Goal: Contribute content: Add original content to the website for others to see

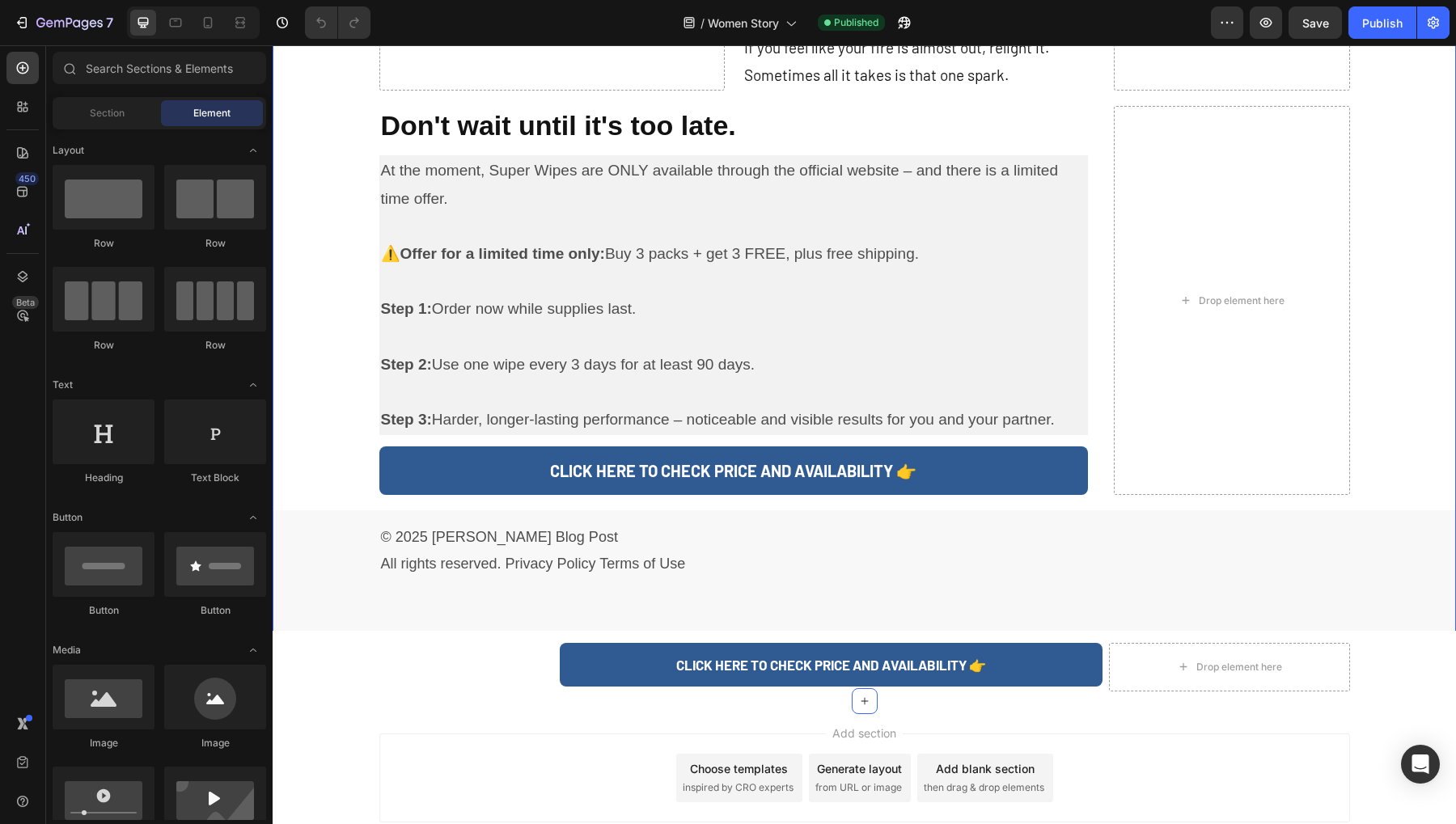
scroll to position [3402, 0]
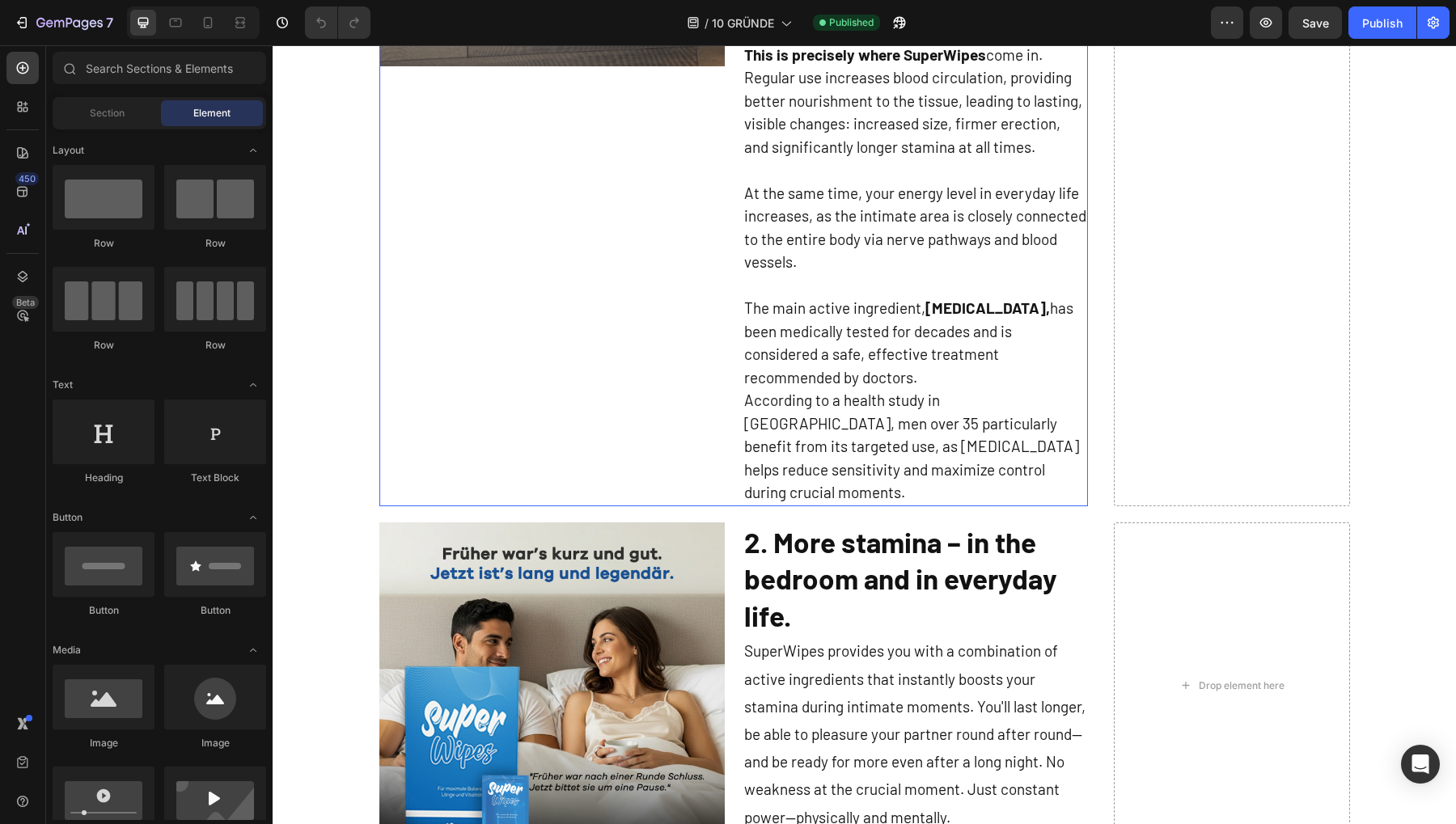
scroll to position [1415, 0]
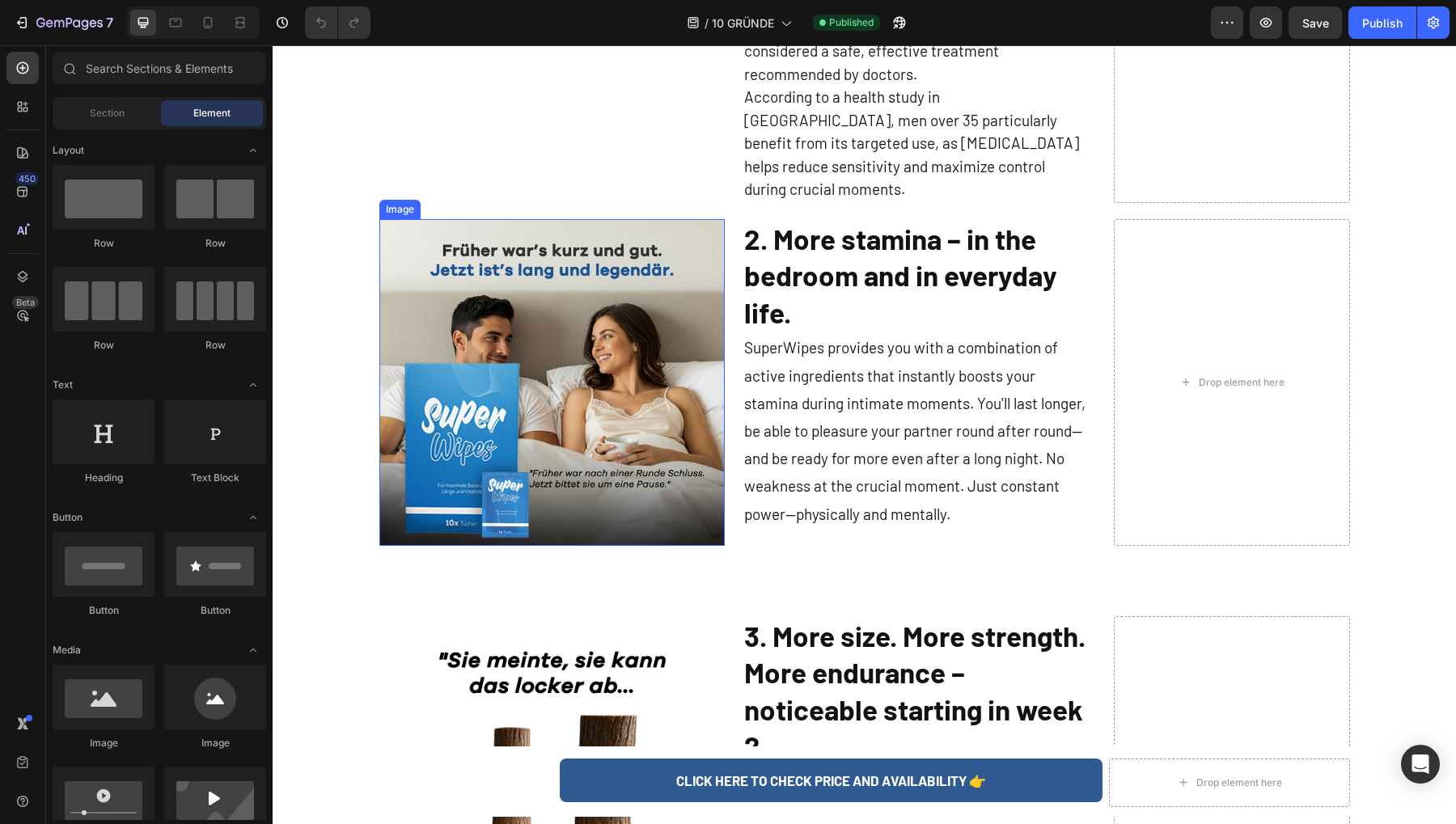
click at [533, 328] on img at bounding box center [553, 382] width 346 height 327
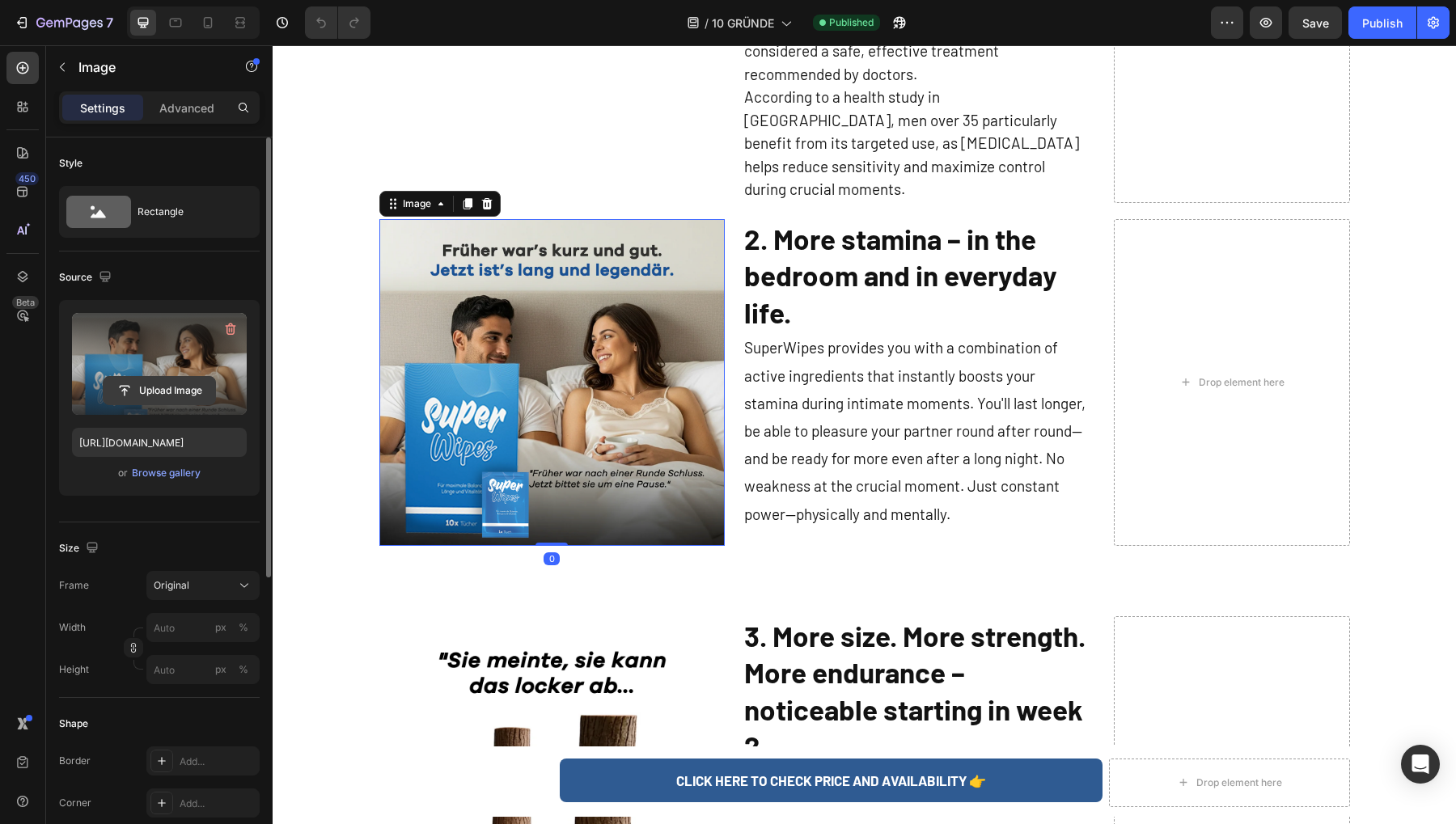
click at [180, 395] on input "file" at bounding box center [160, 391] width 112 height 28
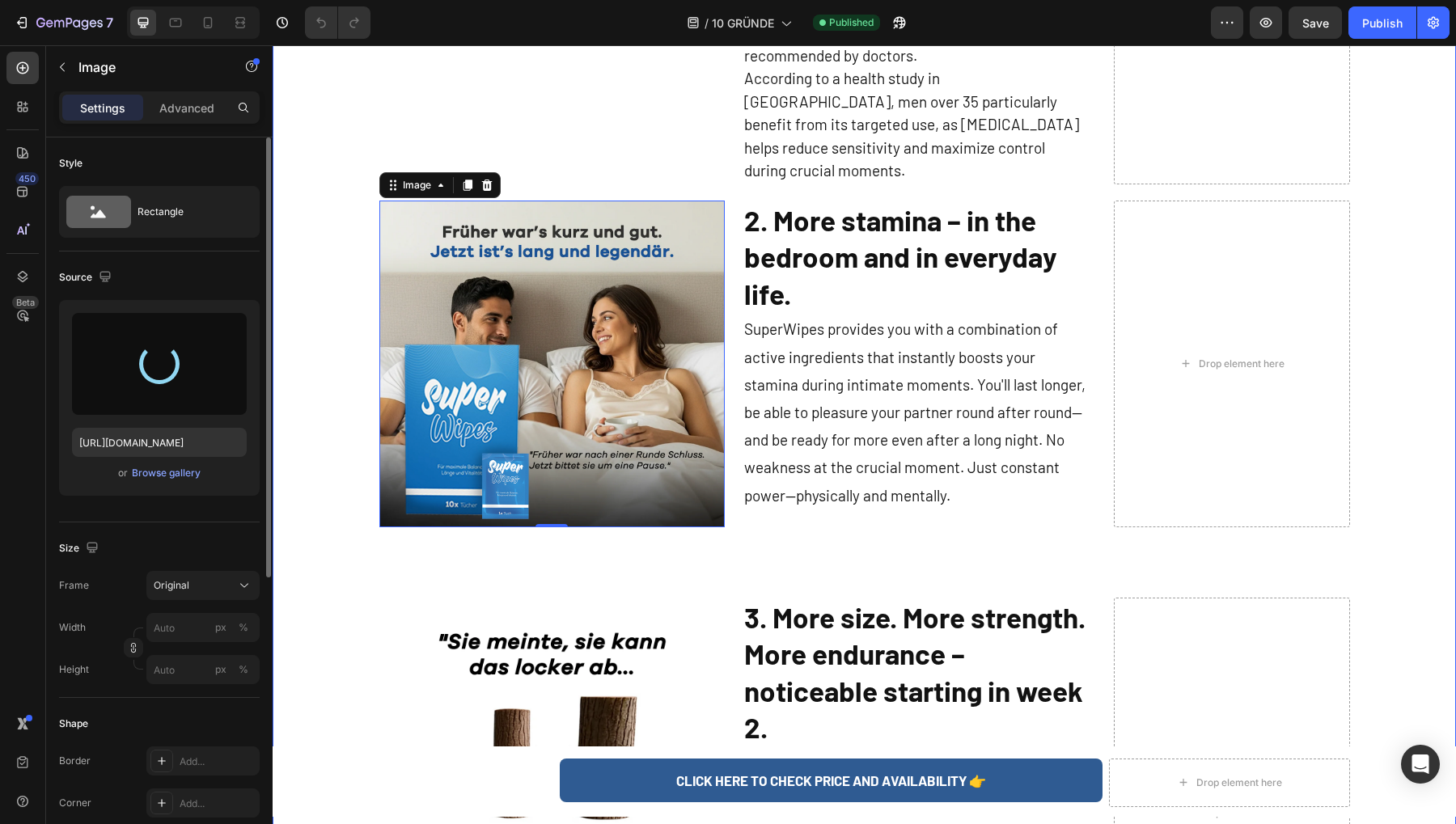
scroll to position [1617, 0]
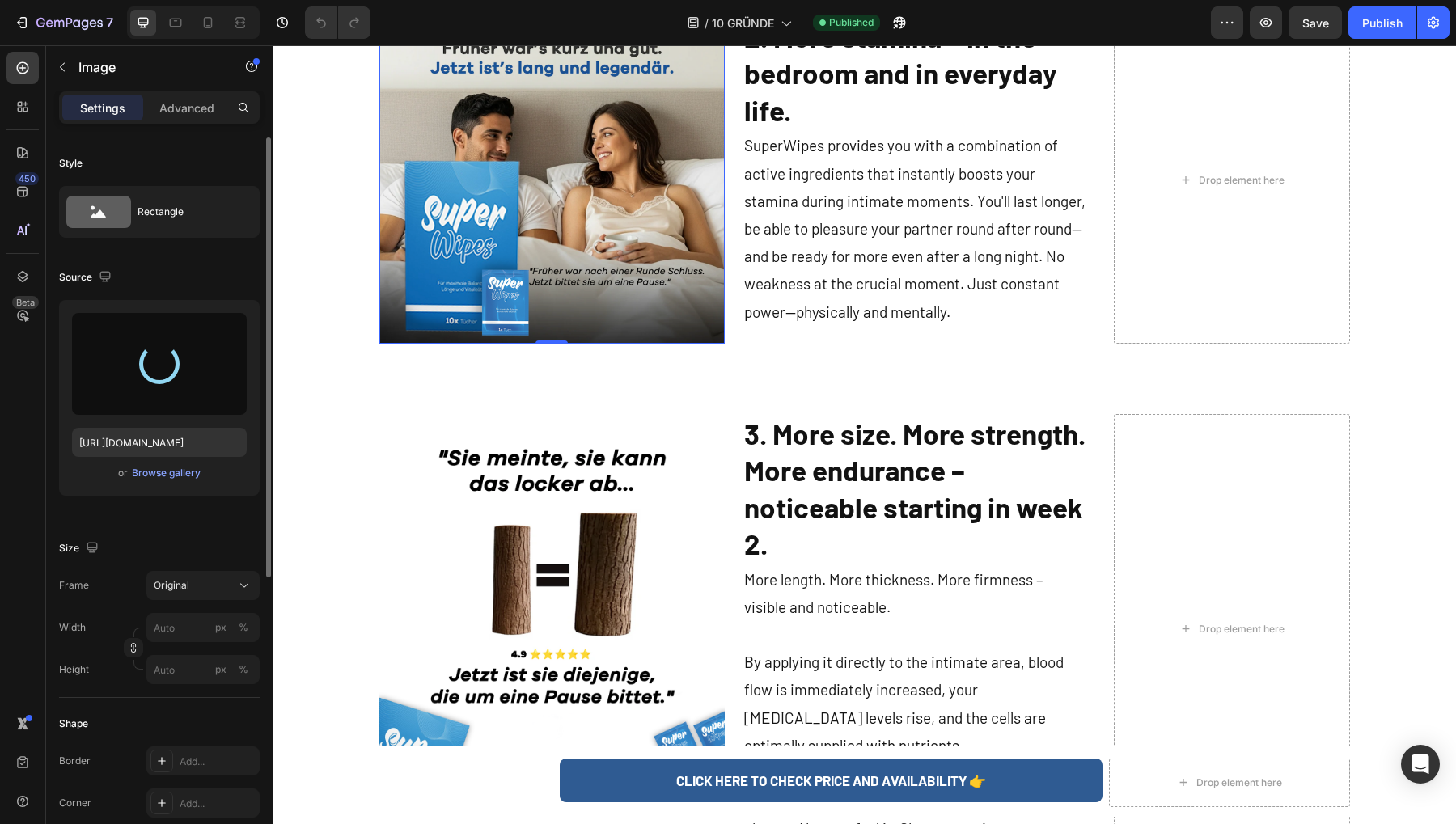
type input "[URL][DOMAIN_NAME]"
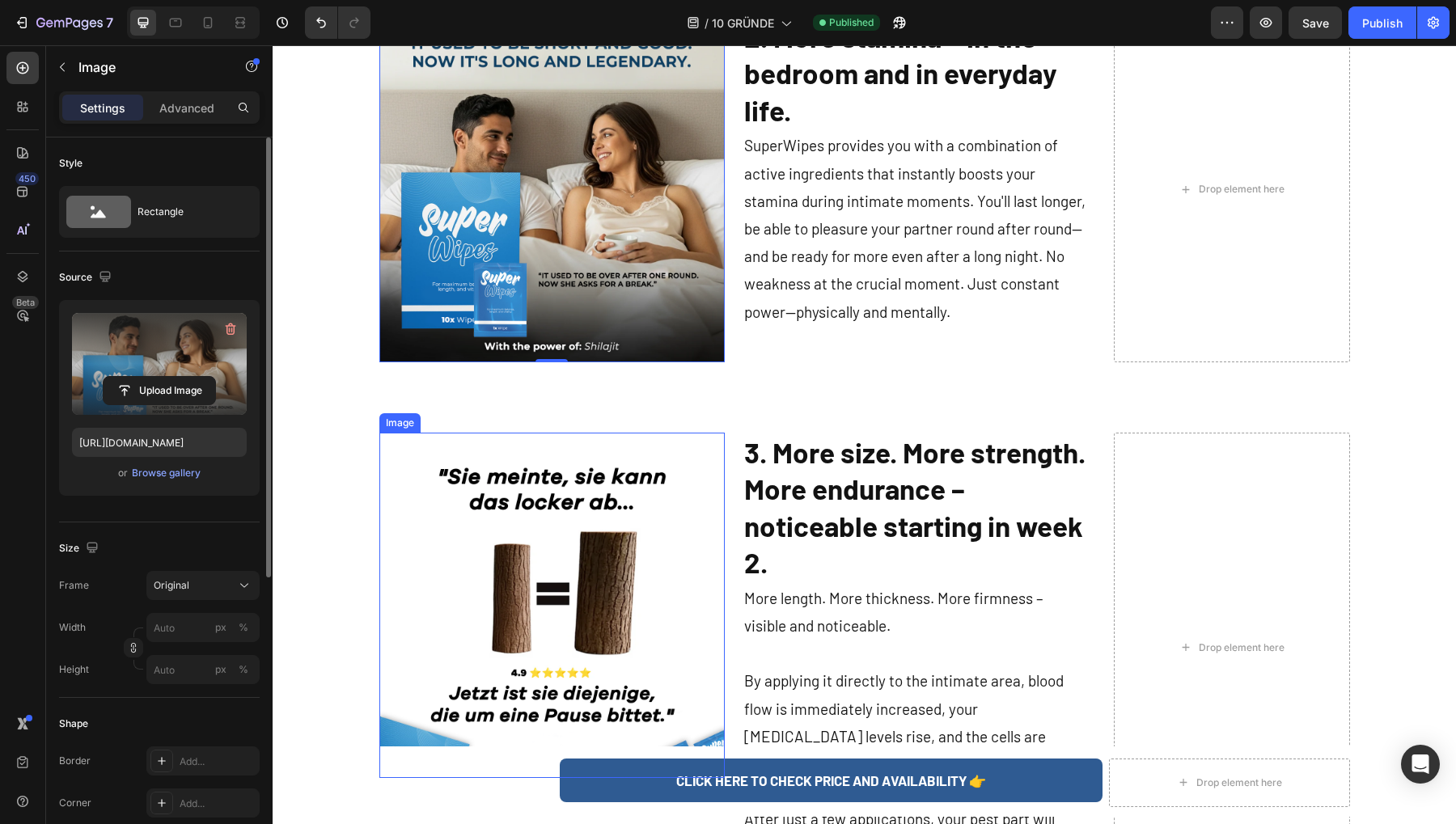
click at [533, 503] on img at bounding box center [553, 605] width 346 height 346
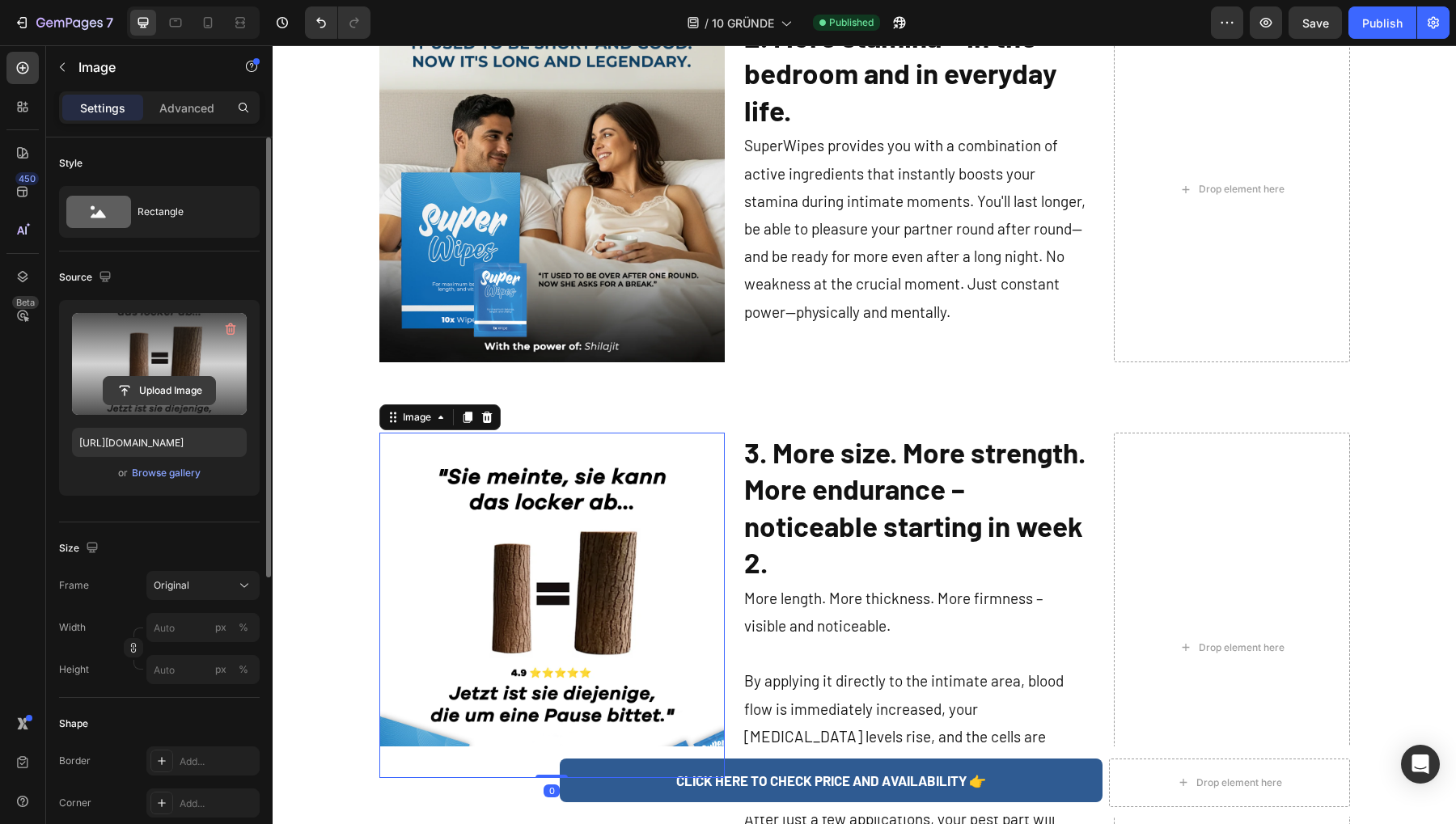
click at [167, 385] on input "file" at bounding box center [160, 391] width 112 height 28
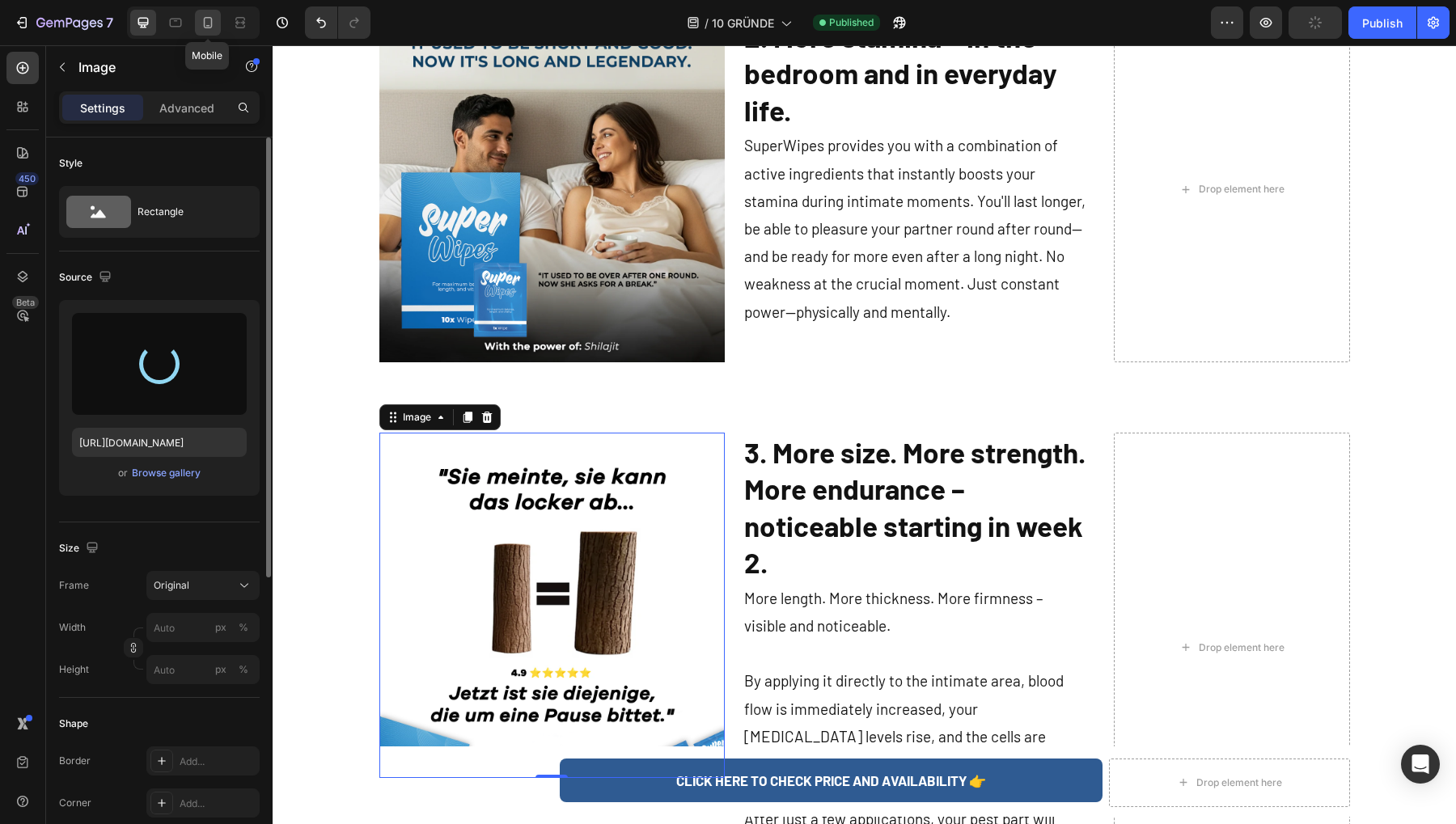
click at [205, 22] on icon at bounding box center [208, 23] width 16 height 16
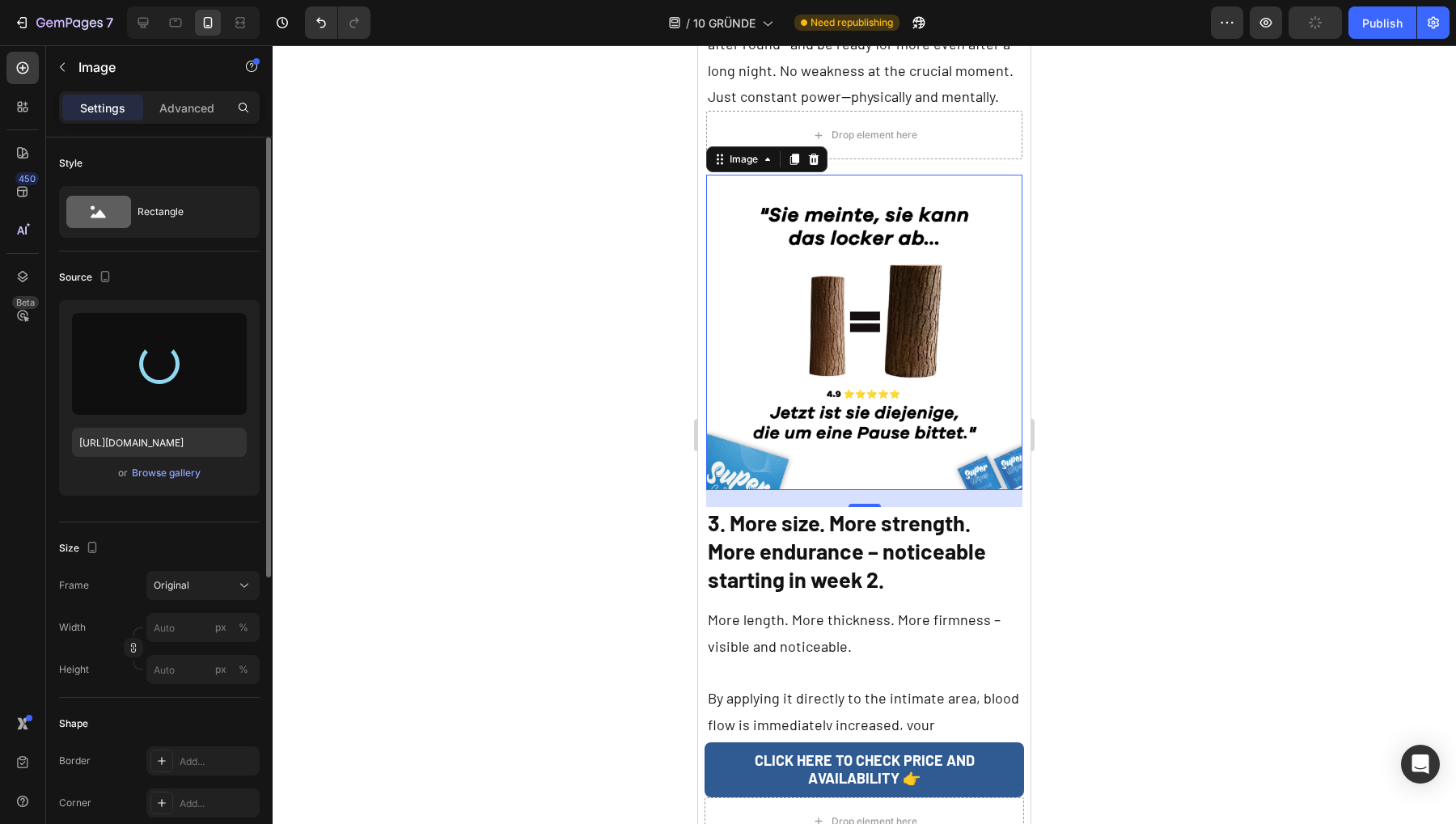
type input "[URL][DOMAIN_NAME]"
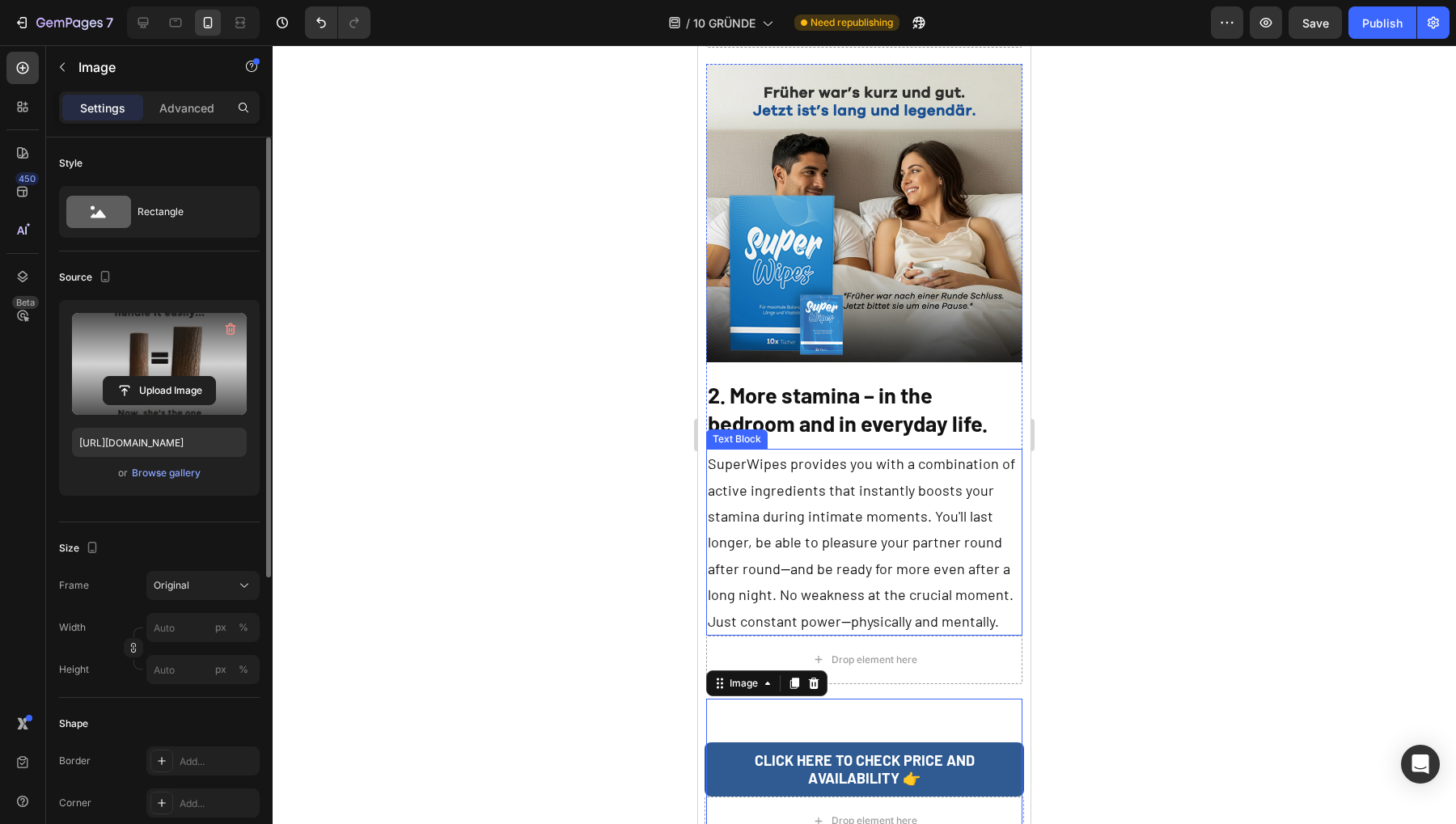
scroll to position [2395, 0]
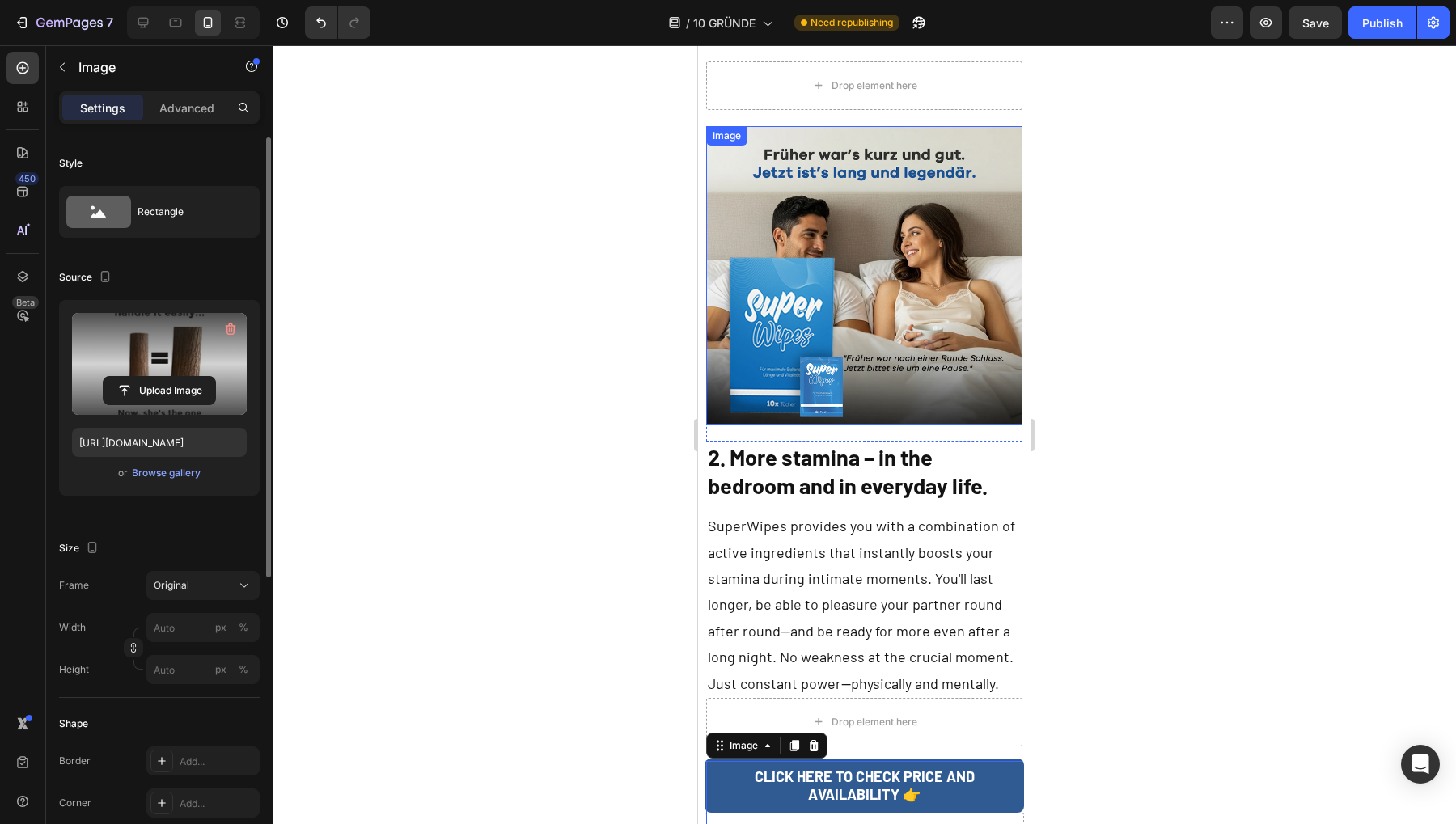
click at [786, 231] on img at bounding box center [864, 275] width 316 height 299
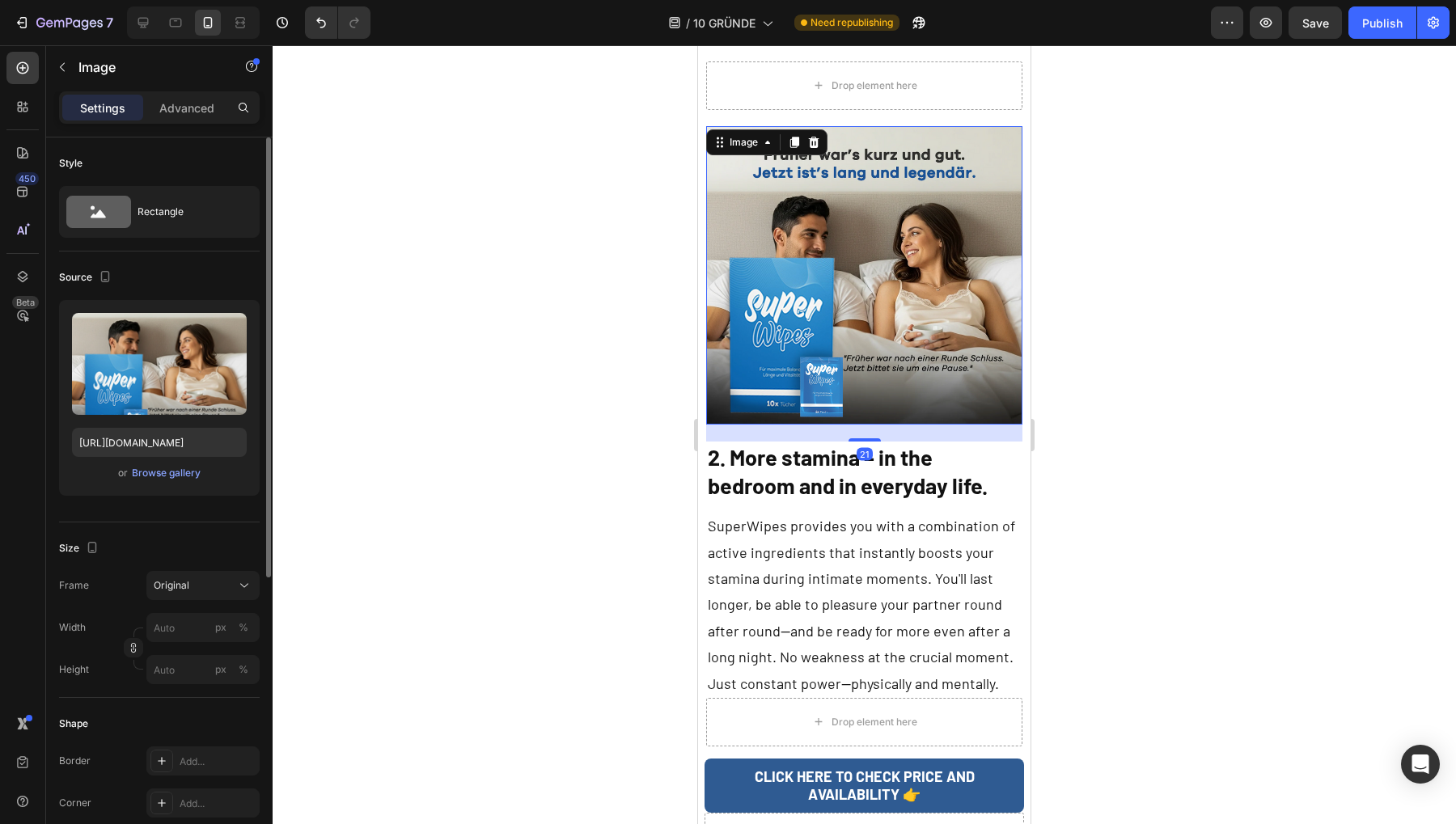
click at [152, 481] on div "Upload Image [URL][DOMAIN_NAME] or Browse gallery" at bounding box center [159, 398] width 201 height 196
click at [164, 473] on div "Browse gallery" at bounding box center [166, 472] width 69 height 15
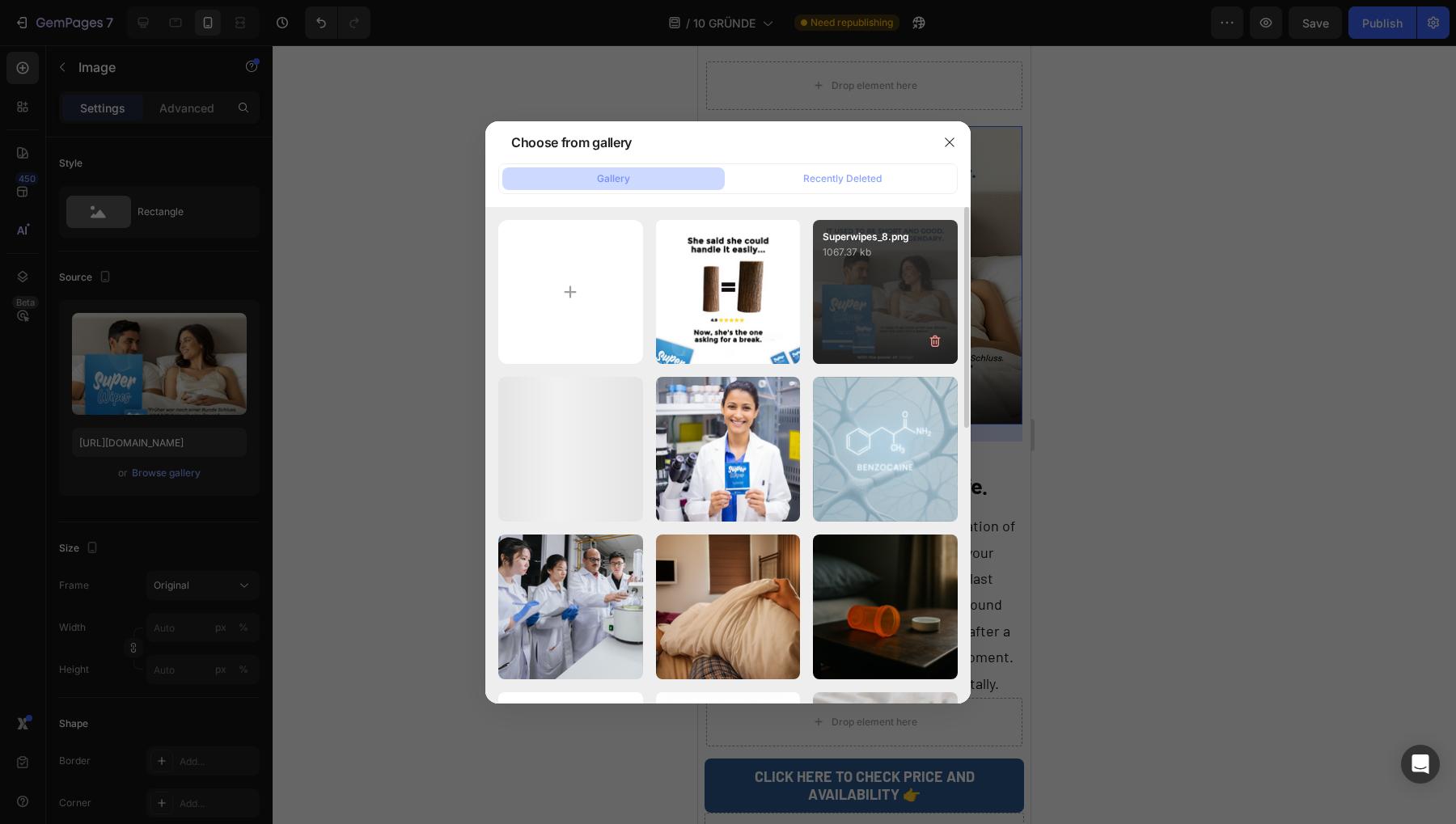
click at [858, 298] on div "Superwipes_8.png 1067.37 kb" at bounding box center [885, 292] width 145 height 145
type input "[URL][DOMAIN_NAME]"
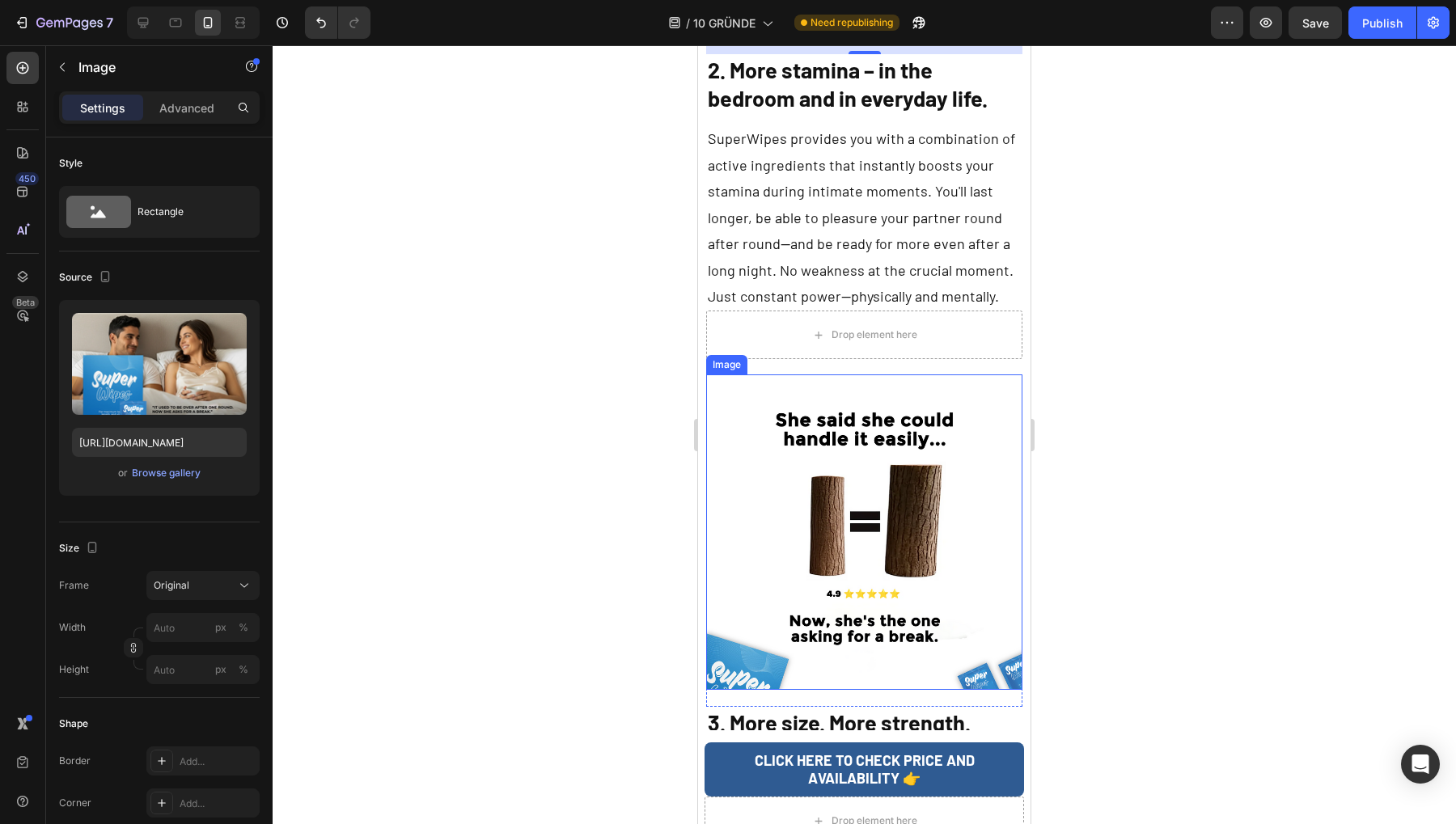
scroll to position [2800, 0]
click at [894, 436] on img at bounding box center [864, 532] width 316 height 316
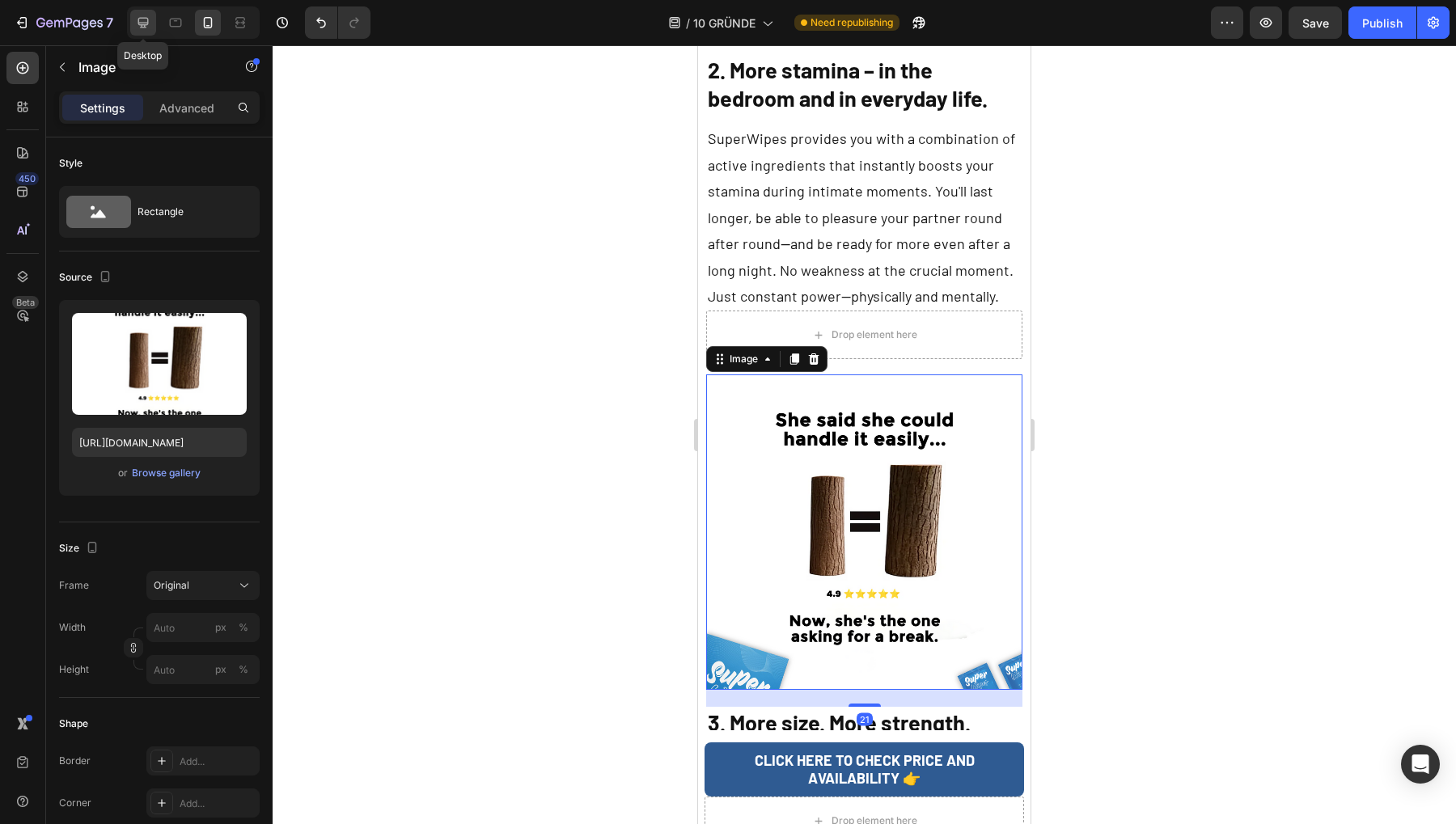
click at [139, 27] on icon at bounding box center [143, 23] width 11 height 11
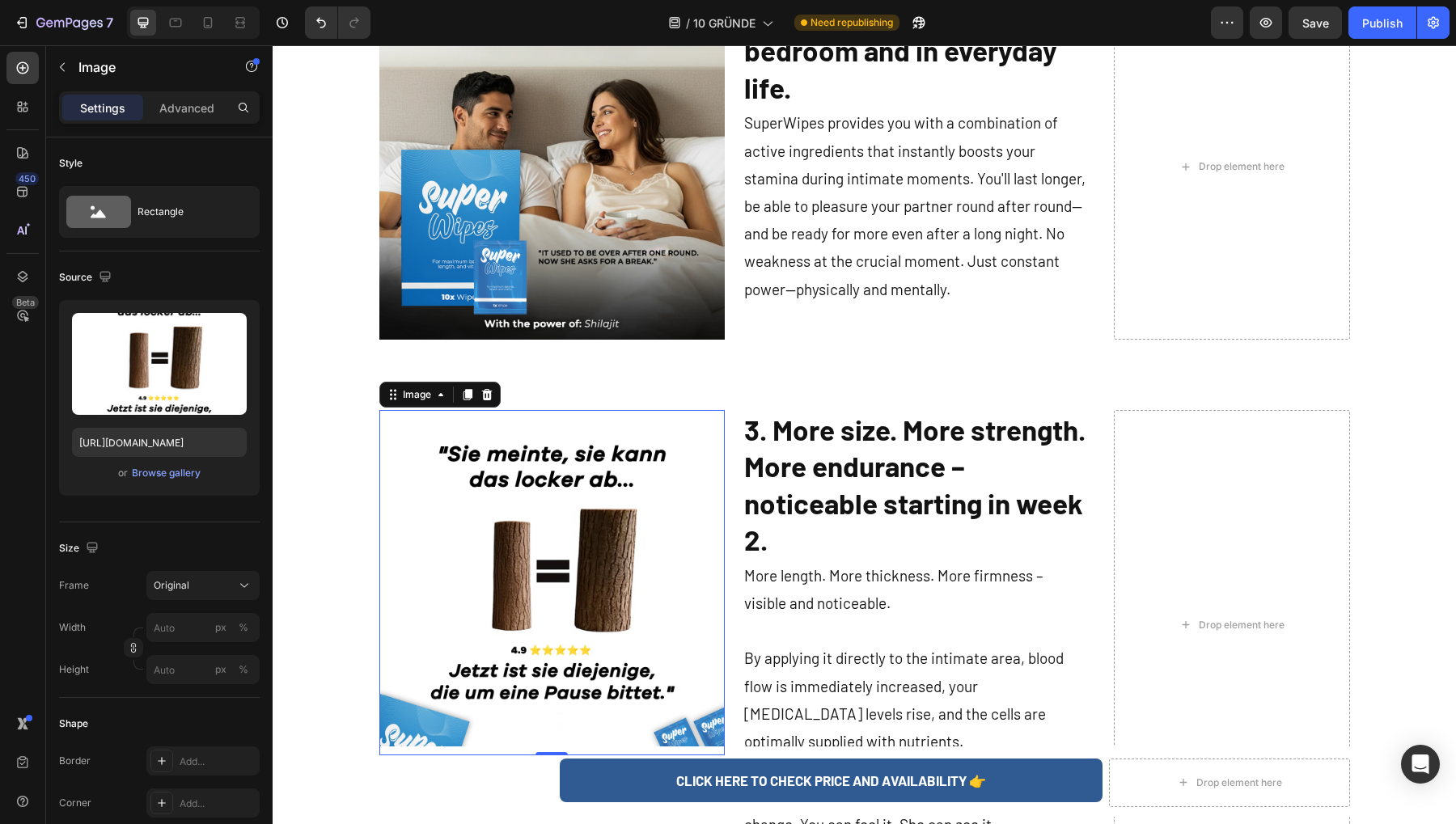
scroll to position [1598, 0]
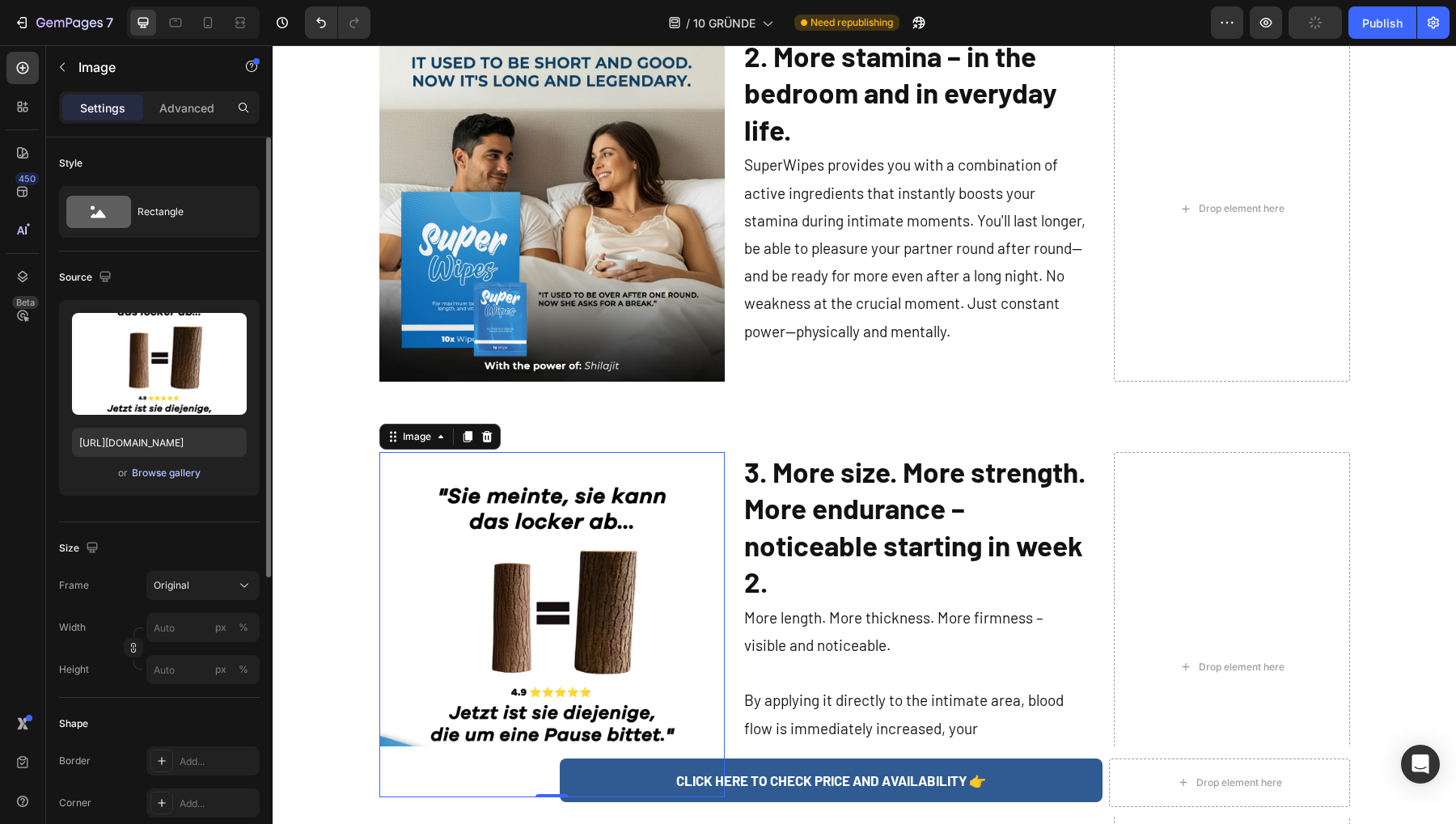
click at [185, 475] on div "Browse gallery" at bounding box center [166, 472] width 69 height 15
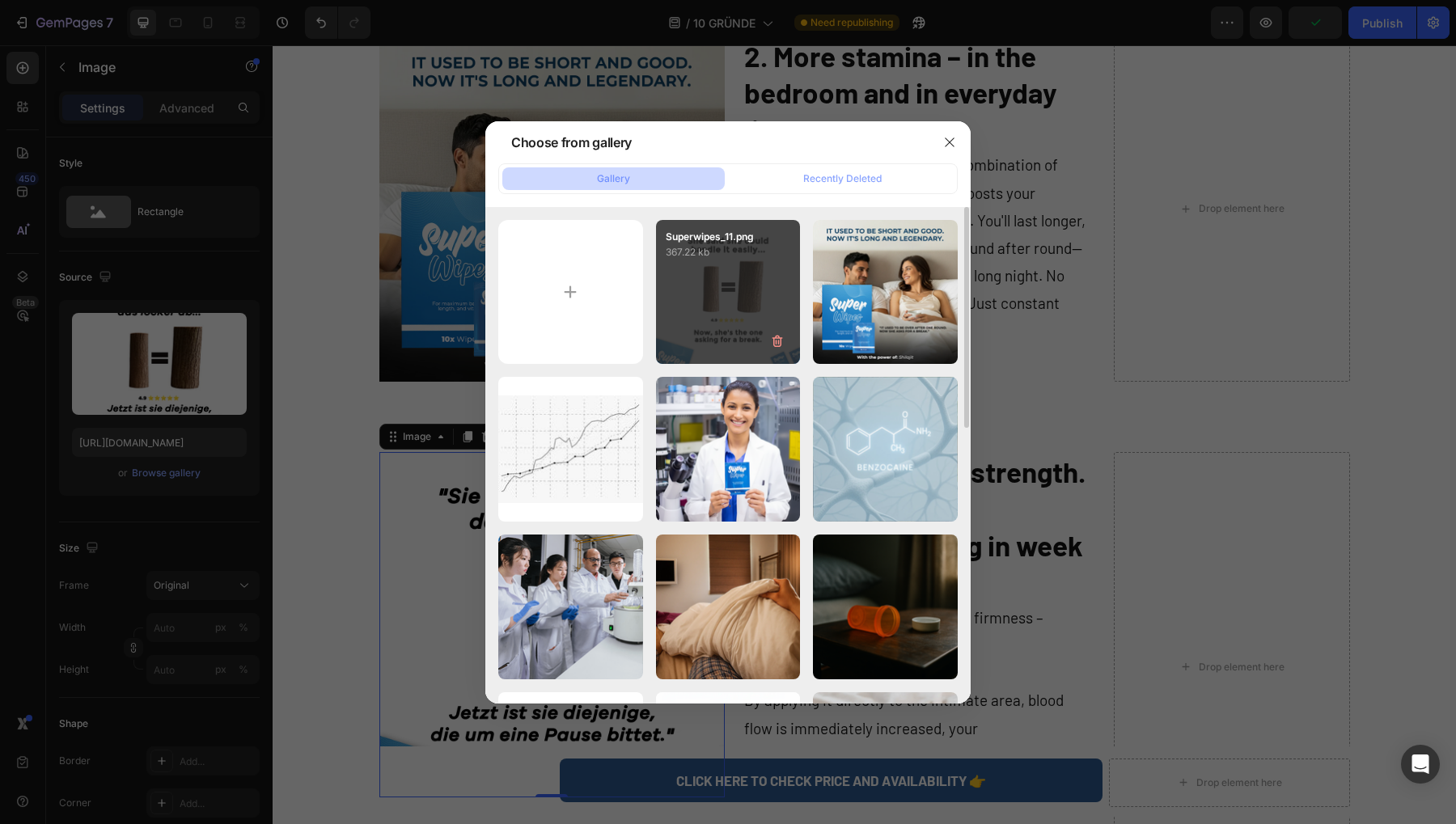
click at [701, 314] on div "Superwipes_11.png 367.22 kb" at bounding box center [728, 292] width 145 height 145
type input "[URL][DOMAIN_NAME]"
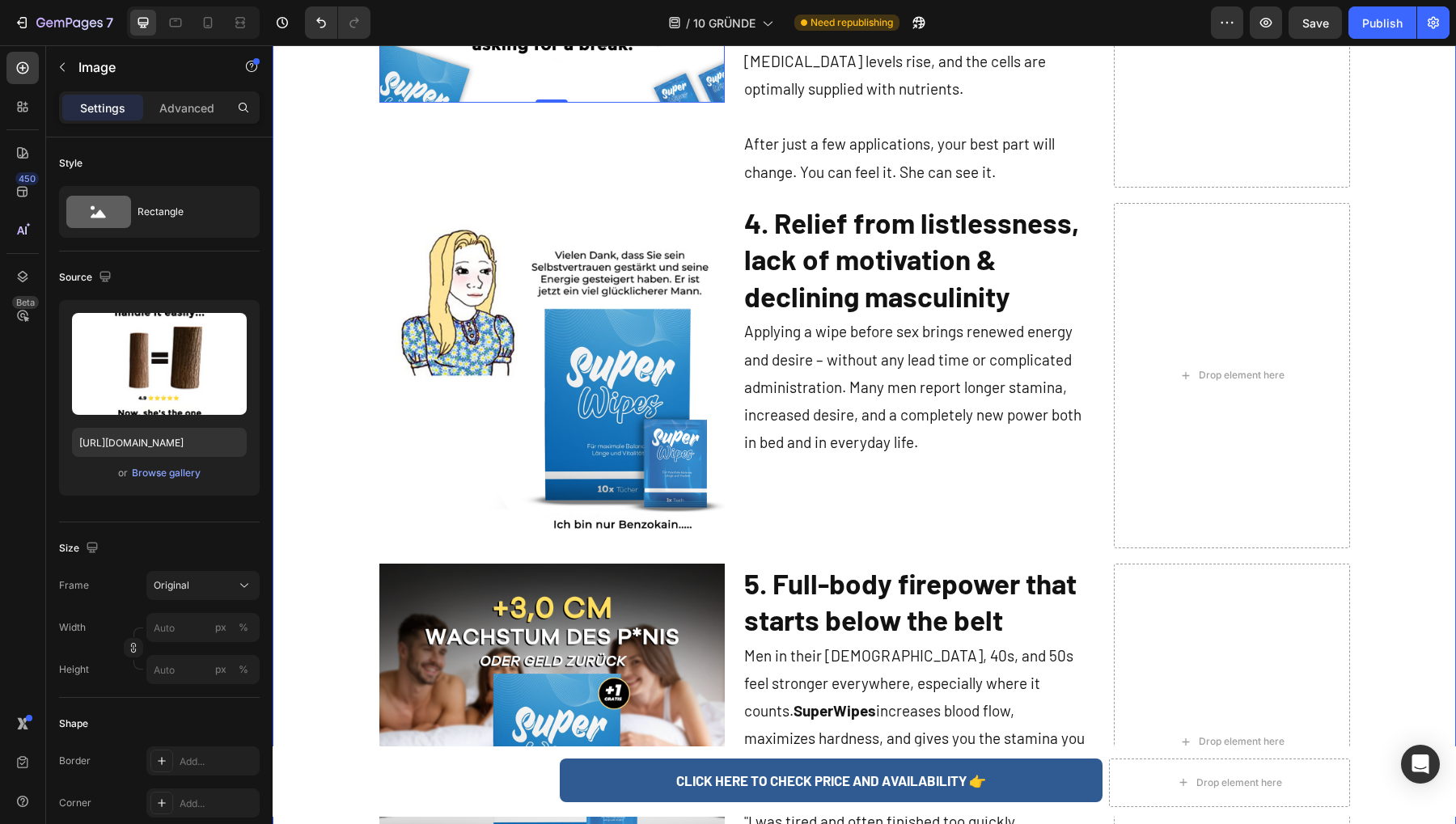
scroll to position [2305, 0]
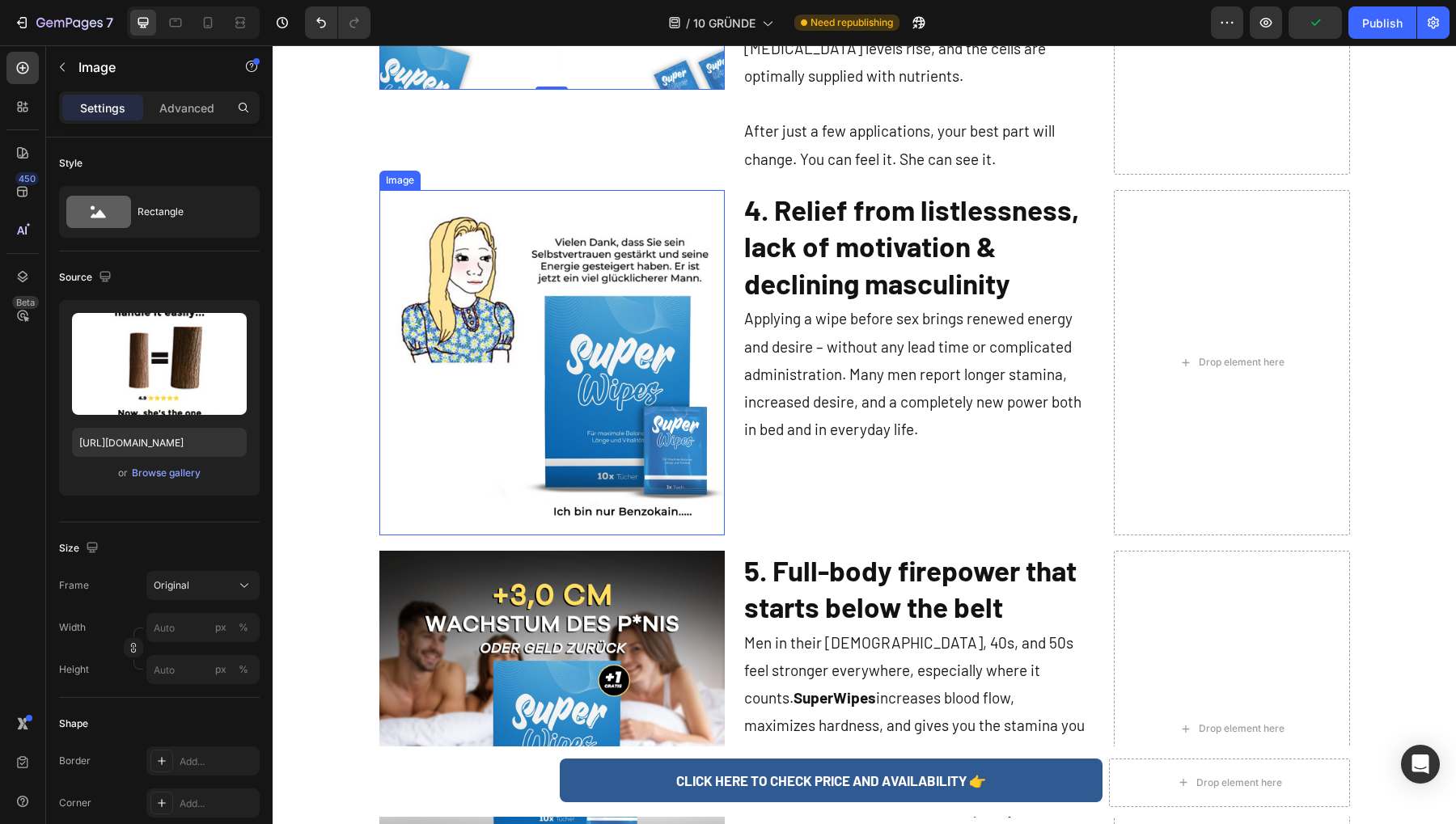
click at [575, 326] on img at bounding box center [553, 363] width 346 height 346
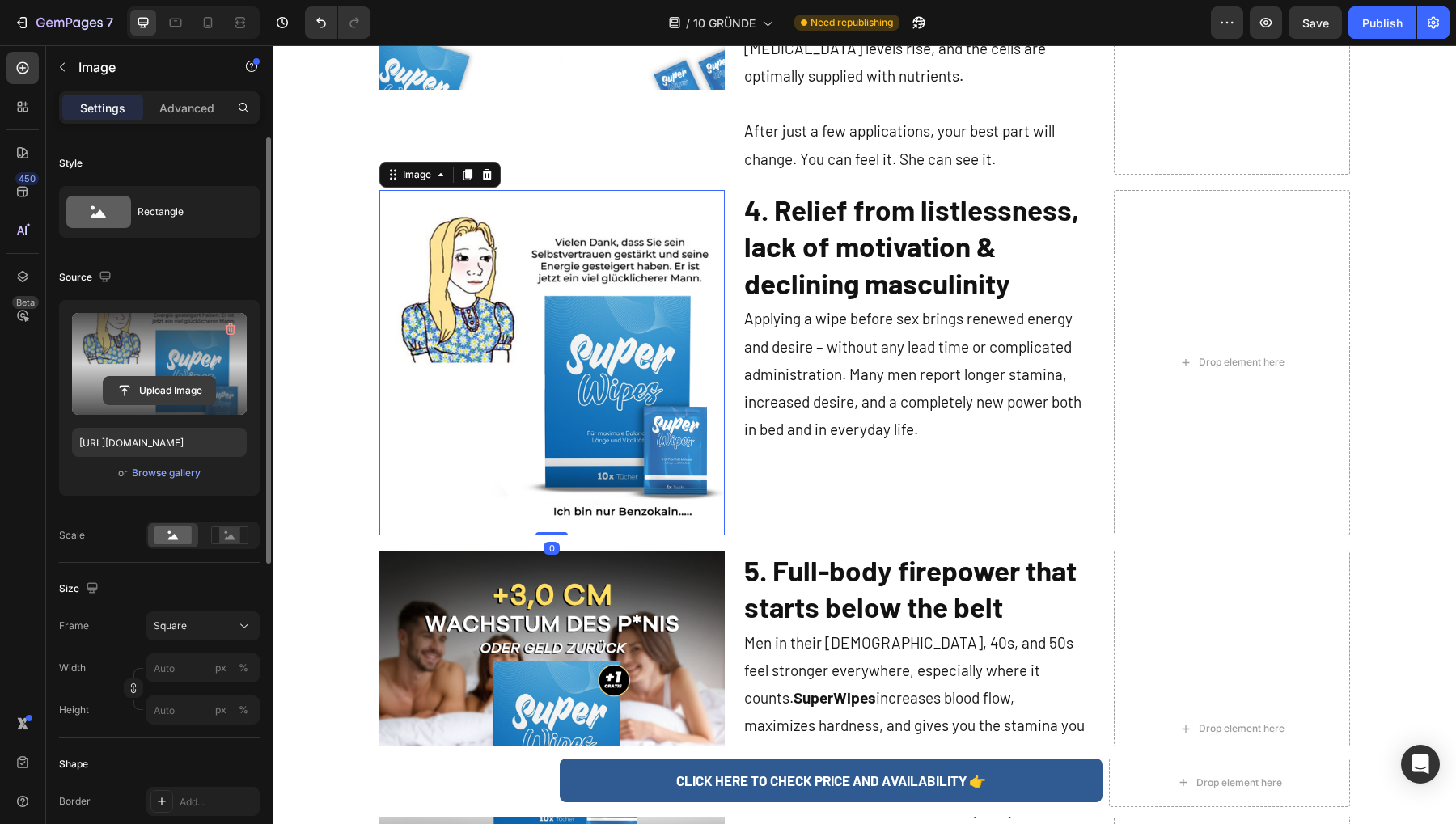
click at [140, 390] on input "file" at bounding box center [160, 391] width 112 height 28
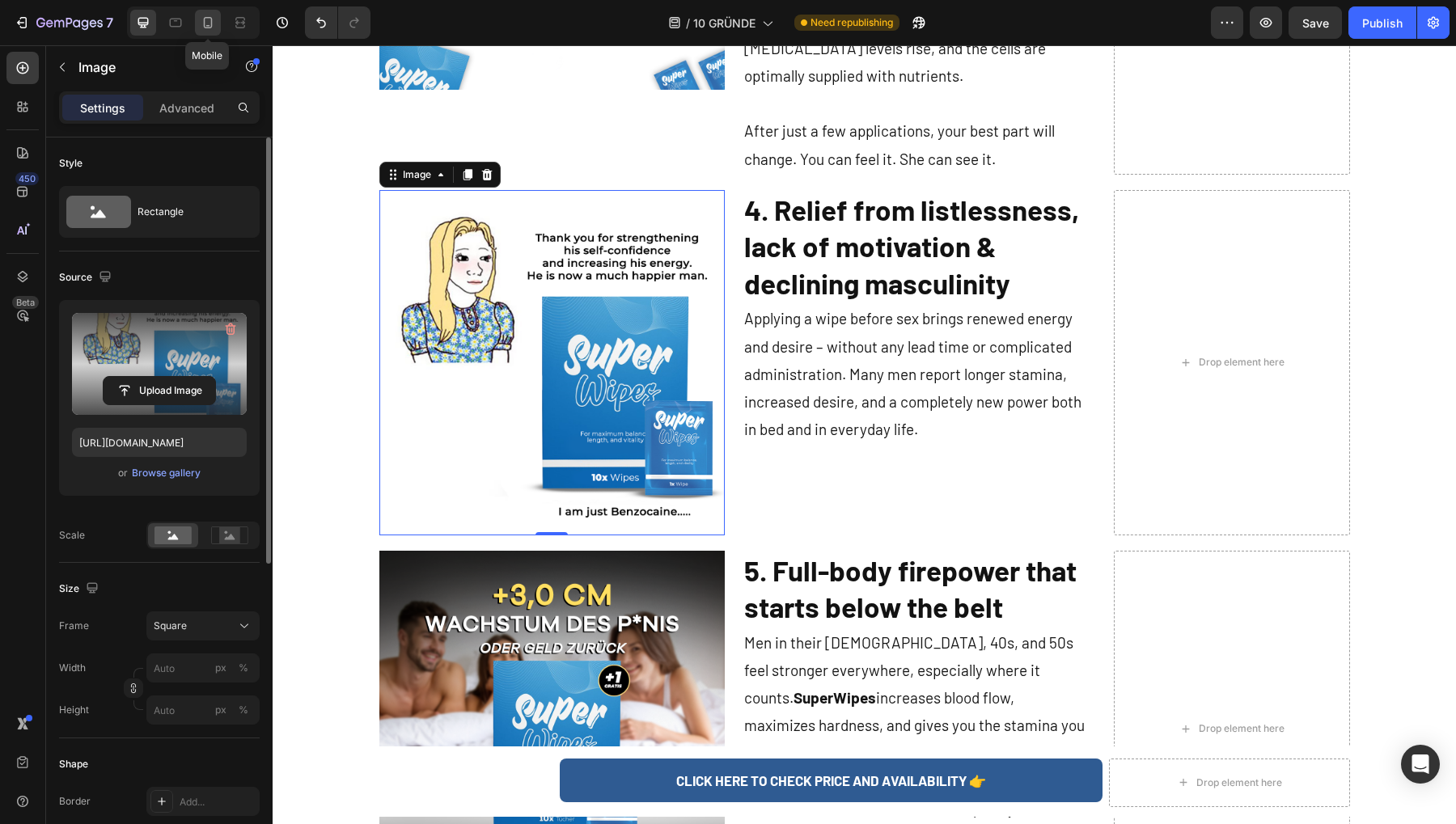
click at [211, 20] on icon at bounding box center [208, 23] width 16 height 16
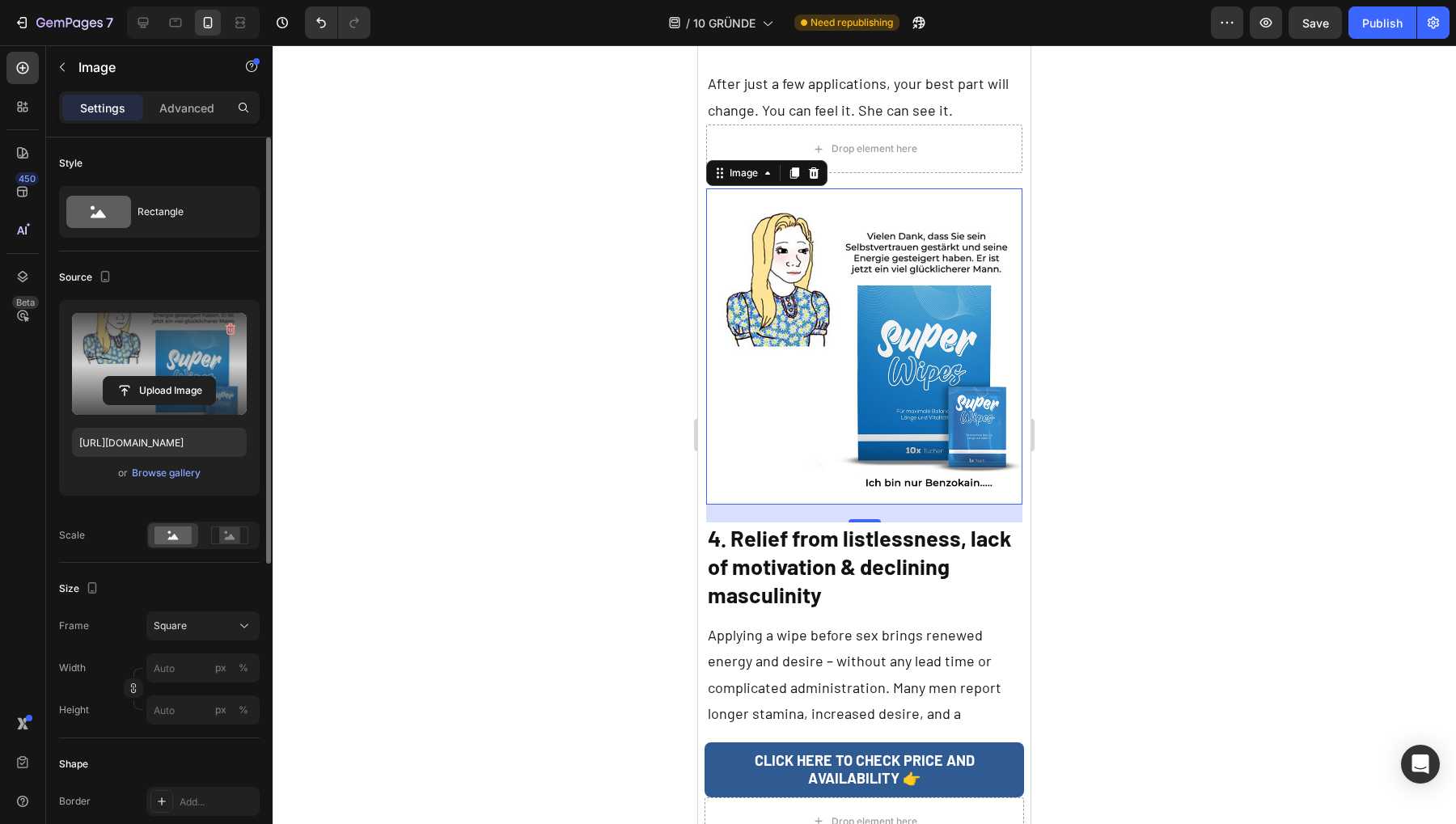
scroll to position [3747, 0]
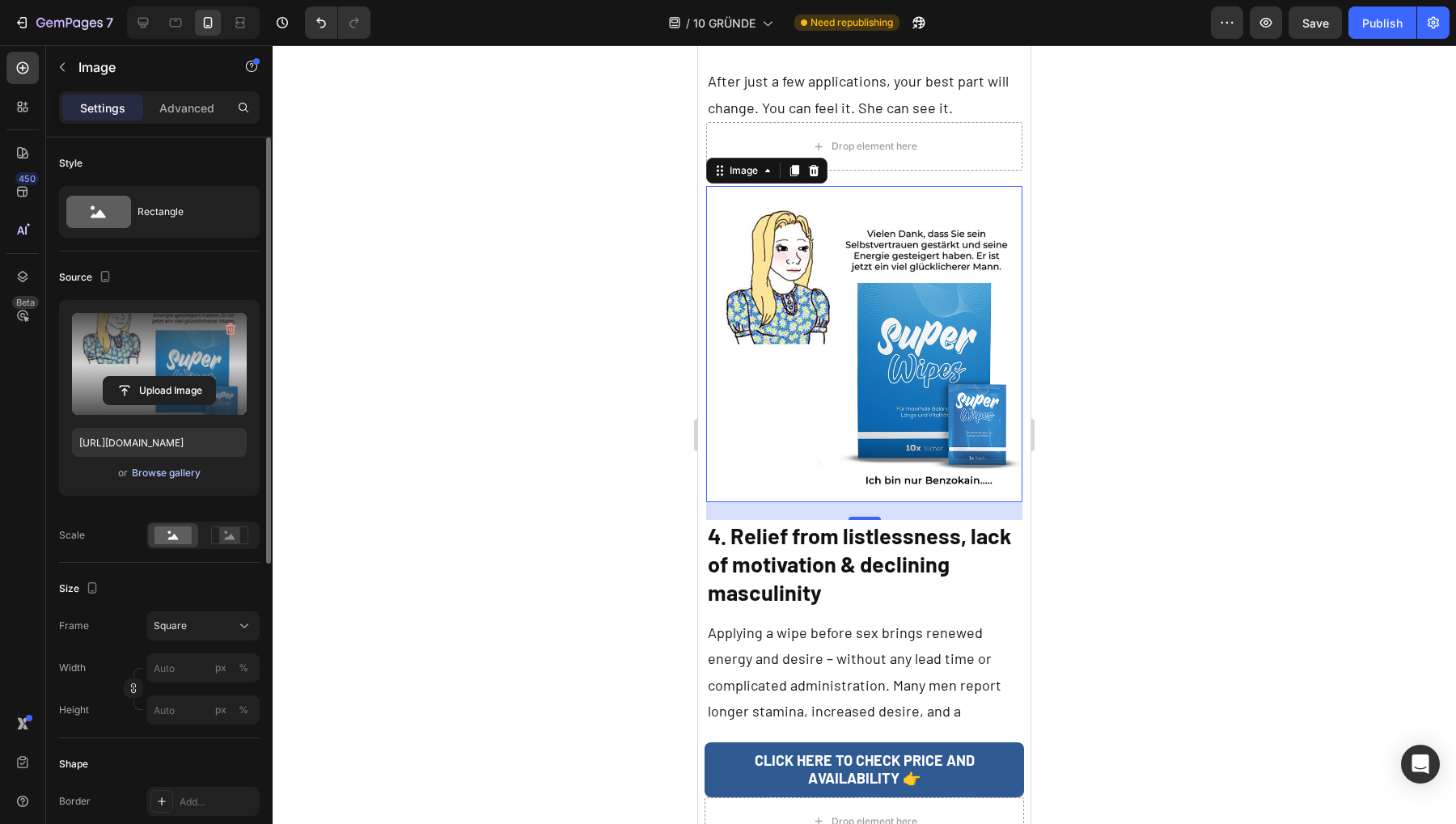
click at [155, 472] on div "Browse gallery" at bounding box center [166, 472] width 69 height 15
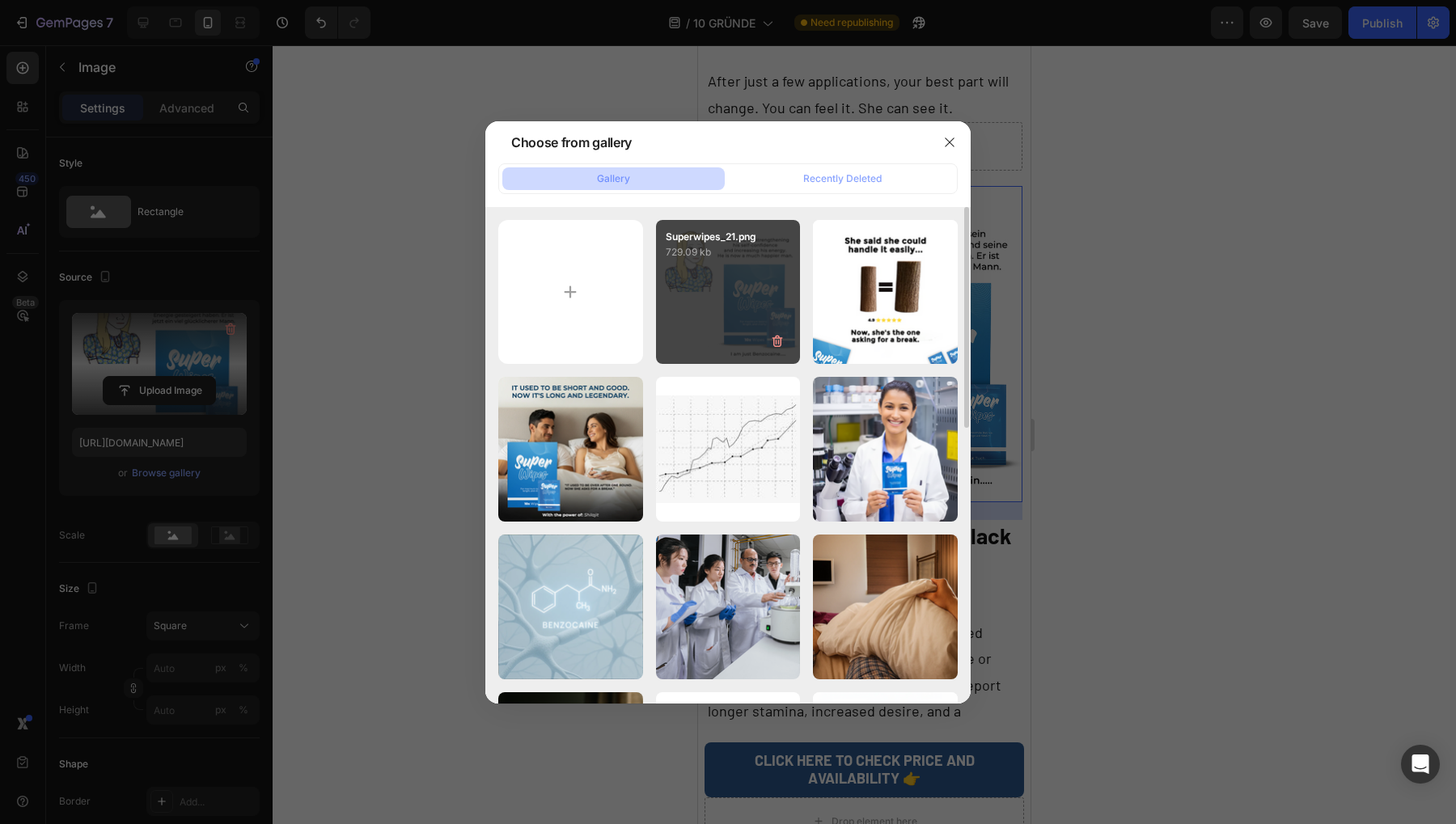
click at [669, 321] on div "Superwipes_21.png 729.09 kb" at bounding box center [728, 292] width 145 height 145
type input "[URL][DOMAIN_NAME]"
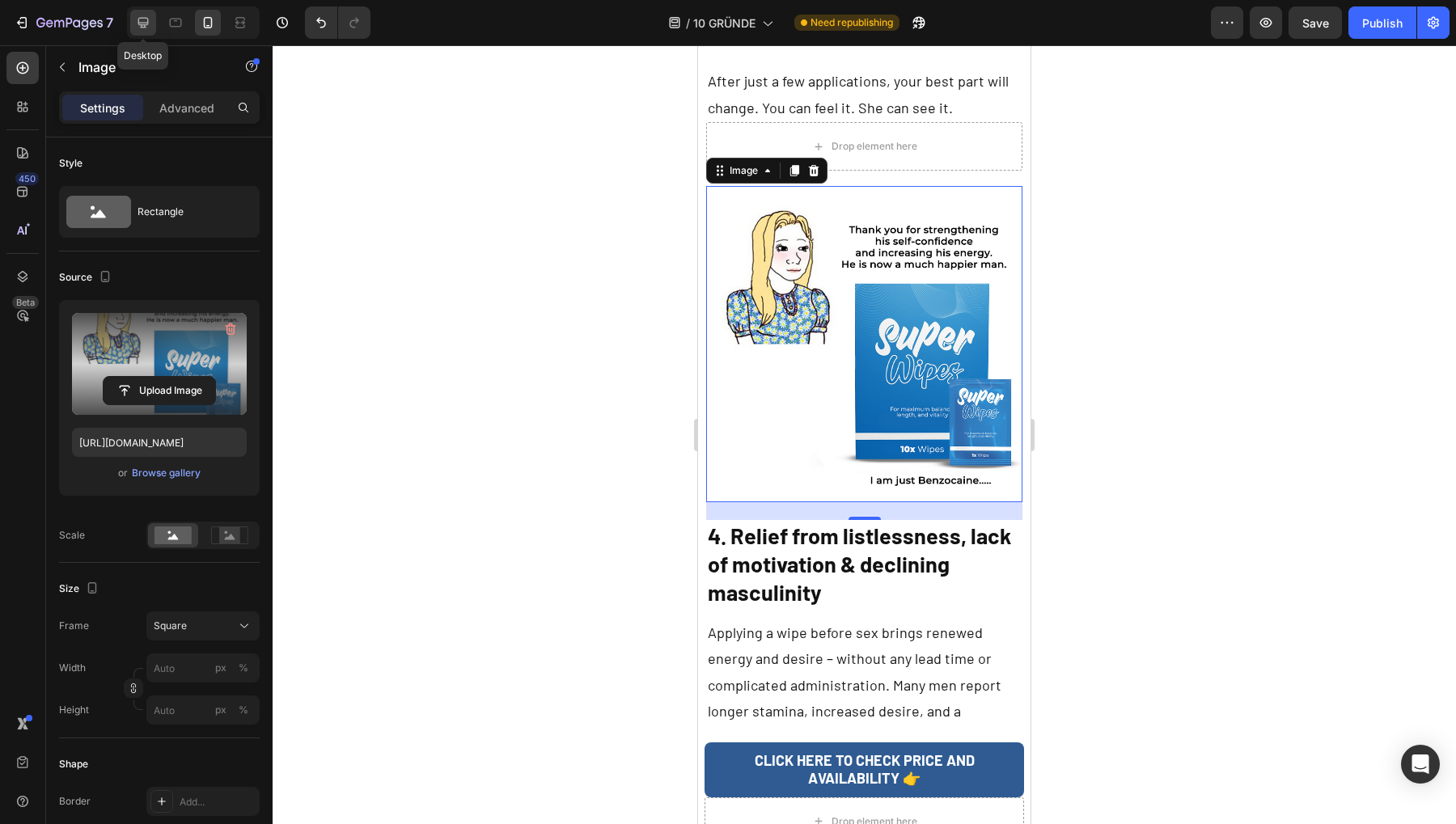
click at [135, 30] on icon at bounding box center [143, 23] width 16 height 16
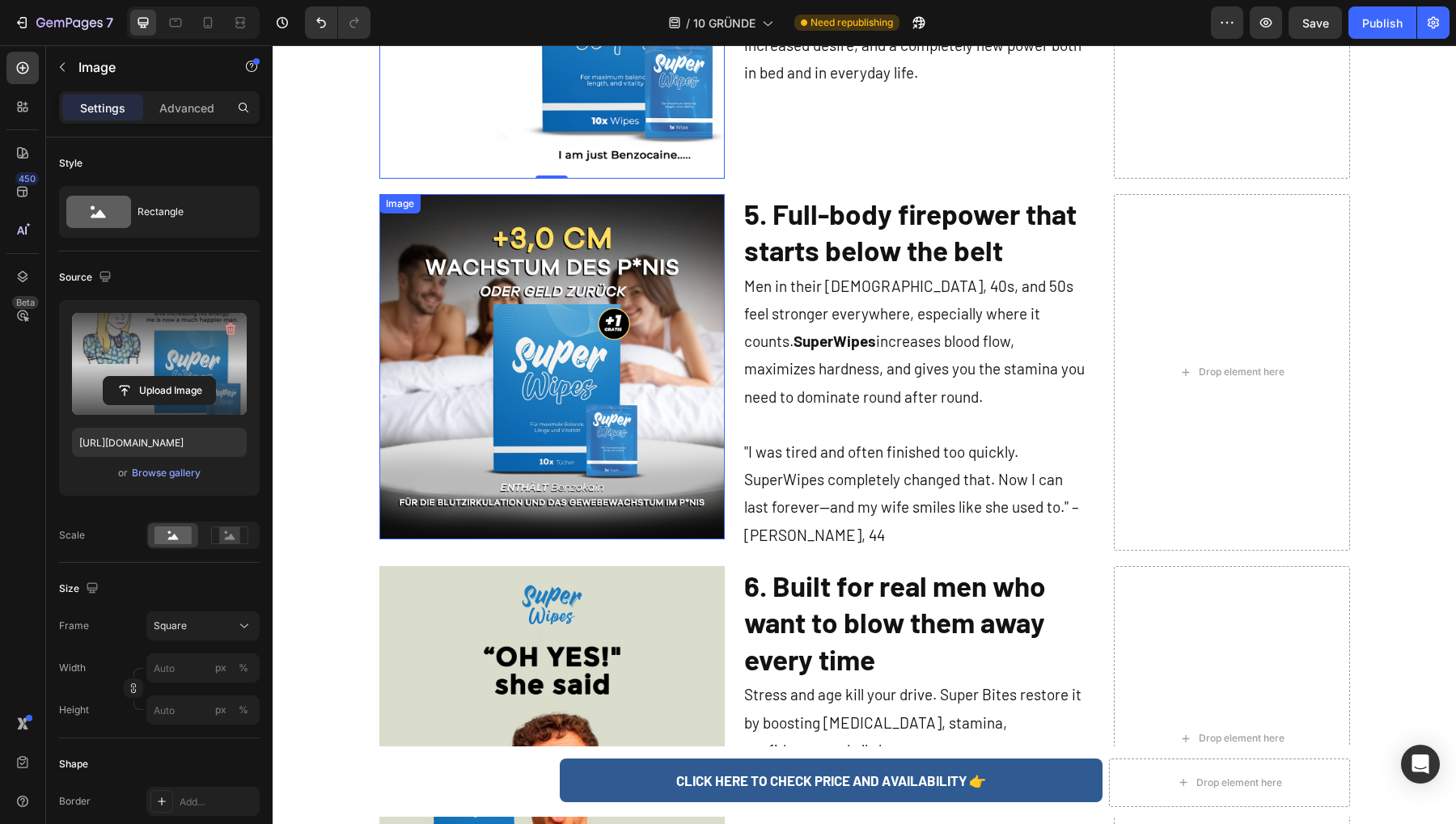
scroll to position [2650, 0]
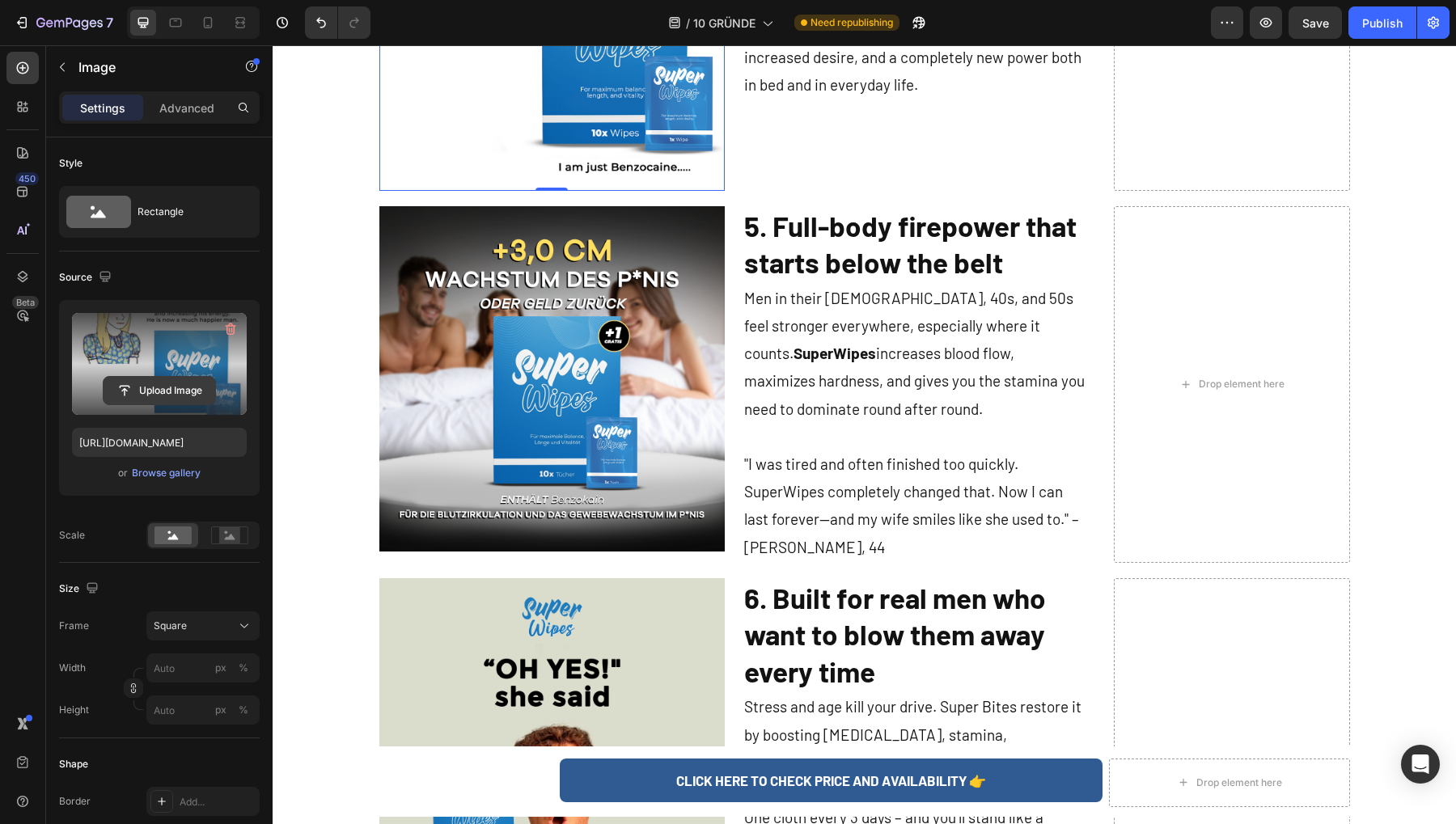
click at [189, 399] on input "file" at bounding box center [160, 391] width 112 height 28
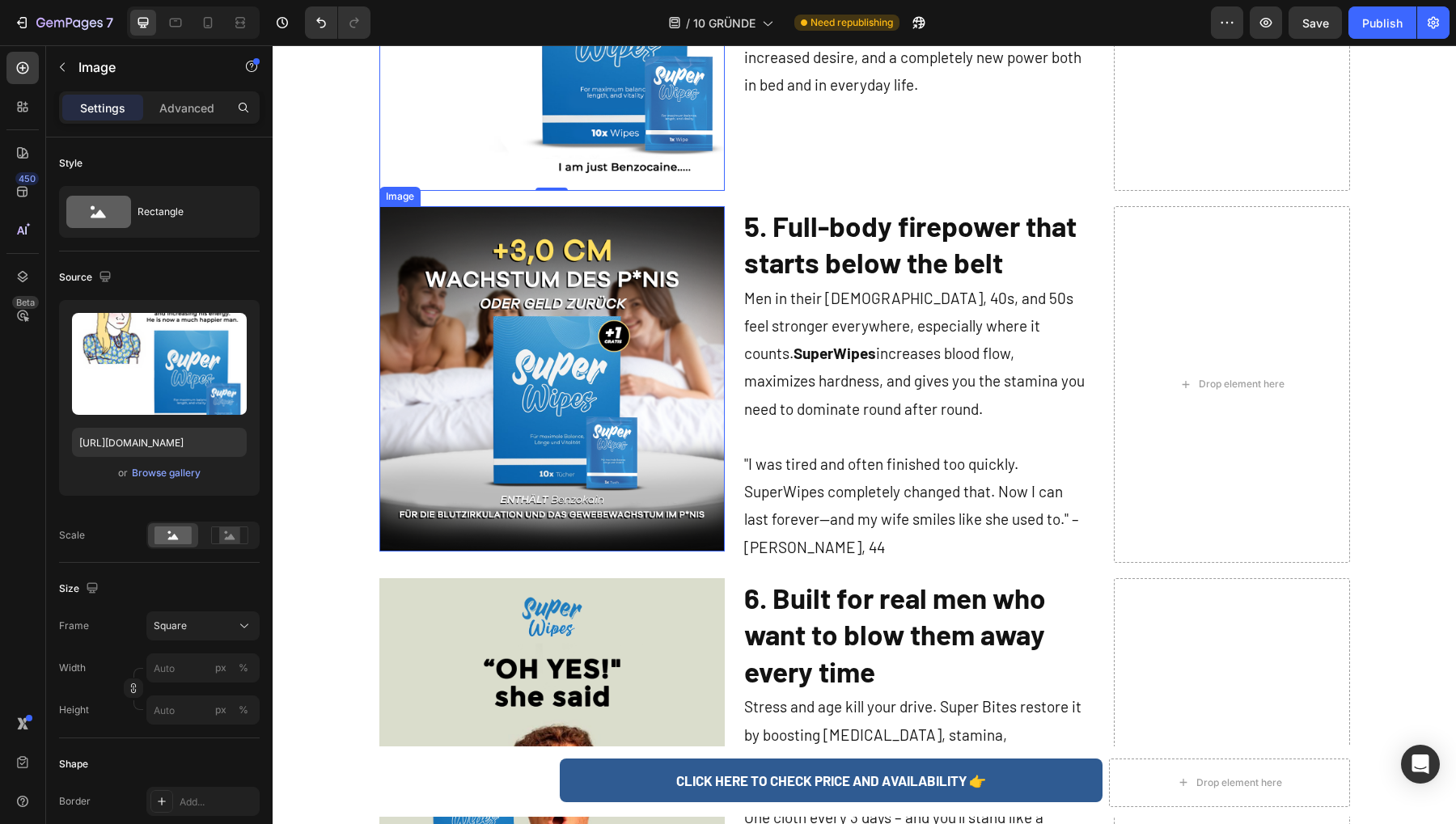
click at [511, 368] on img at bounding box center [553, 379] width 346 height 346
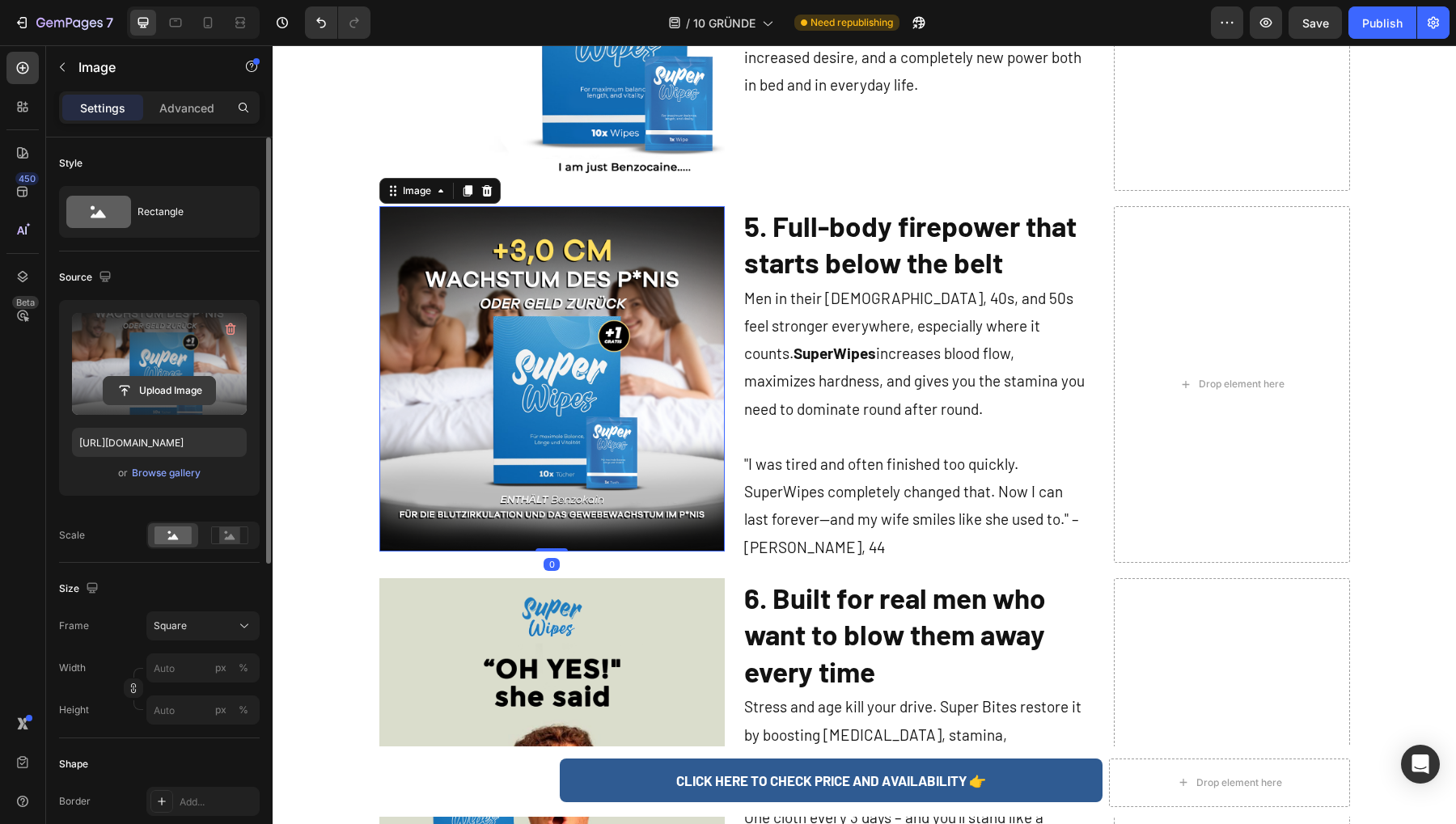
click at [190, 388] on input "file" at bounding box center [160, 391] width 112 height 28
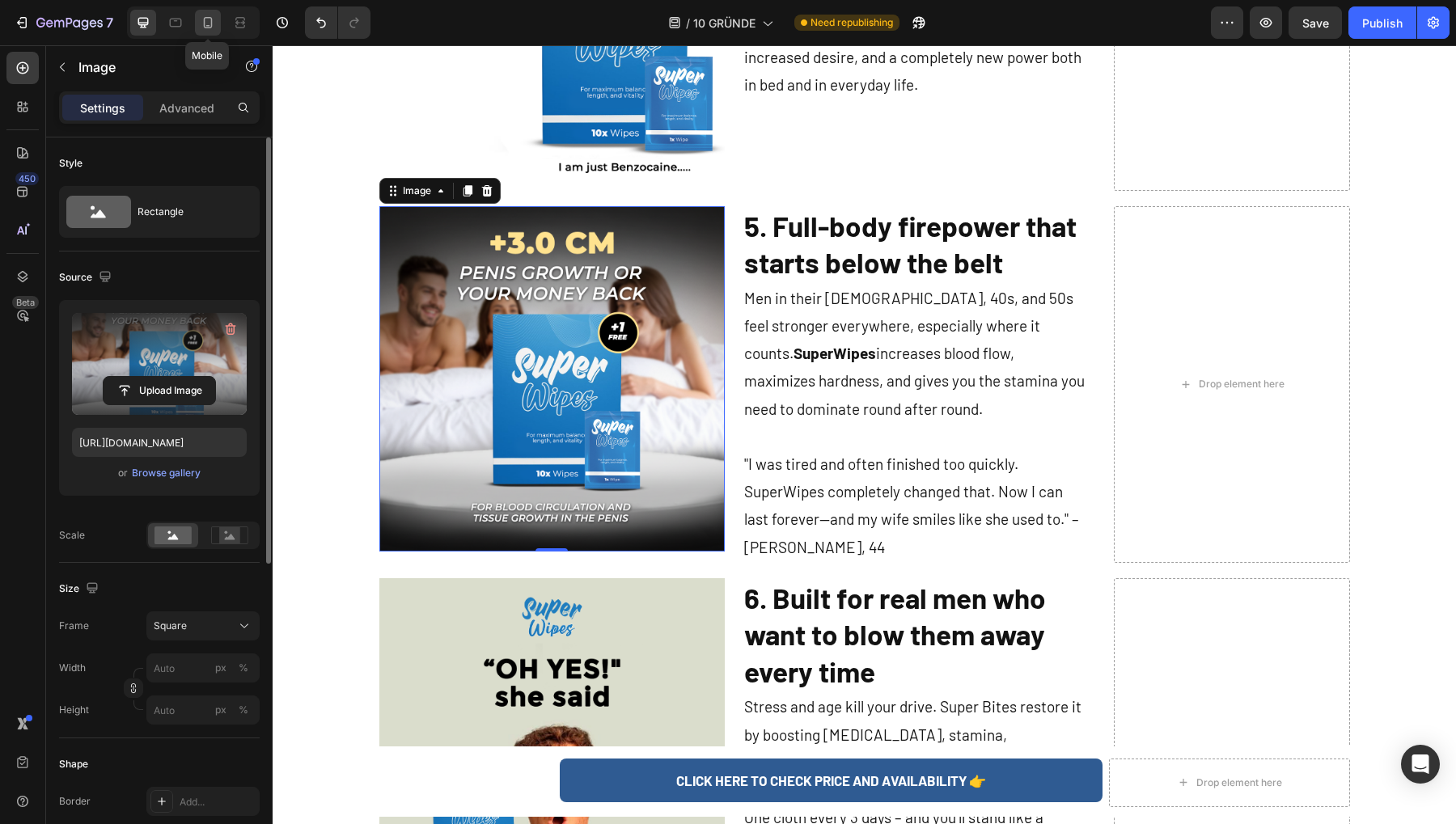
click at [206, 23] on icon at bounding box center [208, 23] width 16 height 16
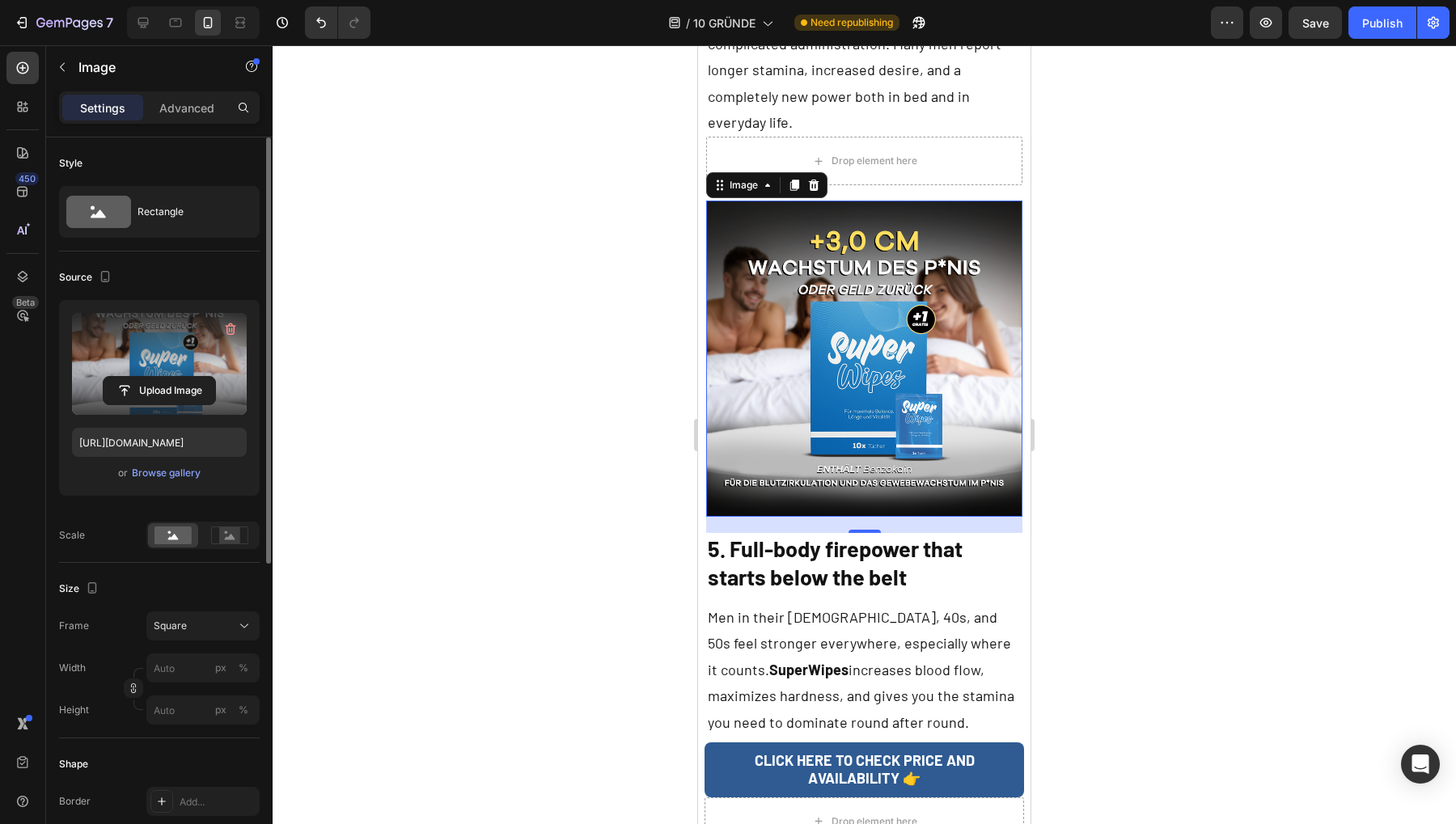
scroll to position [4390, 0]
click at [160, 477] on div "Browse gallery" at bounding box center [166, 472] width 69 height 15
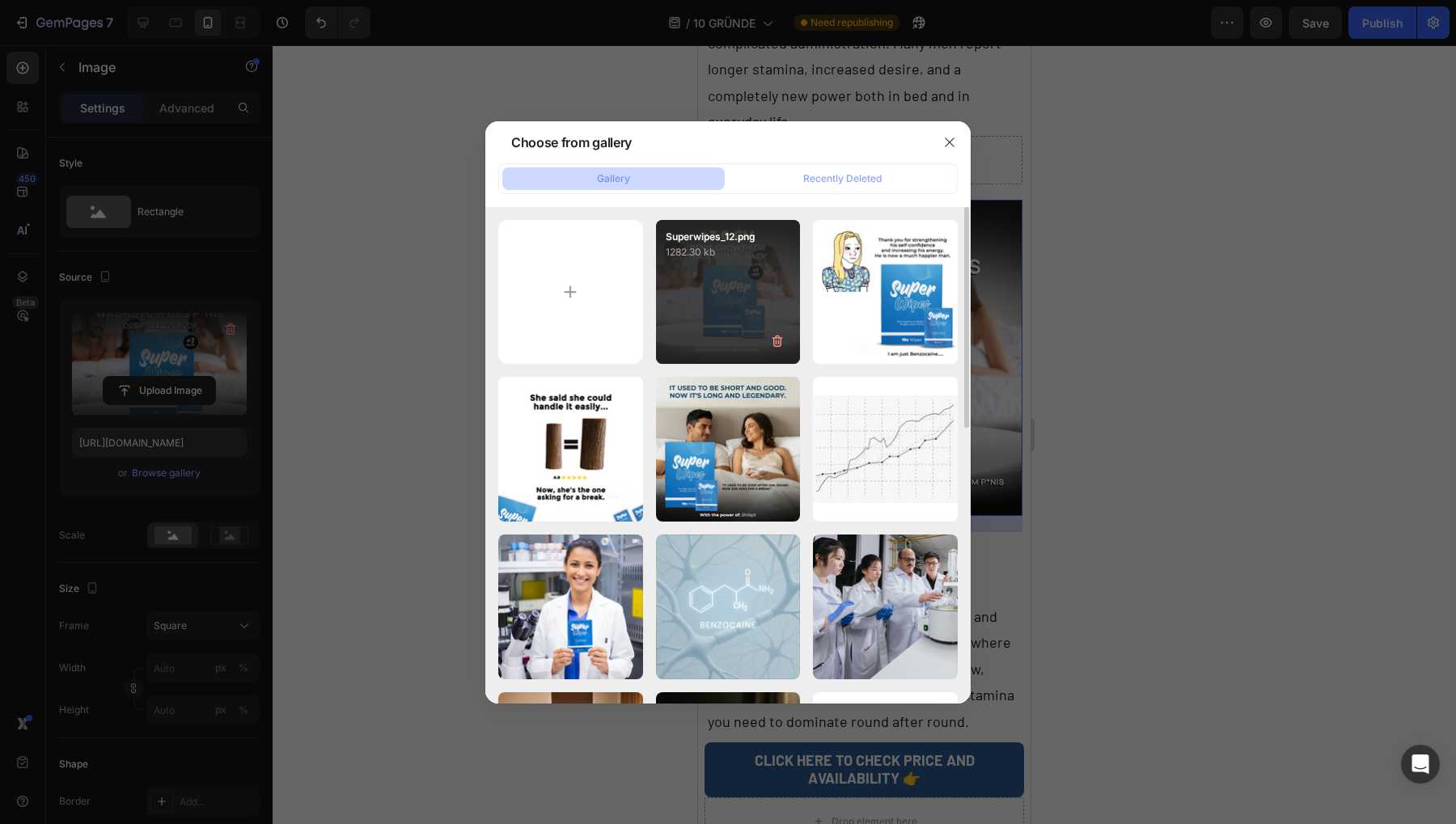
click at [685, 316] on div "Superwipes_12.png 1282.30 kb" at bounding box center [728, 292] width 145 height 145
type input "[URL][DOMAIN_NAME]"
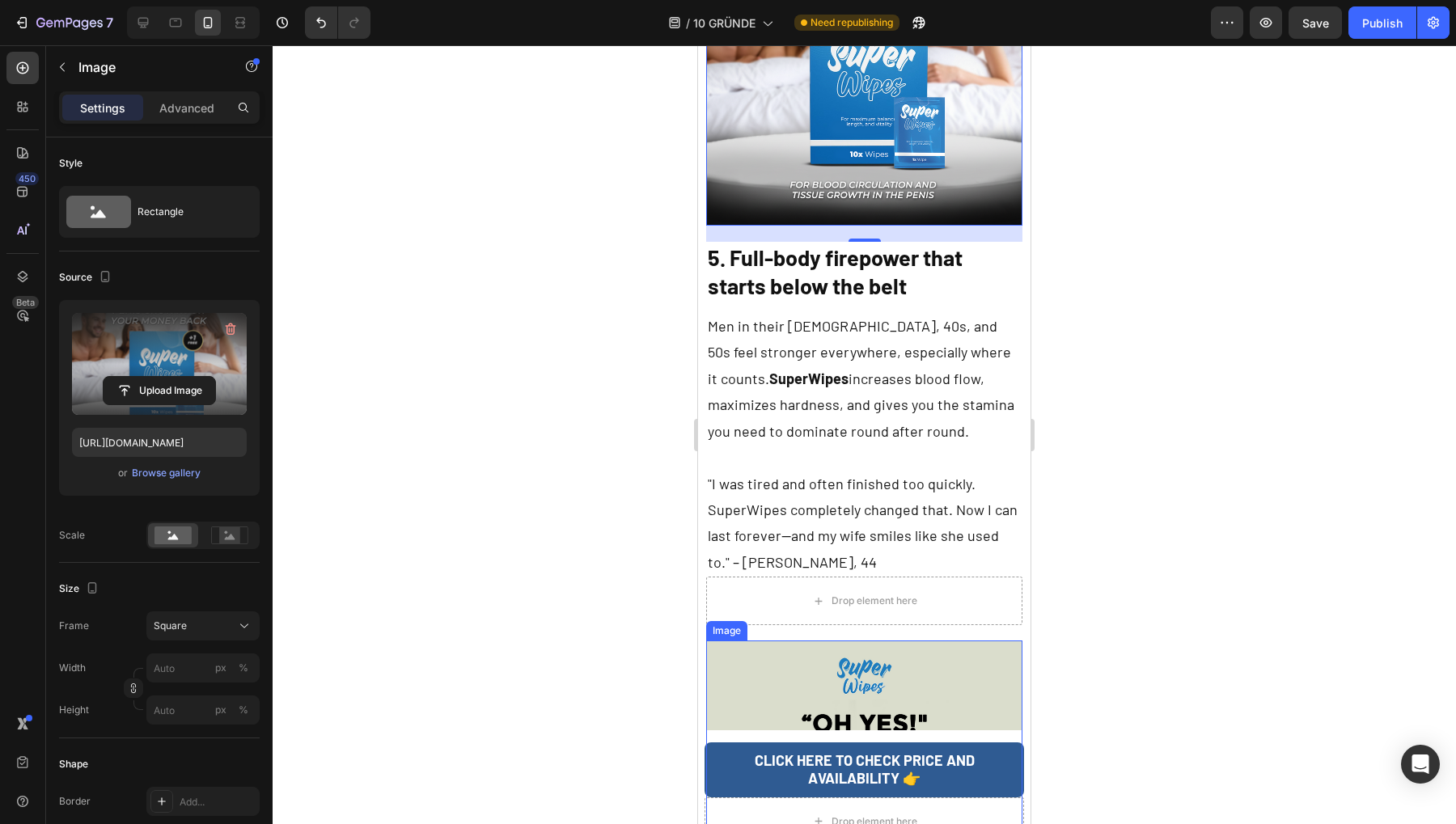
scroll to position [4692, 0]
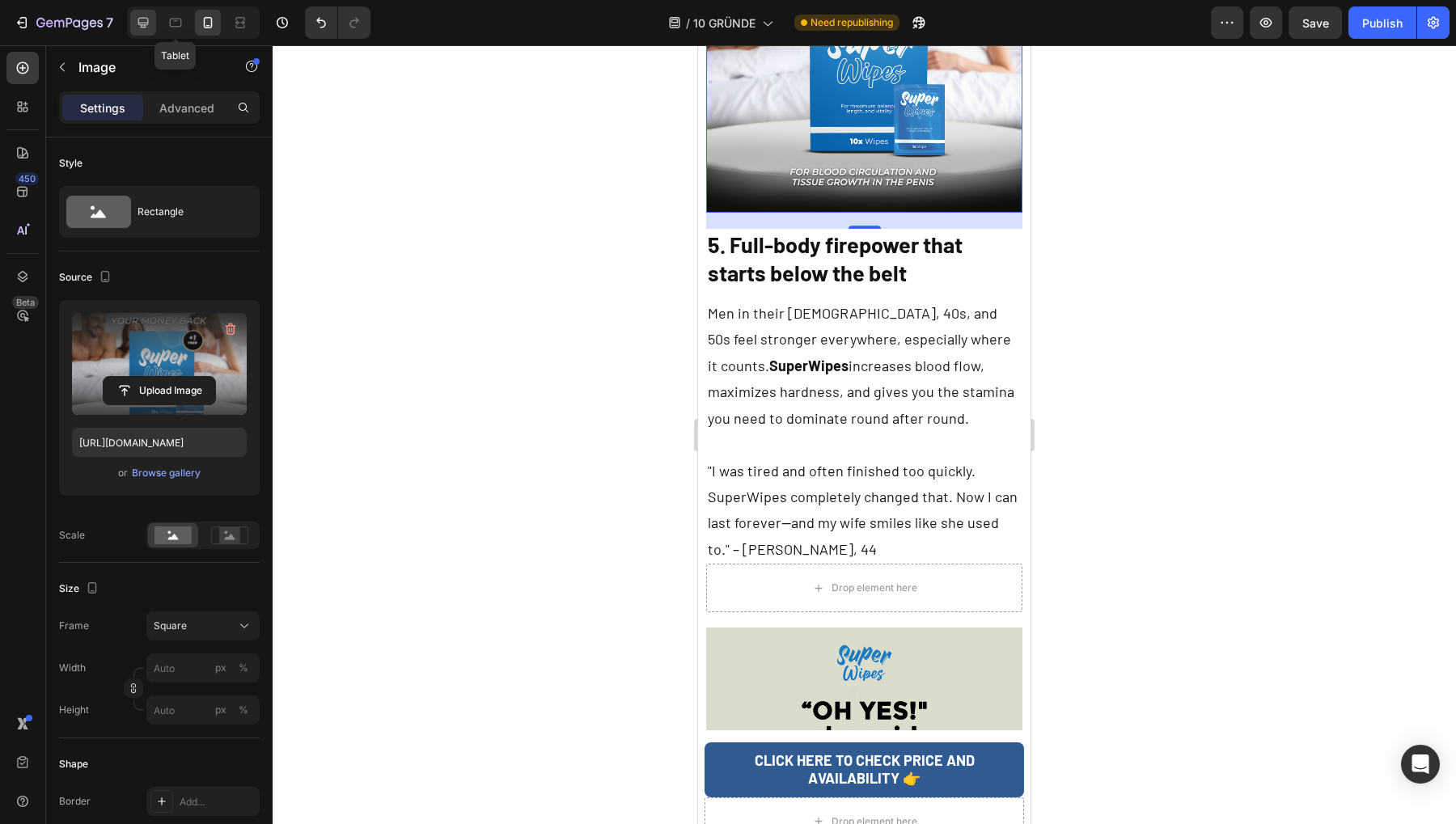
click at [142, 13] on div at bounding box center [143, 23] width 26 height 26
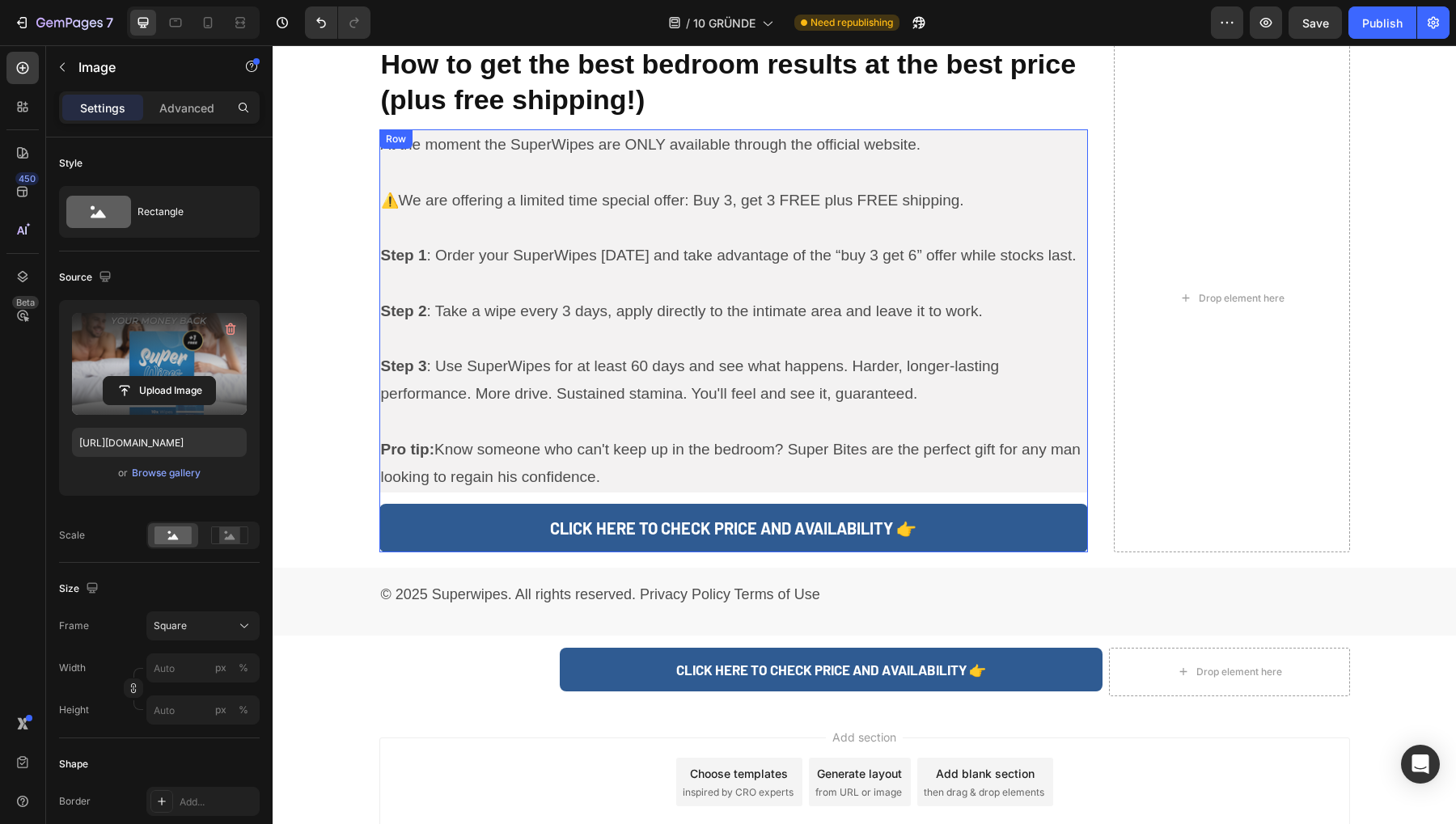
scroll to position [5076, 0]
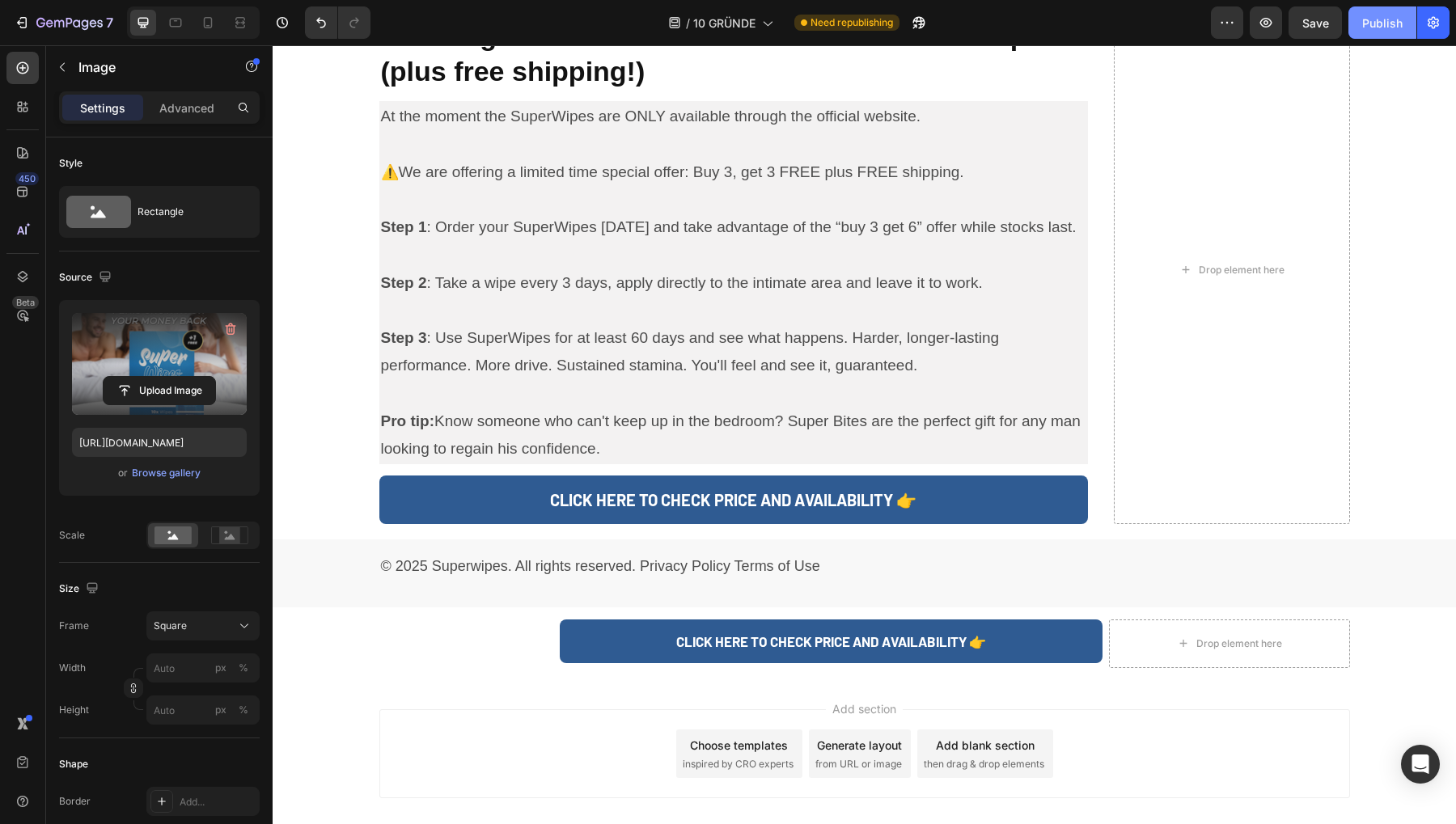
click at [1382, 15] on div "Publish" at bounding box center [1382, 23] width 40 height 17
click at [210, 33] on div at bounding box center [208, 23] width 26 height 26
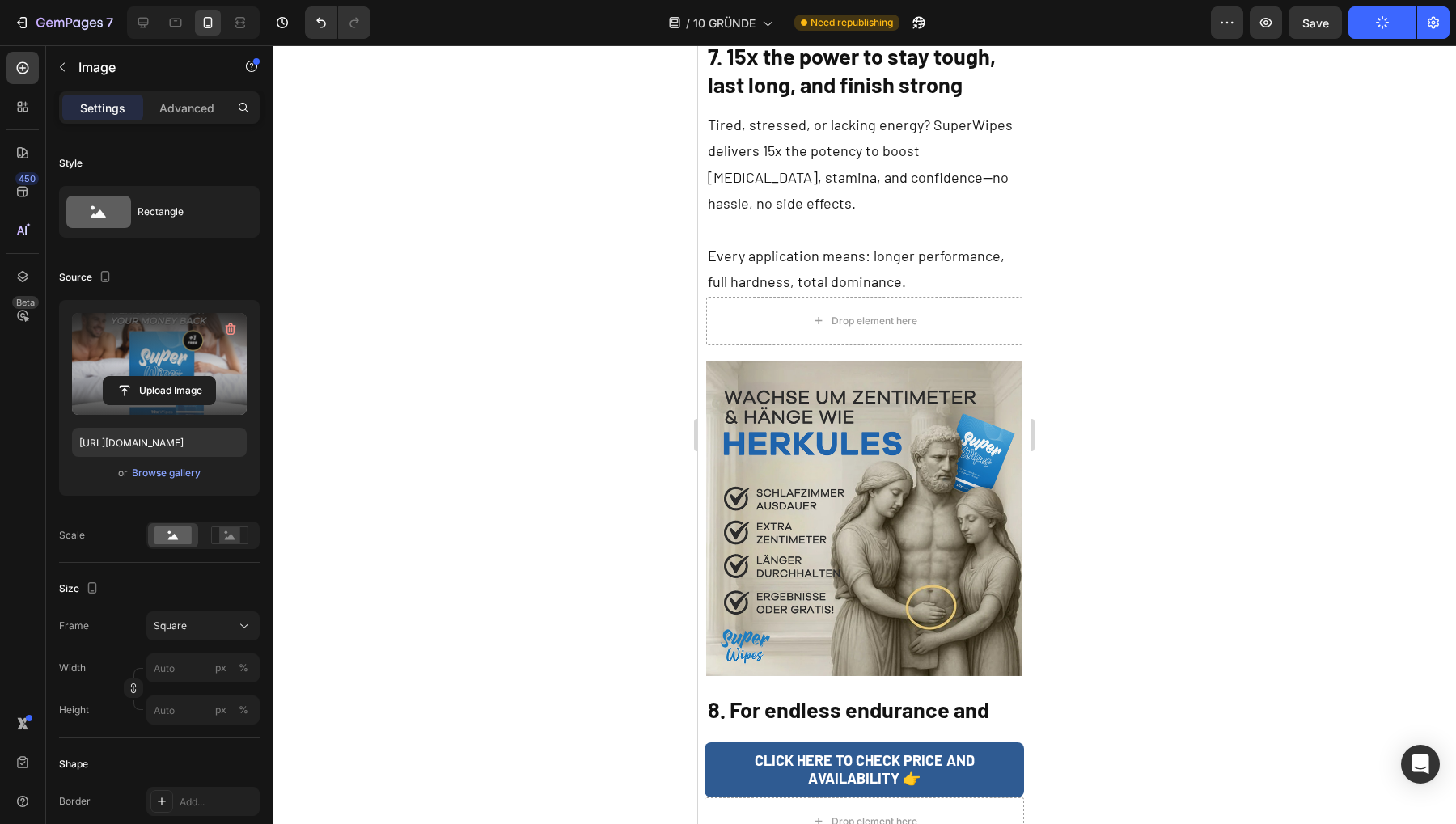
scroll to position [6815, 0]
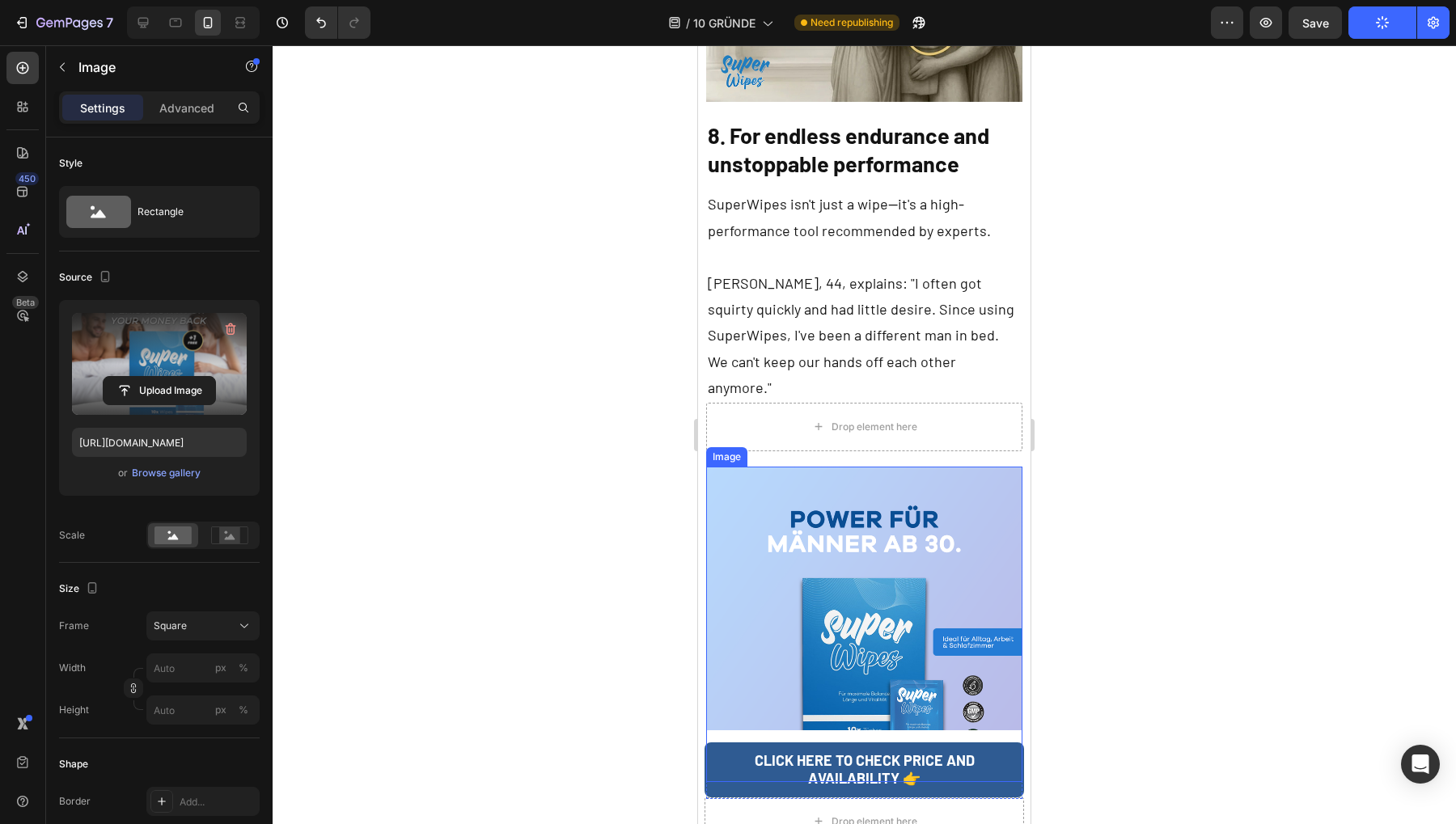
click at [779, 471] on img at bounding box center [864, 624] width 316 height 316
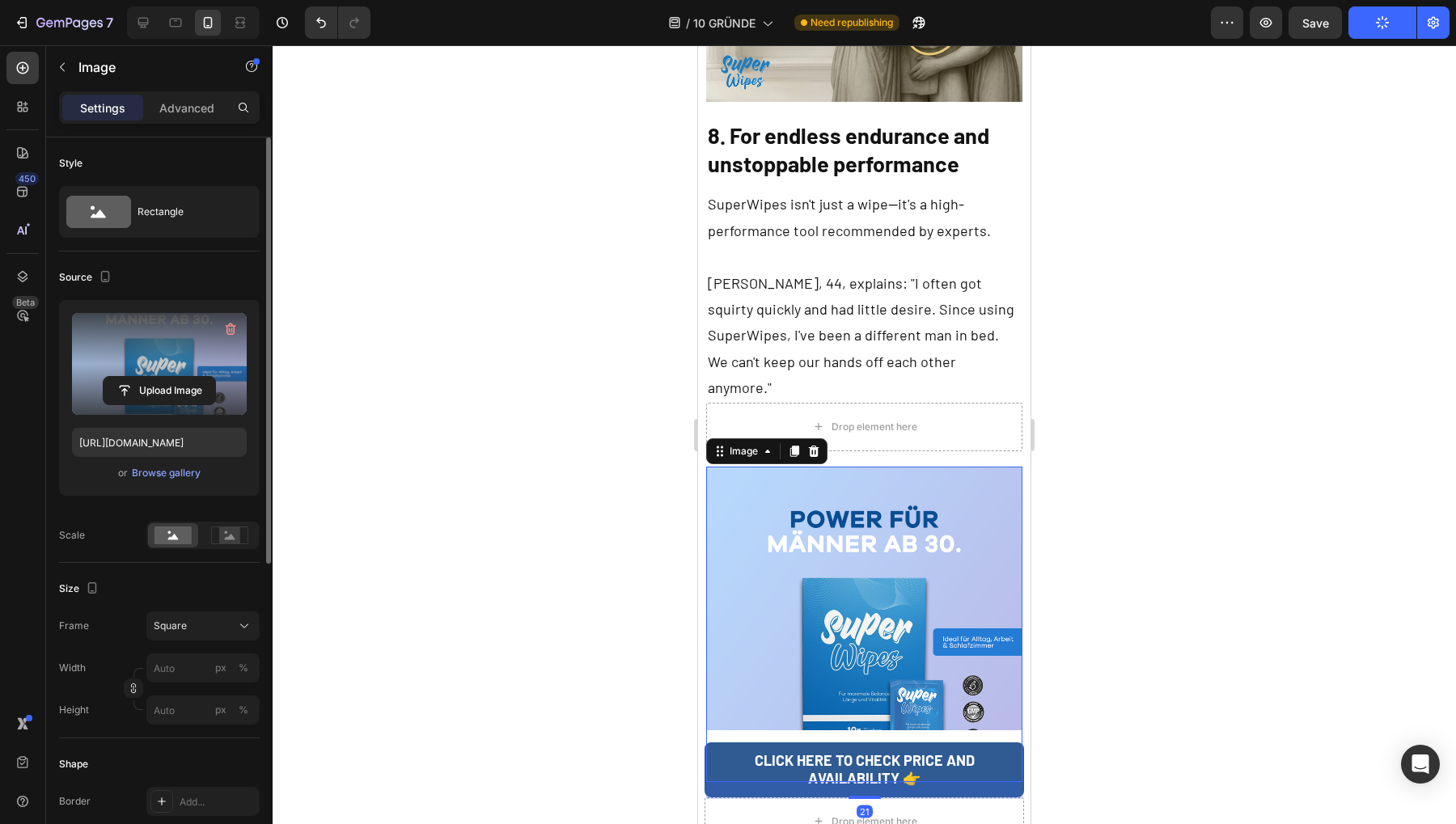
click at [185, 372] on label at bounding box center [159, 364] width 175 height 102
click at [185, 377] on input "file" at bounding box center [160, 391] width 112 height 28
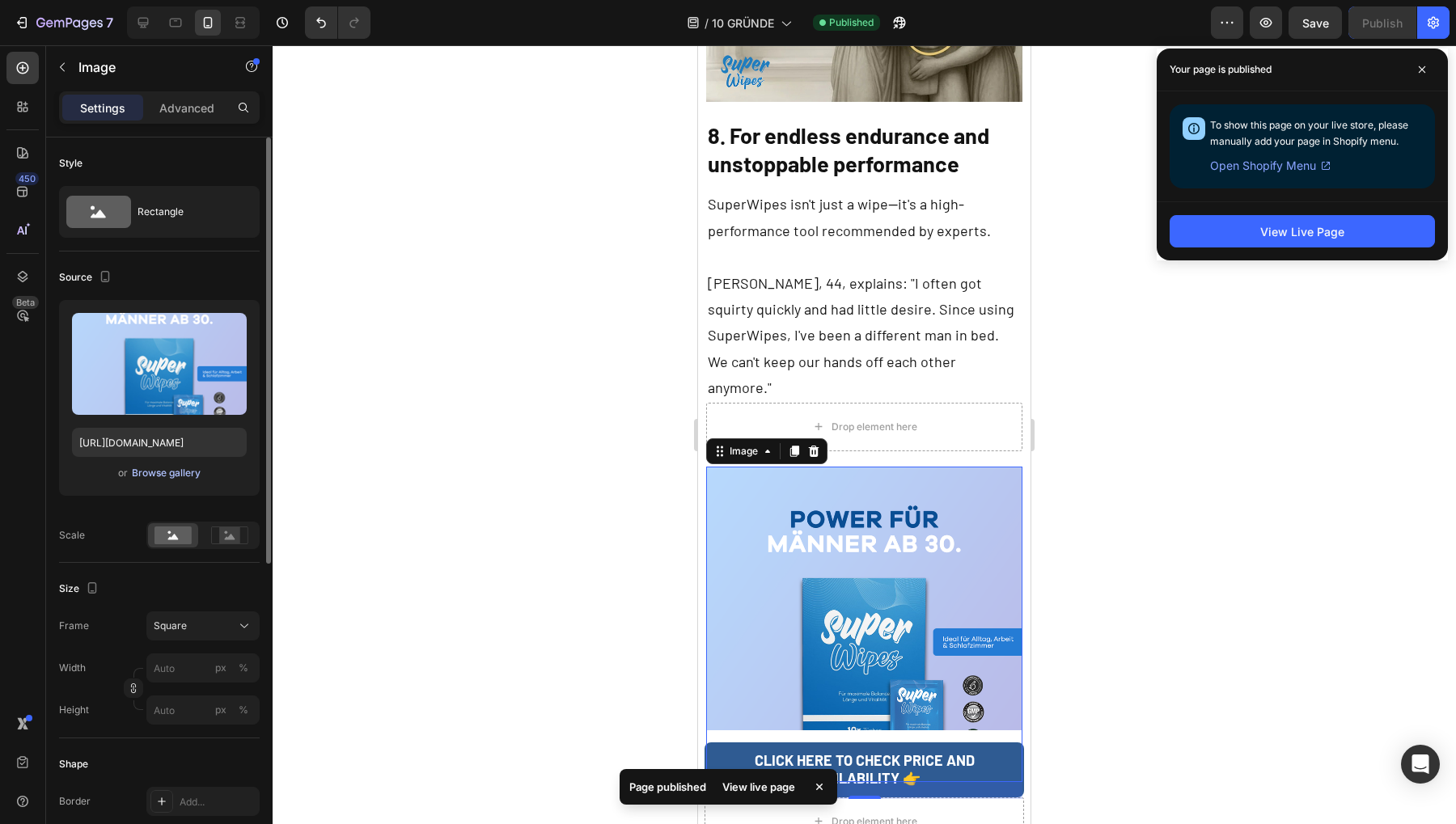
click at [160, 468] on div "Browse gallery" at bounding box center [166, 472] width 69 height 15
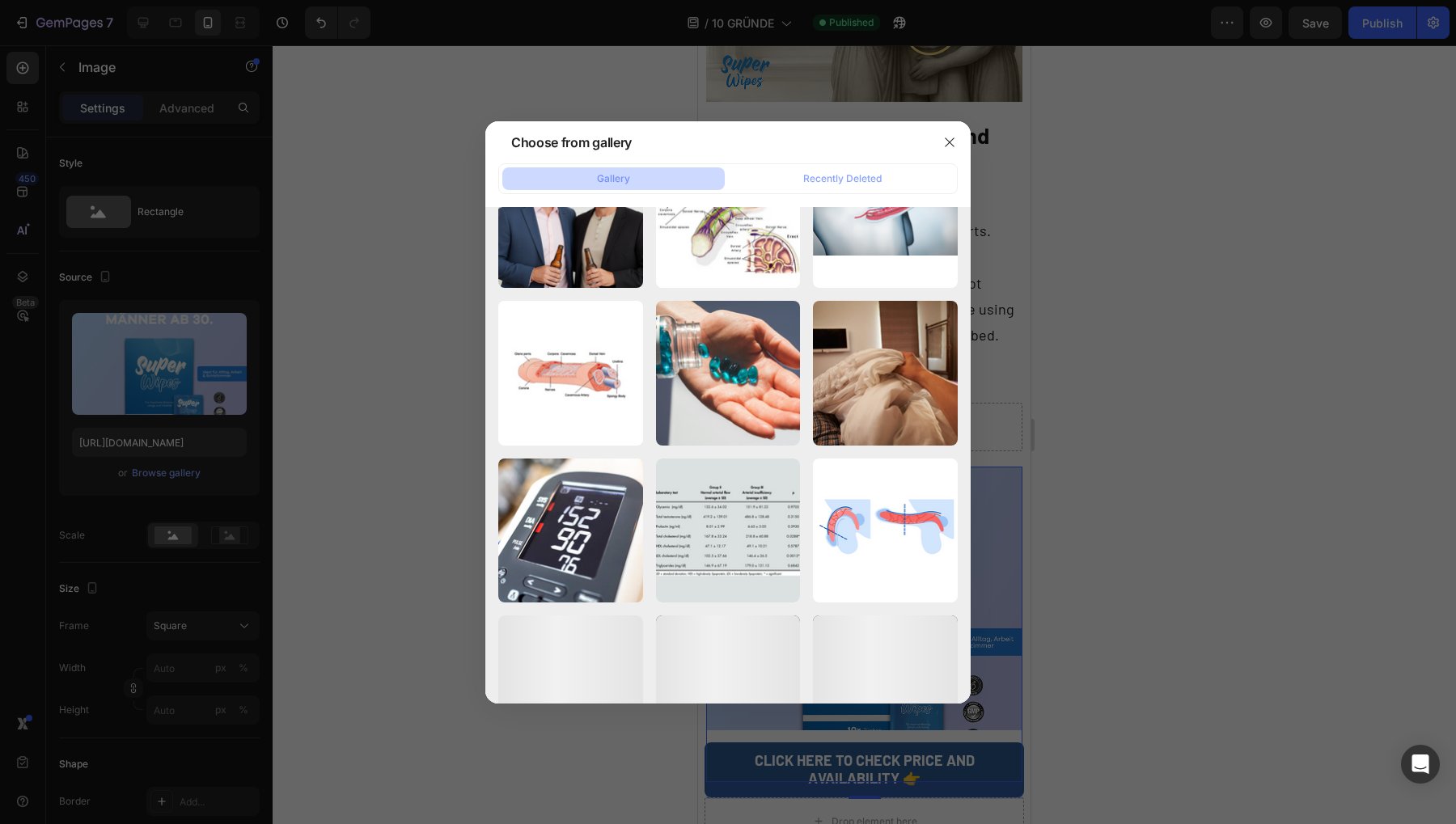
scroll to position [2349, 0]
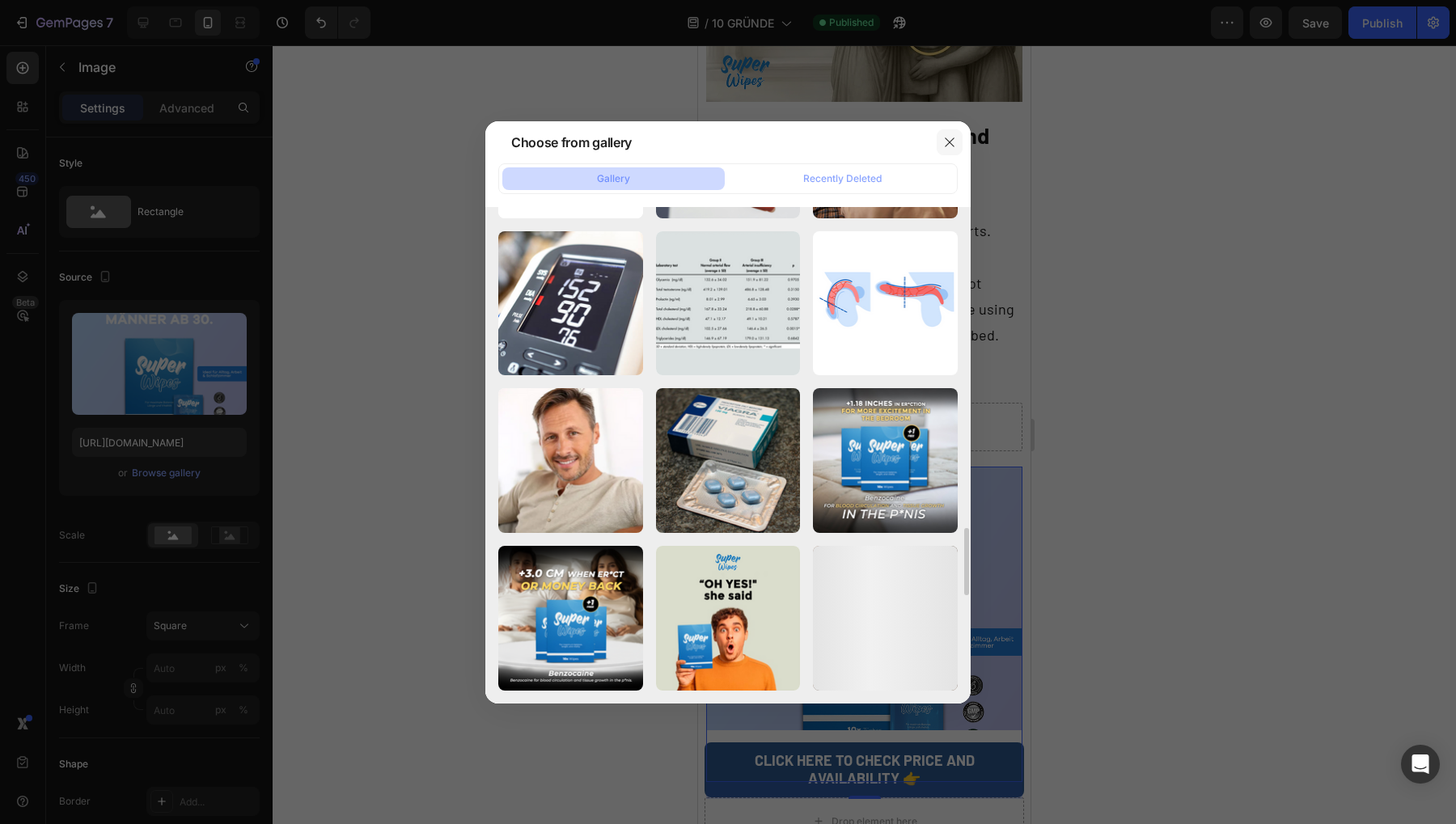
click at [944, 140] on icon "button" at bounding box center [949, 142] width 13 height 13
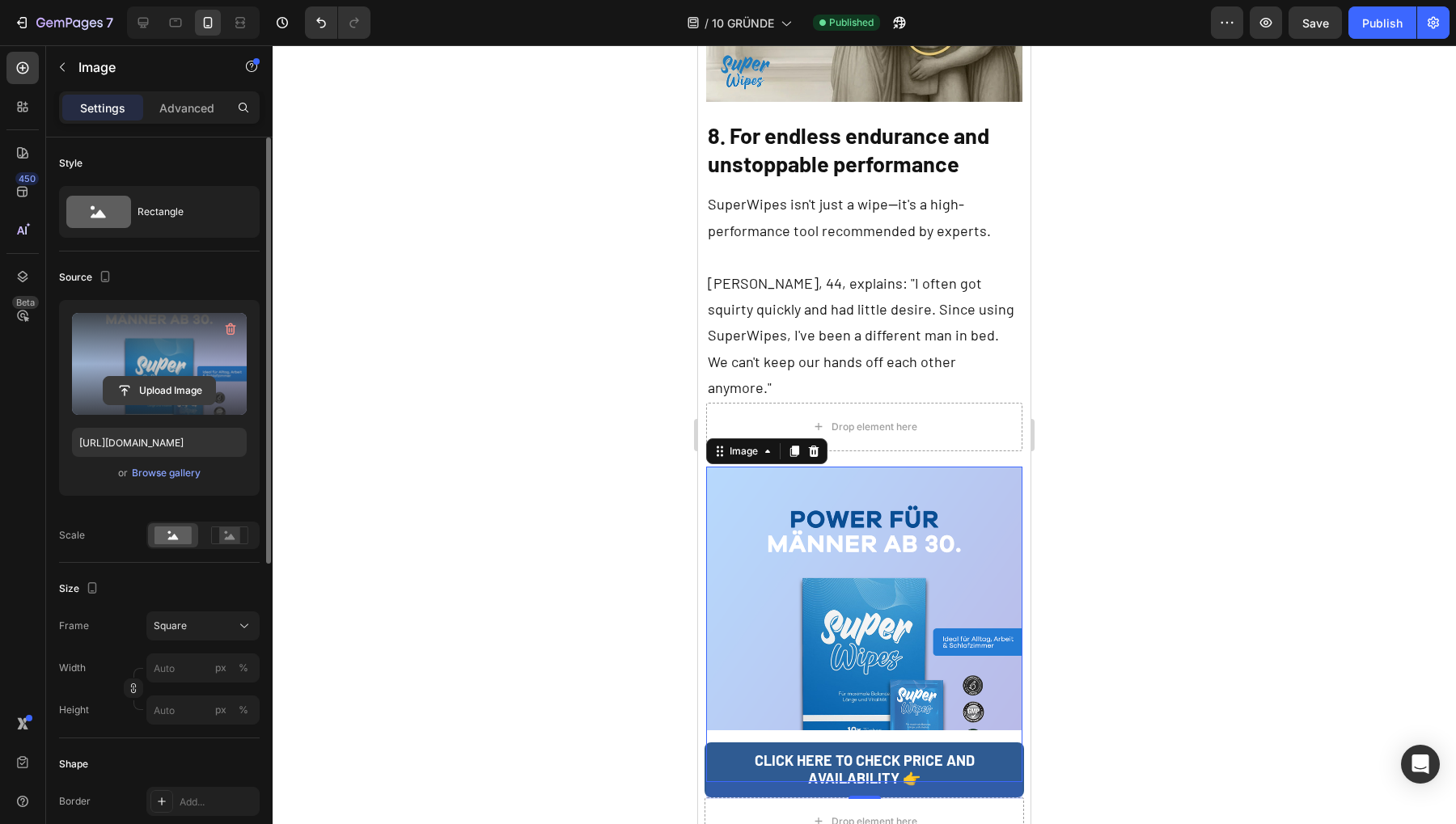
click at [175, 396] on input "file" at bounding box center [160, 391] width 112 height 28
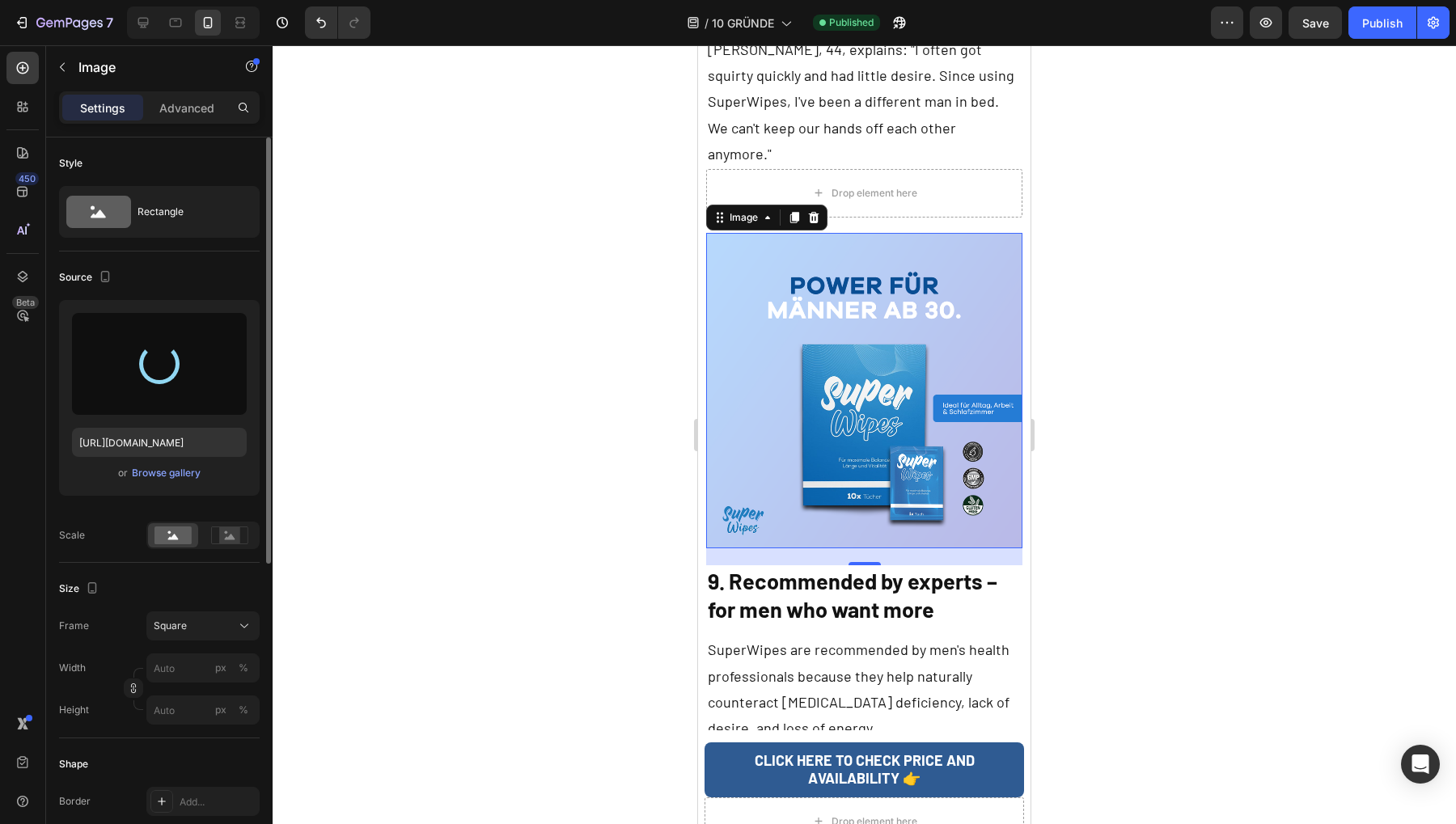
type input "[URL][DOMAIN_NAME]"
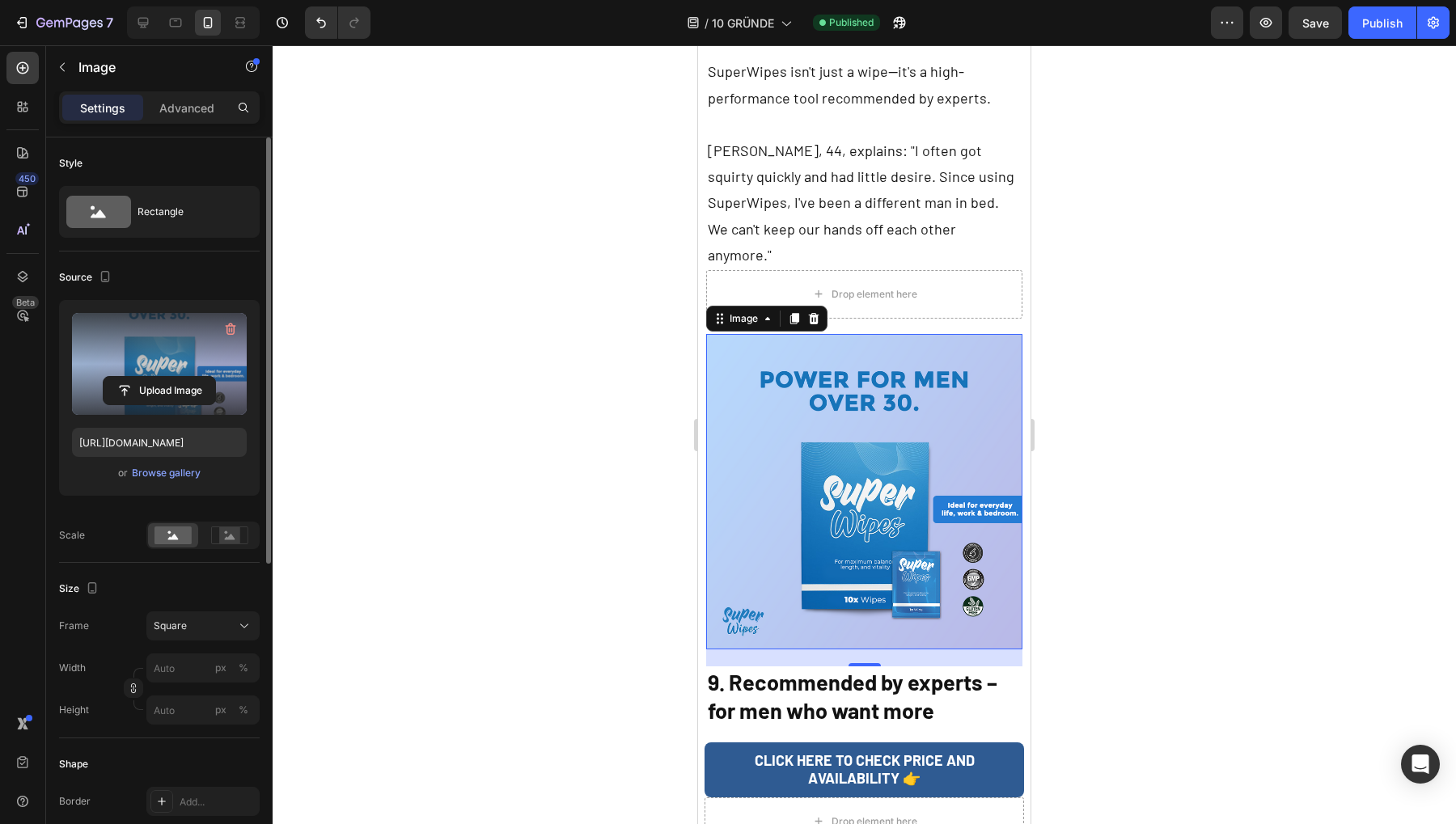
scroll to position [6916, 0]
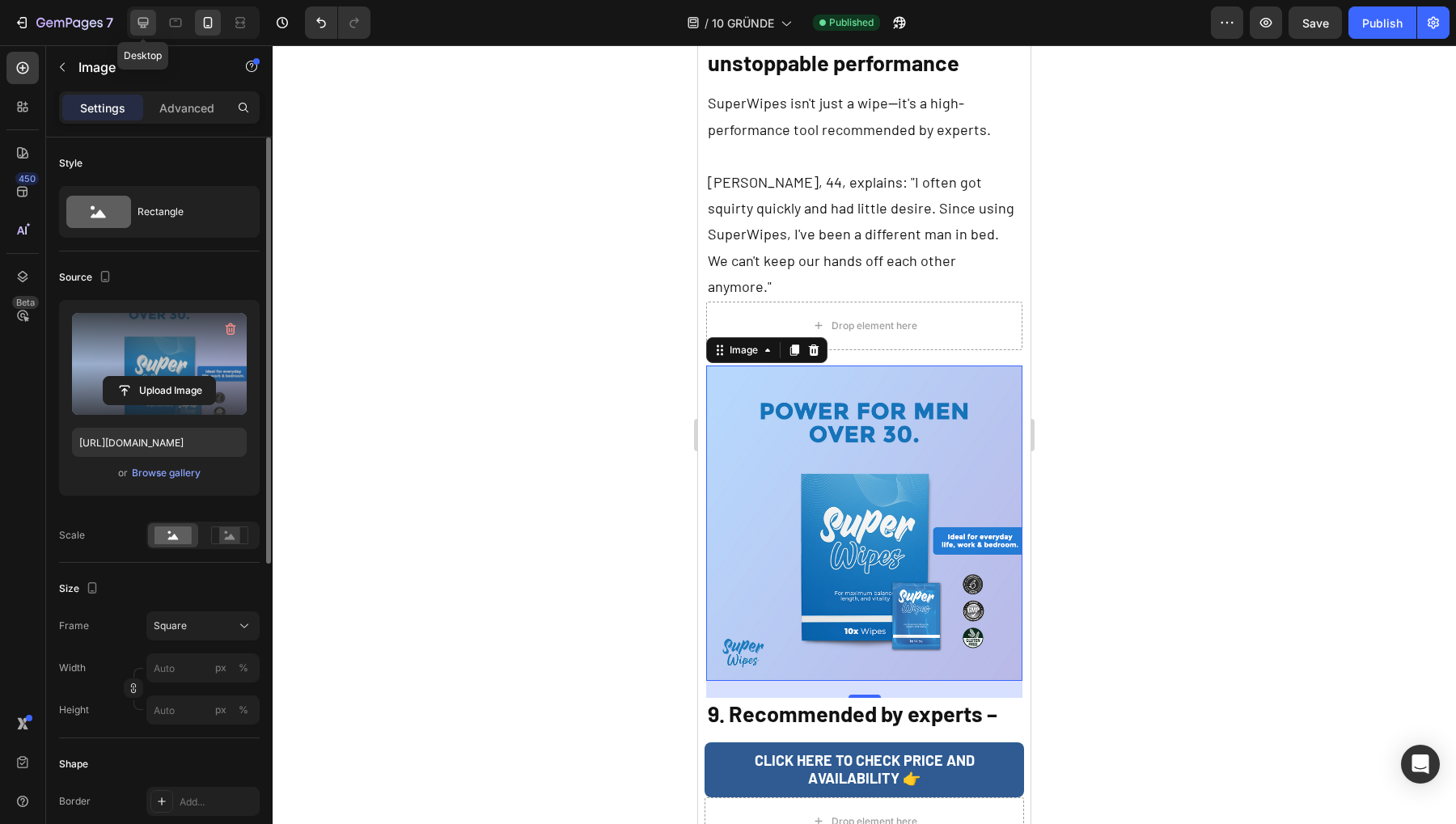
click at [142, 19] on icon at bounding box center [143, 23] width 16 height 16
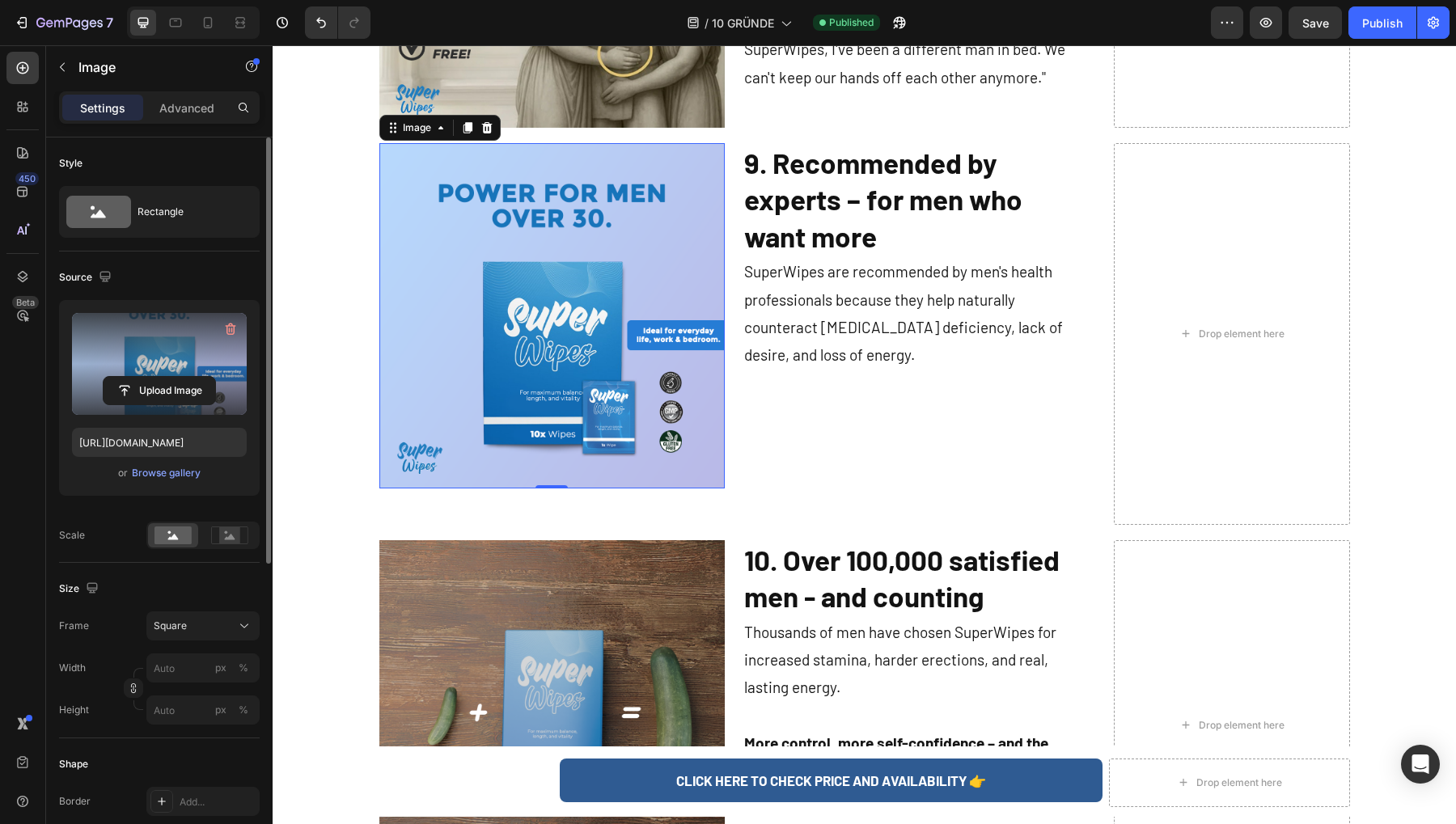
scroll to position [4161, 0]
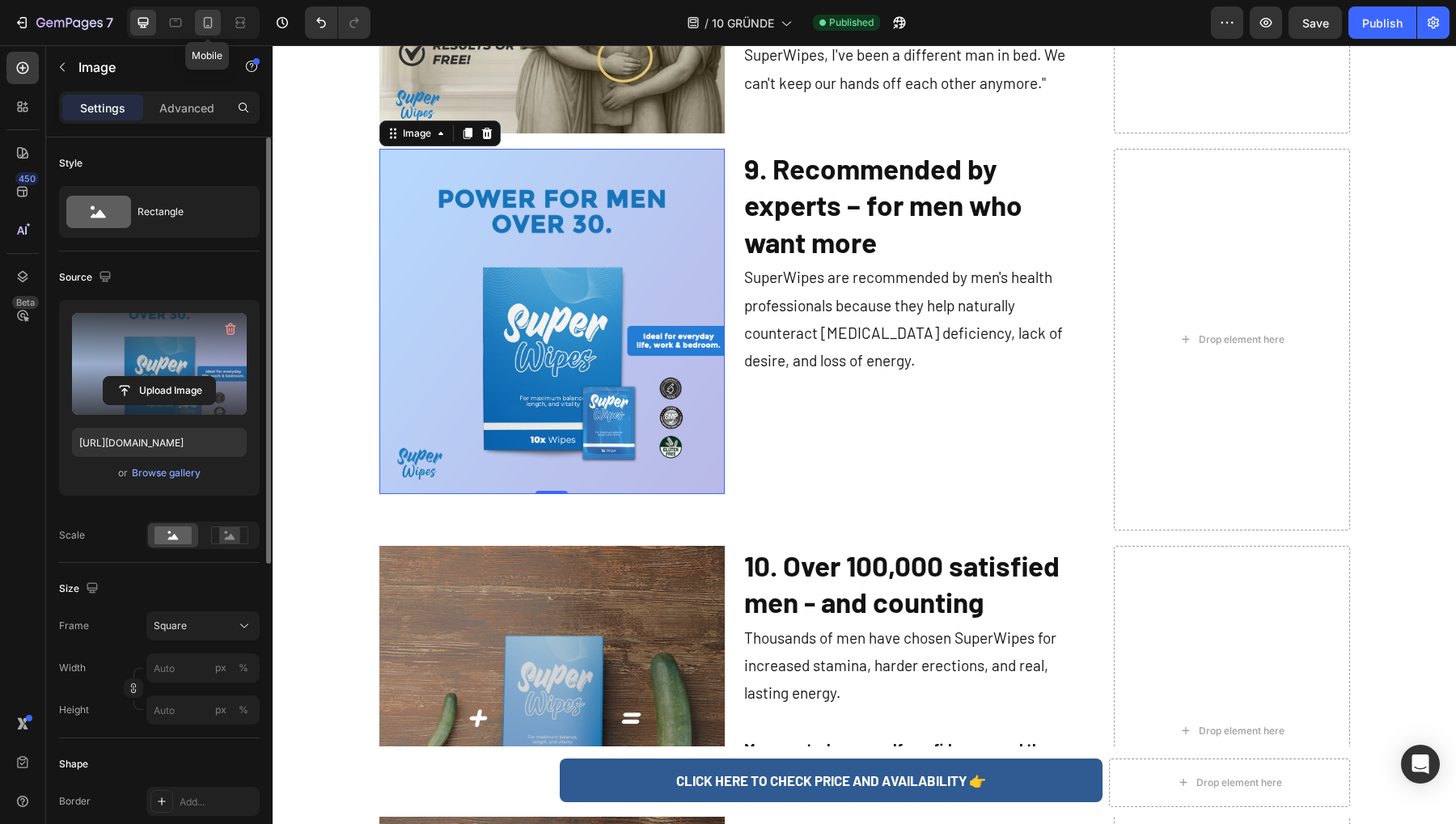
click at [216, 22] on div at bounding box center [208, 23] width 26 height 26
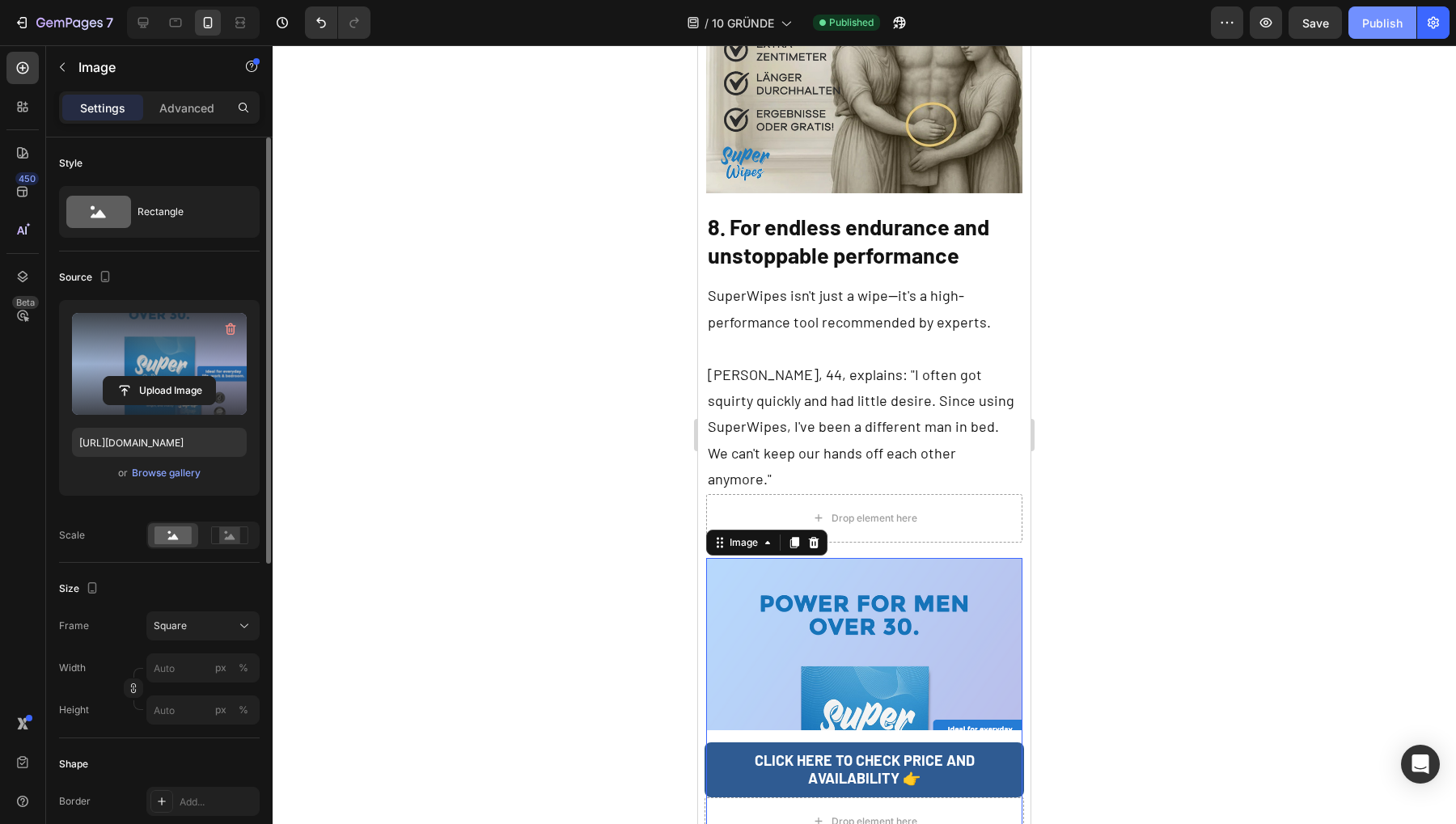
click at [1387, 27] on div "Publish" at bounding box center [1382, 23] width 40 height 17
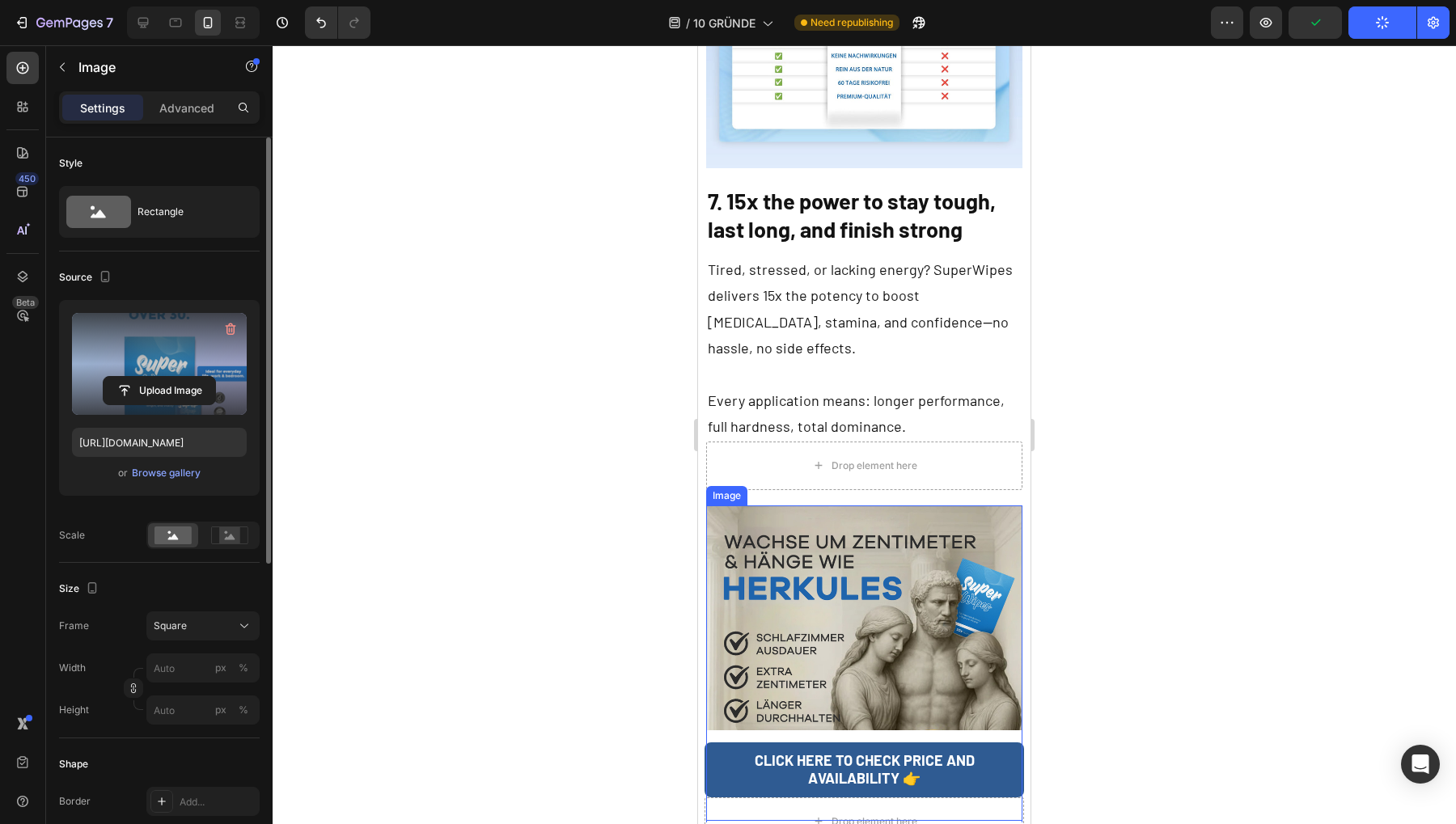
scroll to position [6189, 0]
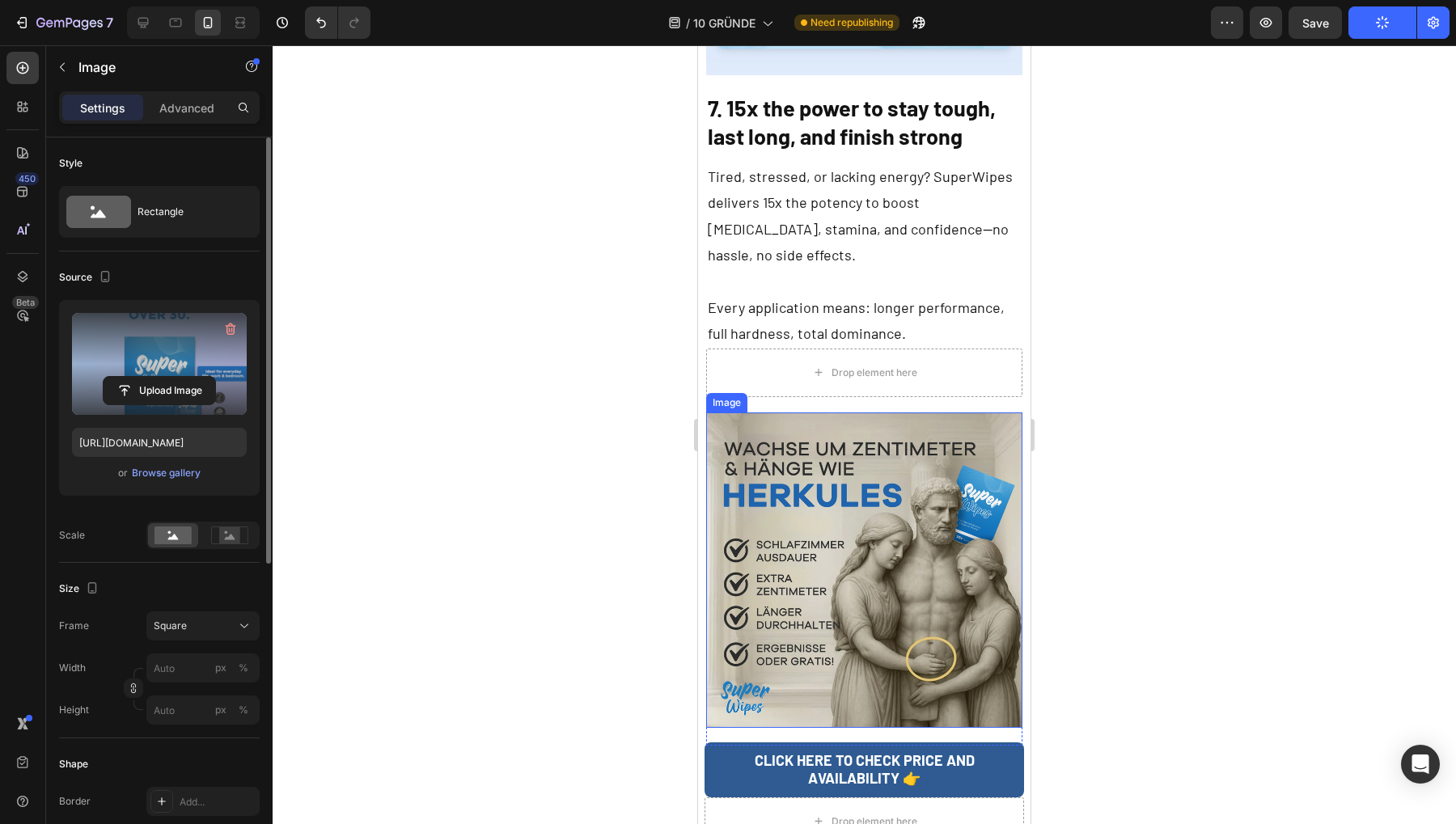
click at [869, 451] on img at bounding box center [864, 570] width 316 height 316
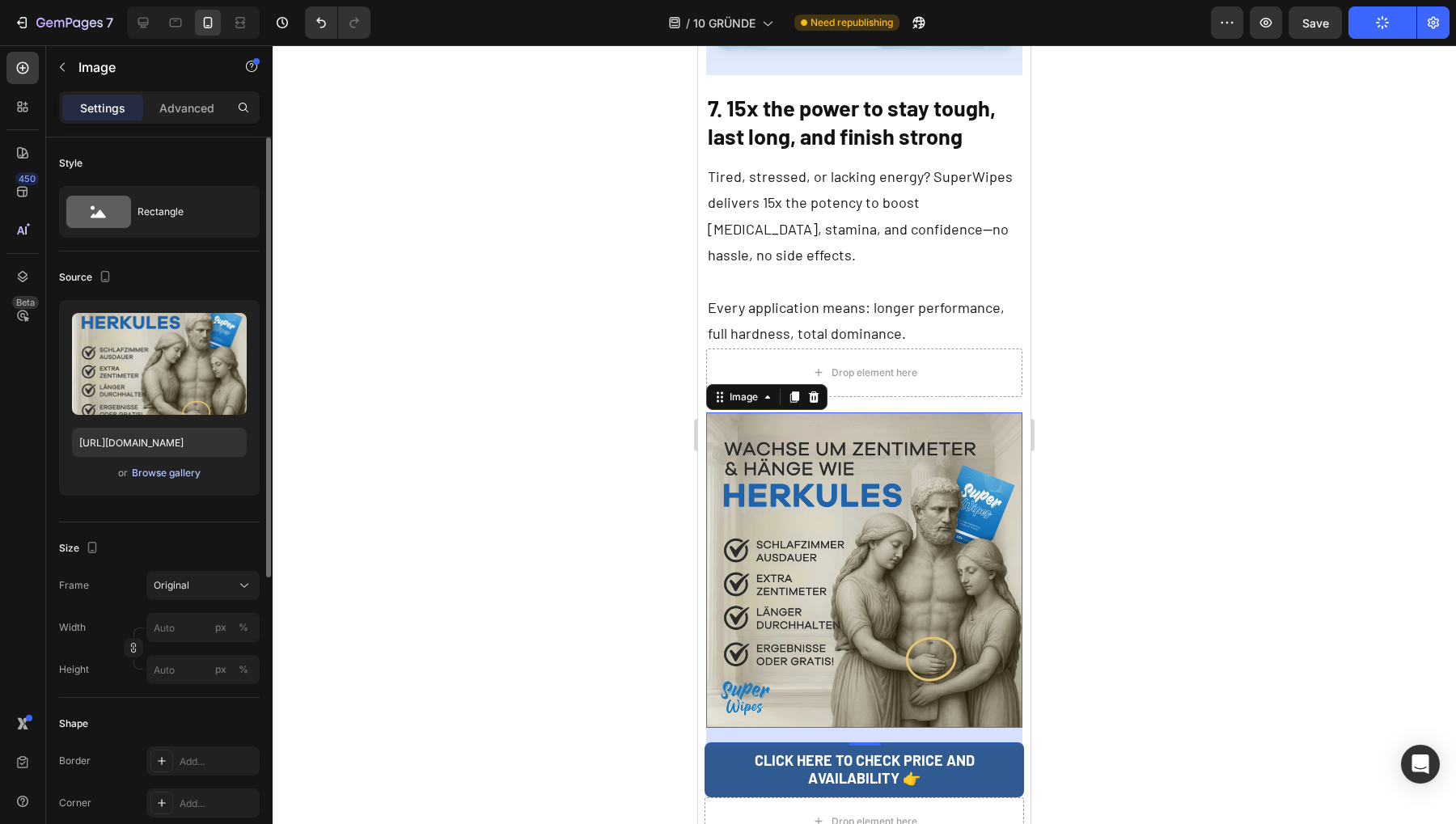
click at [170, 469] on div "Browse gallery" at bounding box center [166, 472] width 69 height 15
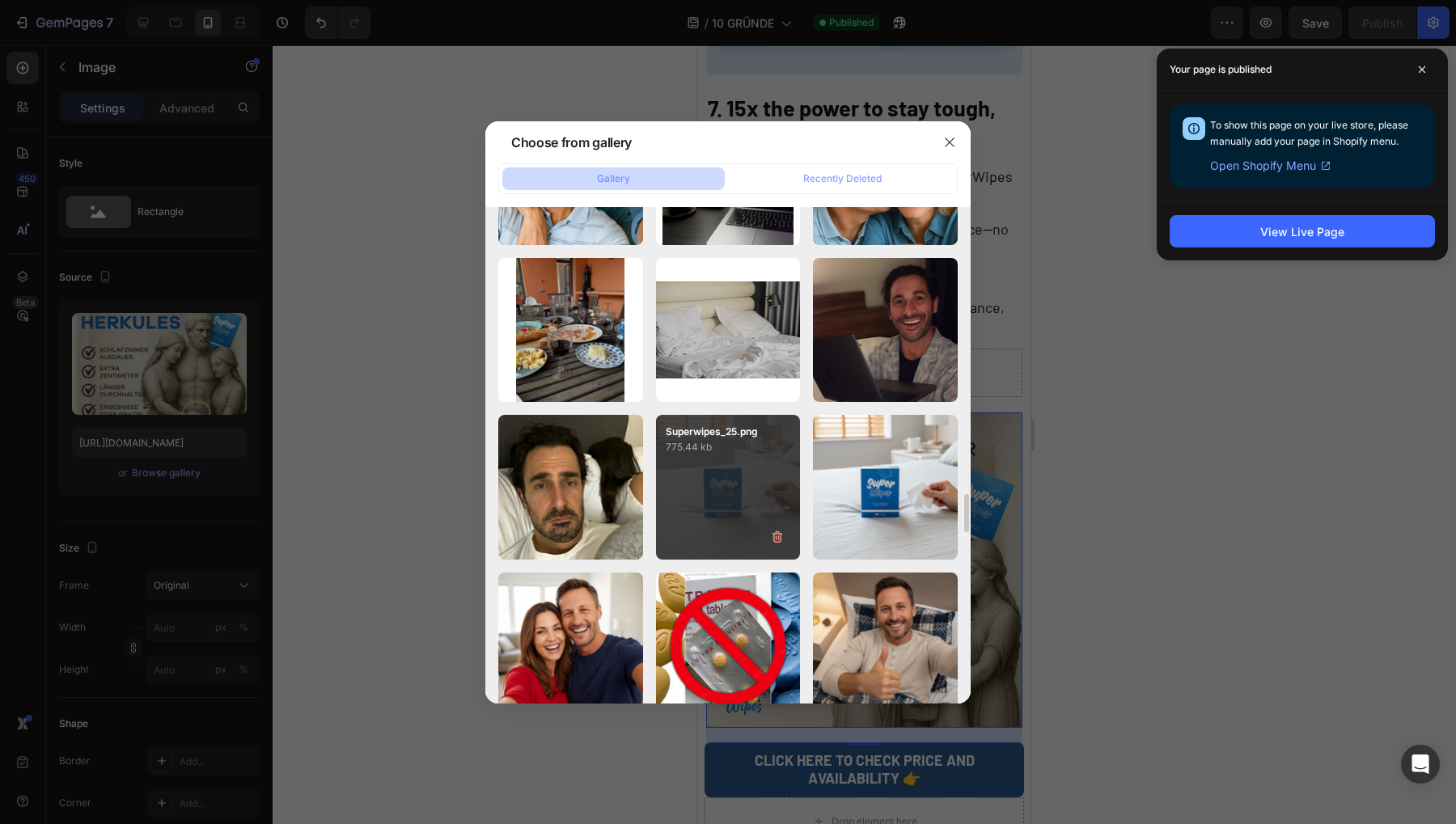
scroll to position [4042, 0]
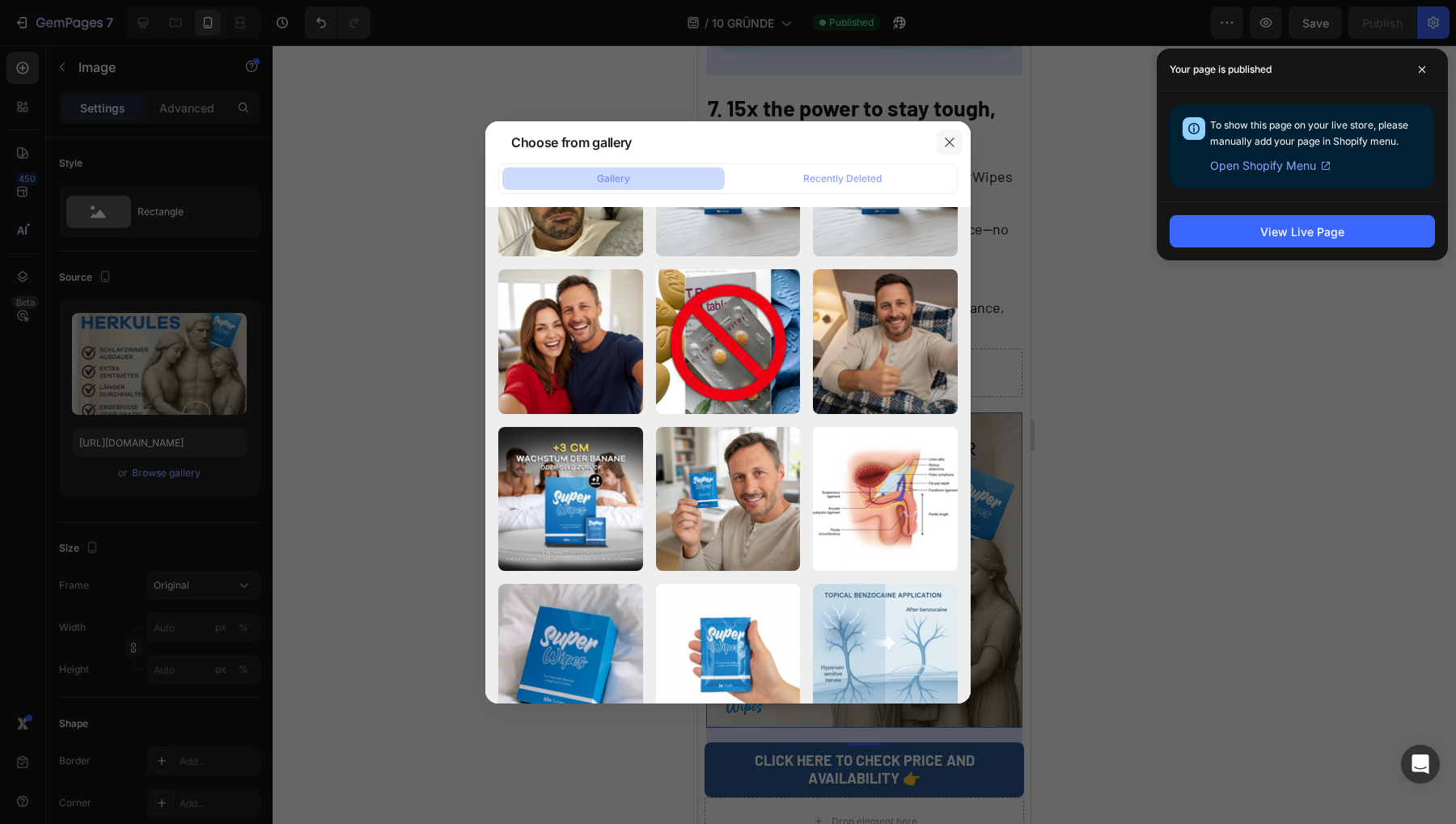
click at [940, 138] on button "button" at bounding box center [949, 143] width 26 height 26
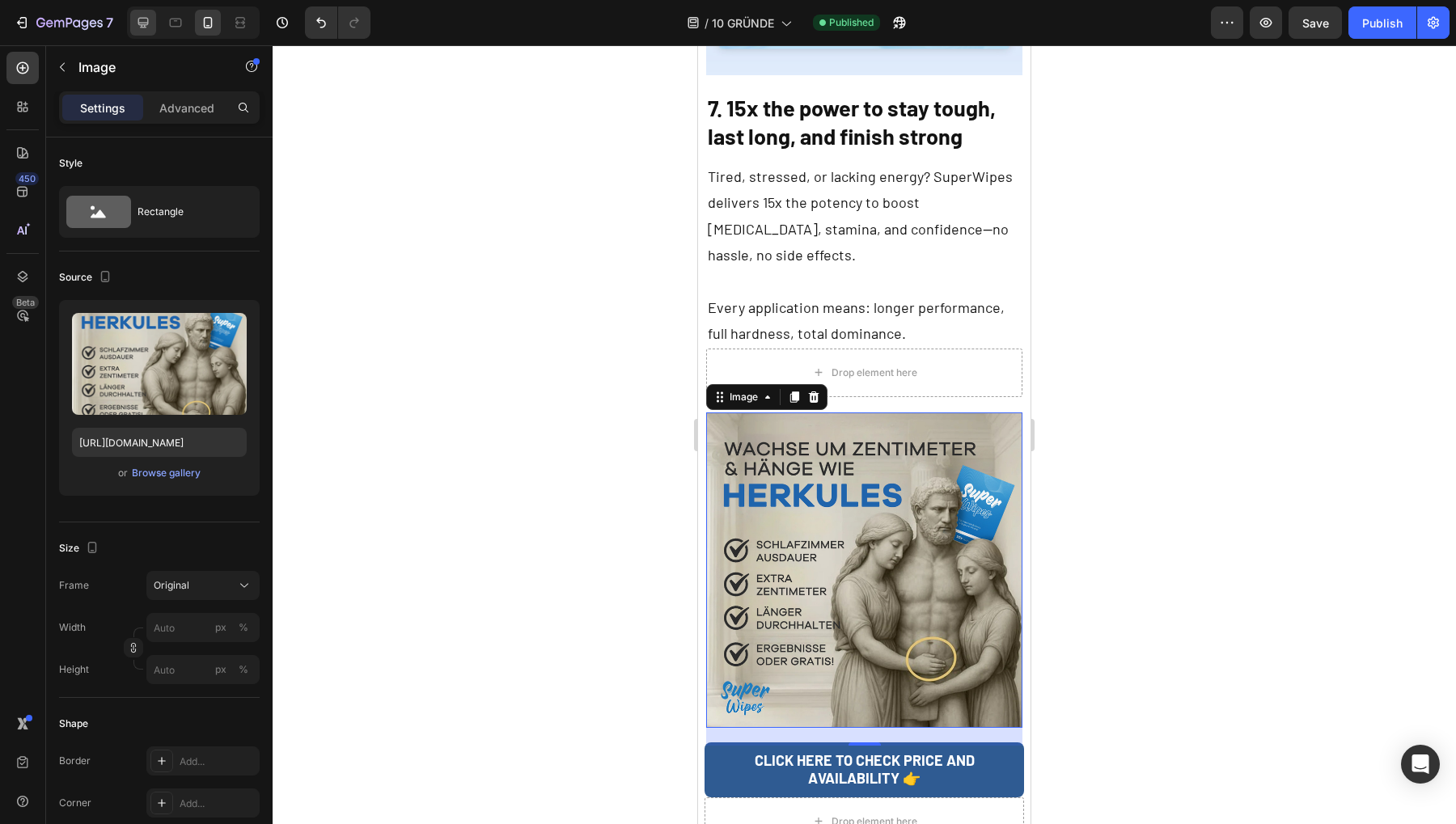
click at [132, 21] on div at bounding box center [143, 23] width 26 height 26
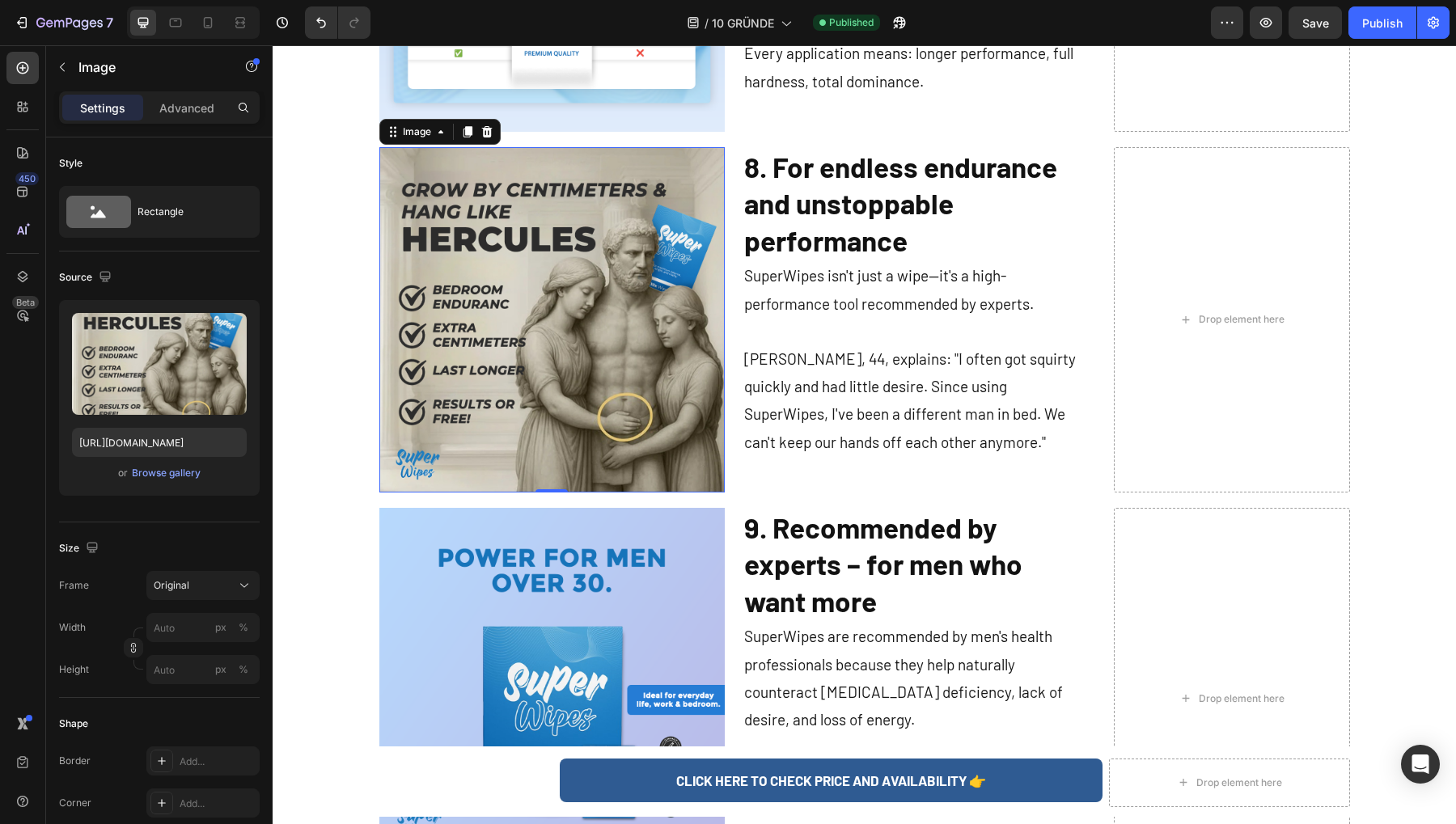
scroll to position [3800, 0]
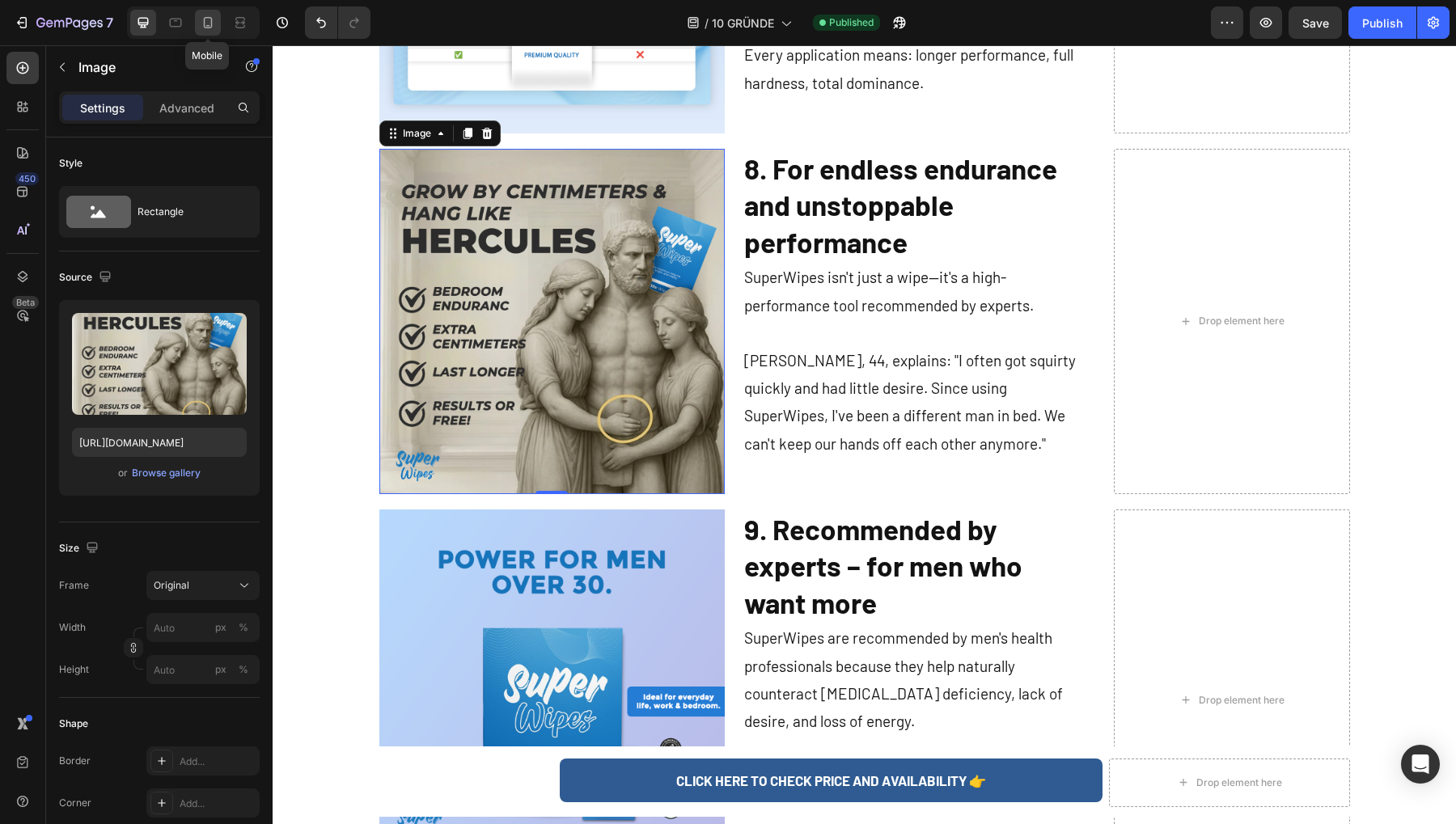
click at [200, 20] on icon at bounding box center [208, 23] width 16 height 16
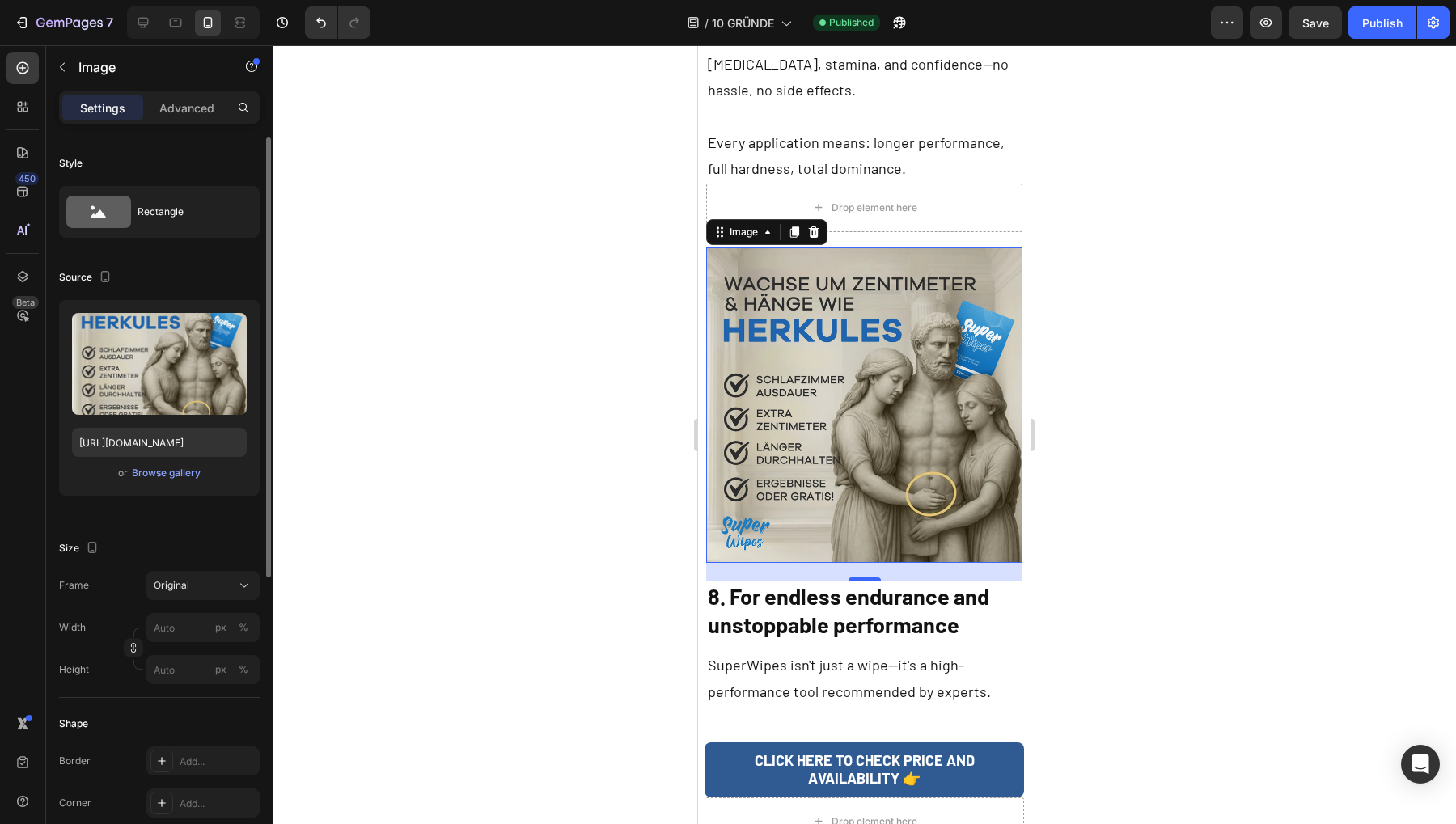
click at [158, 456] on div "Upload Image [URL][DOMAIN_NAME] or Browse gallery" at bounding box center [159, 398] width 201 height 196
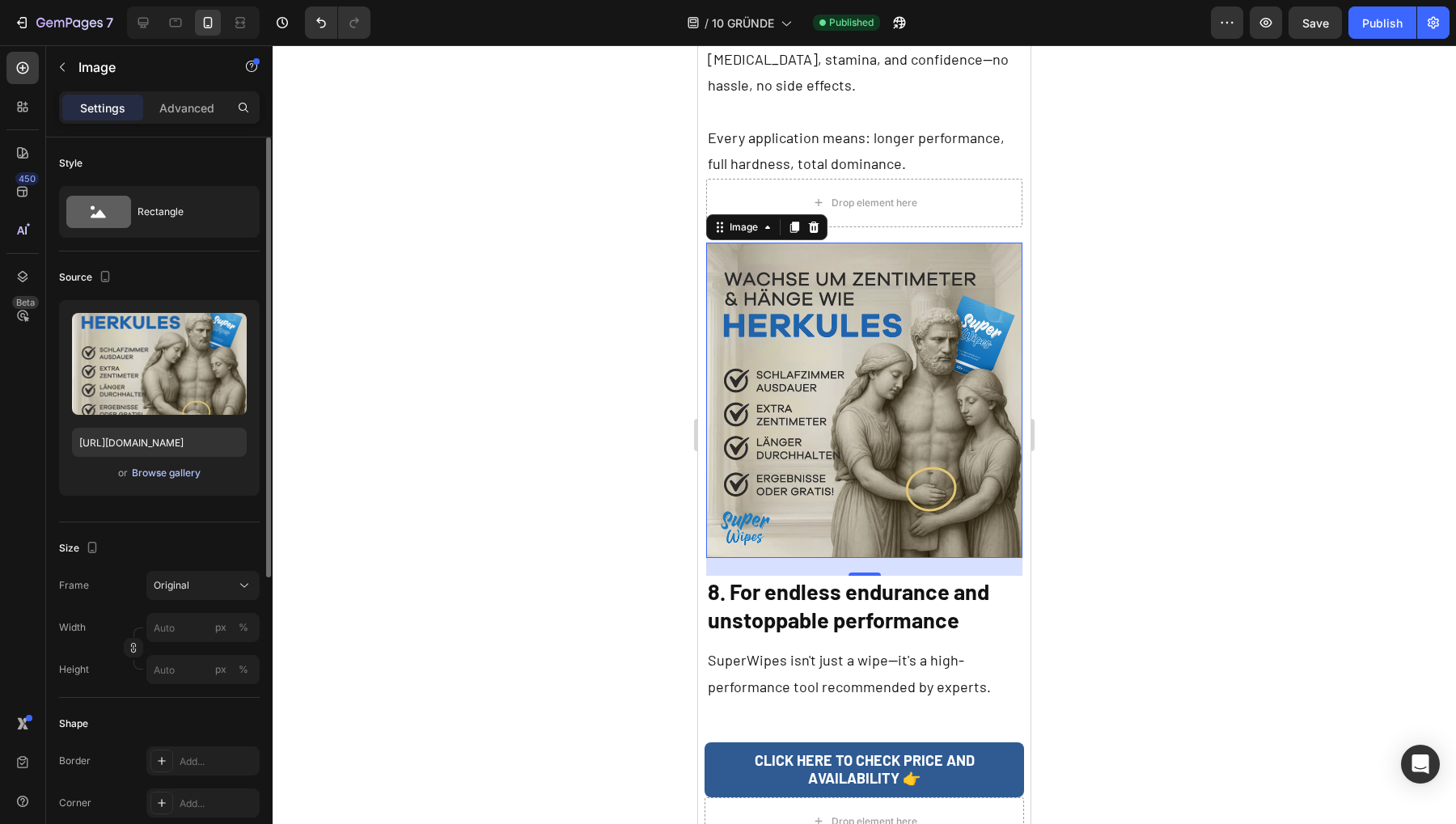
click at [164, 471] on div "Browse gallery" at bounding box center [166, 472] width 69 height 15
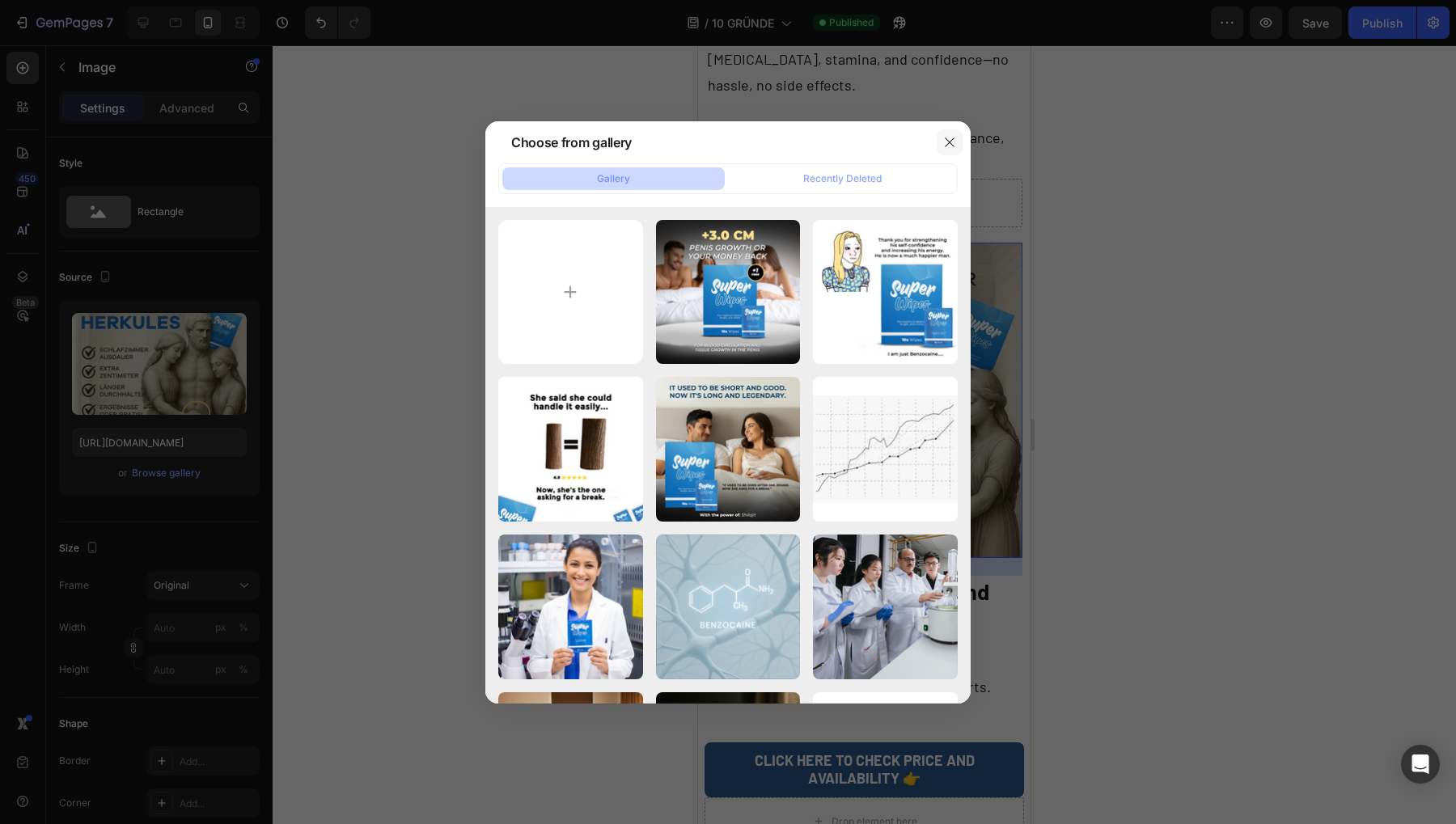
click at [948, 147] on icon "button" at bounding box center [949, 142] width 13 height 13
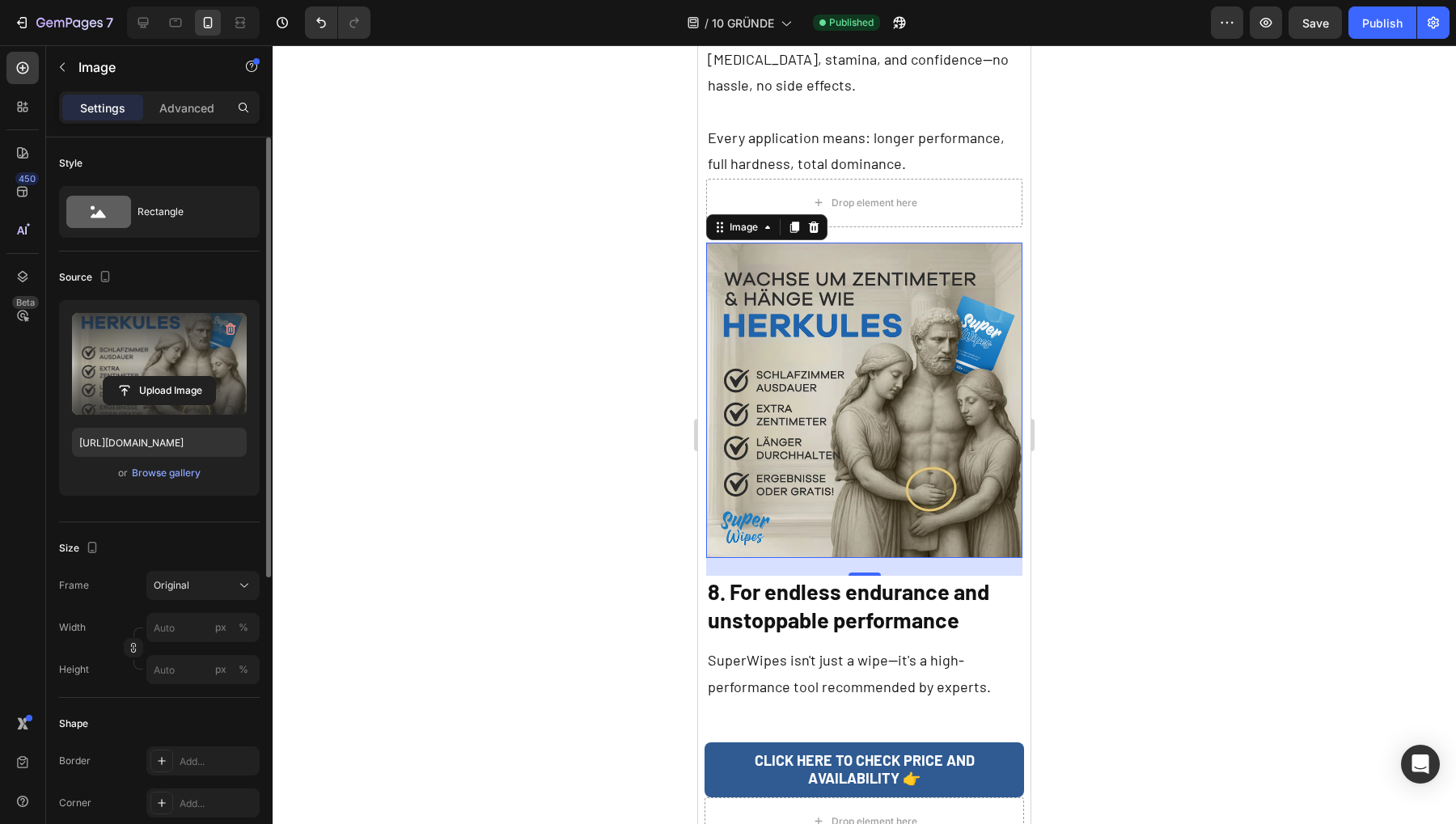
click at [131, 369] on label at bounding box center [159, 364] width 175 height 102
click at [131, 377] on input "file" at bounding box center [160, 391] width 112 height 28
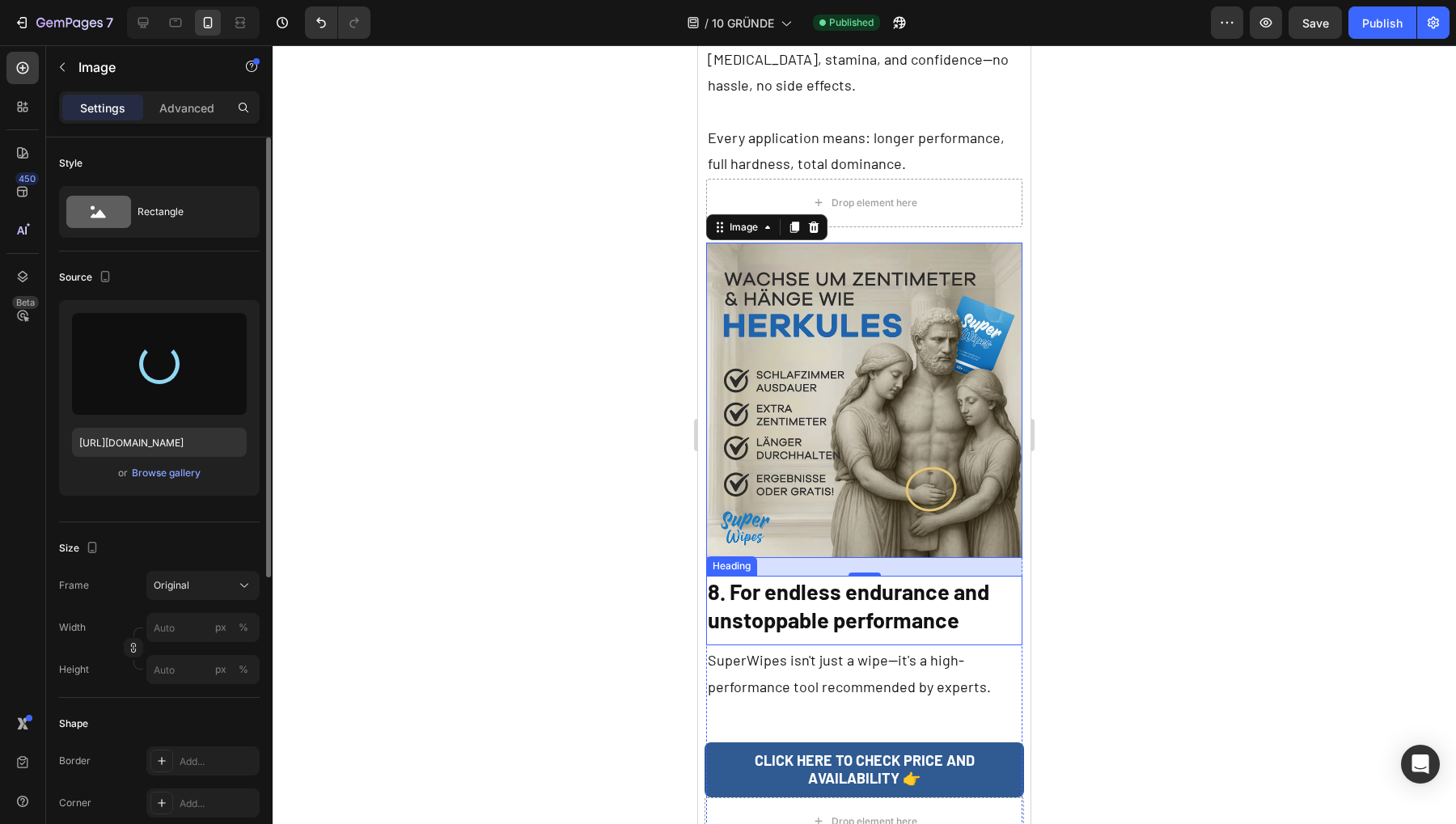
type input "[URL][DOMAIN_NAME]"
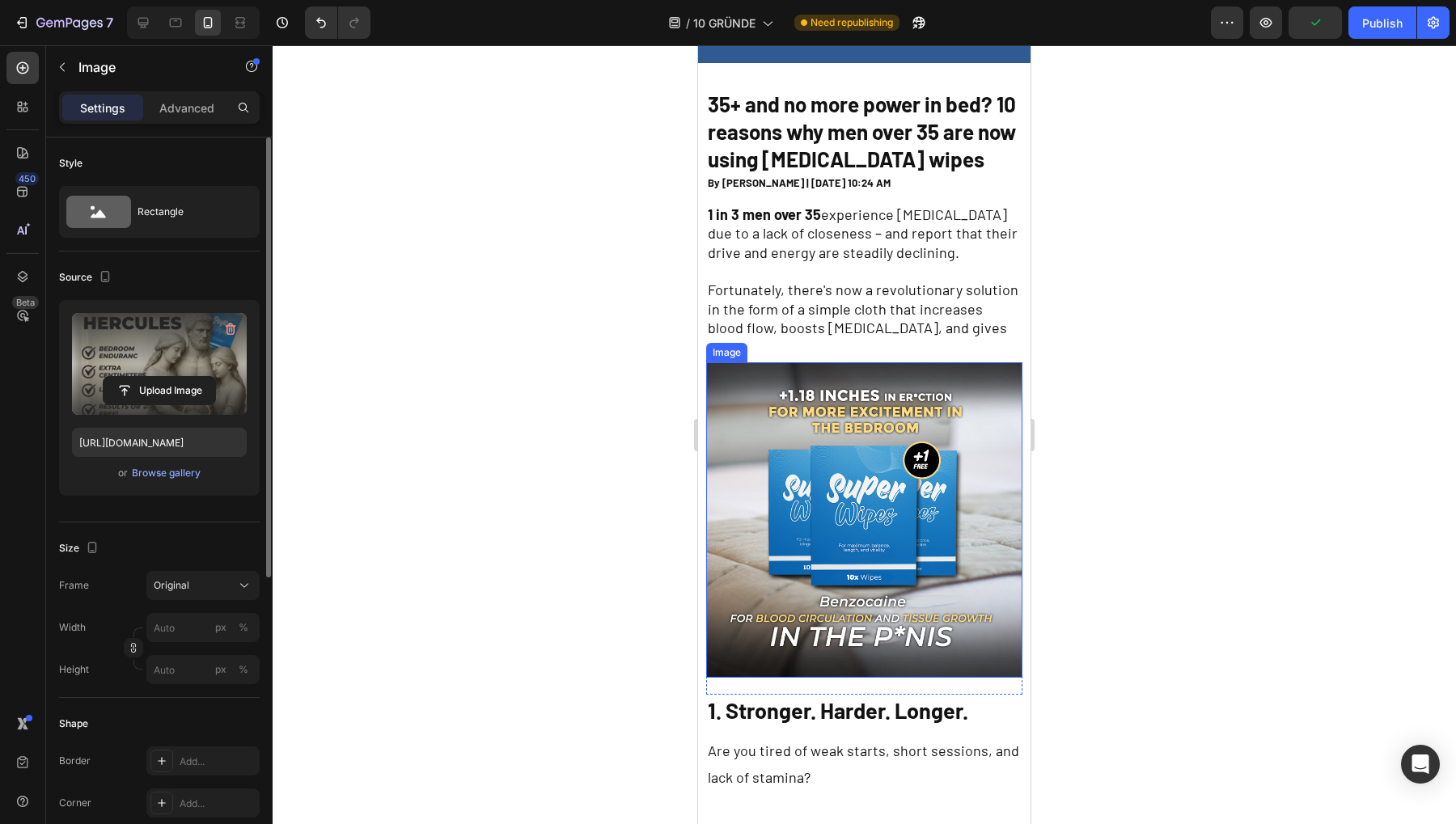
scroll to position [0, 0]
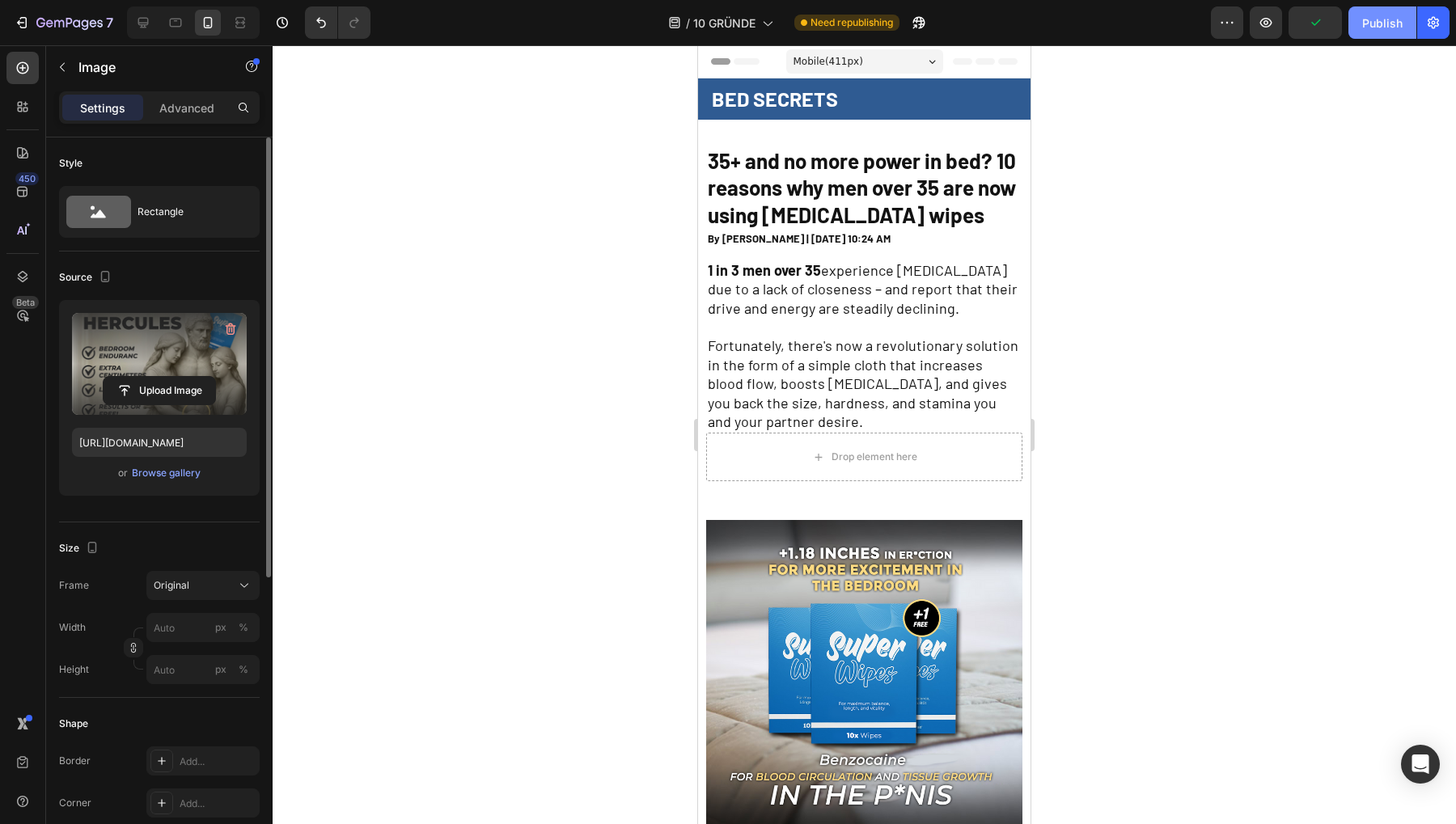
click at [1395, 19] on div "Publish" at bounding box center [1382, 23] width 40 height 17
